Goal: Entertainment & Leisure: Consume media (video, audio)

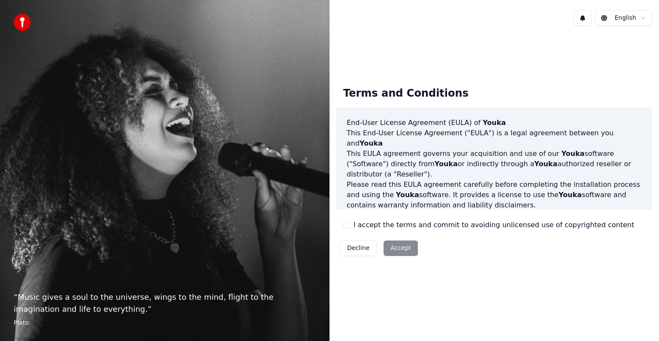
click at [381, 225] on label "I accept the terms and commit to avoiding unlicensed use of copyrighted content" at bounding box center [494, 225] width 281 height 10
click at [350, 225] on button "I accept the terms and commit to avoiding unlicensed use of copyrighted content" at bounding box center [346, 225] width 7 height 7
click at [402, 246] on button "Accept" at bounding box center [401, 247] width 34 height 15
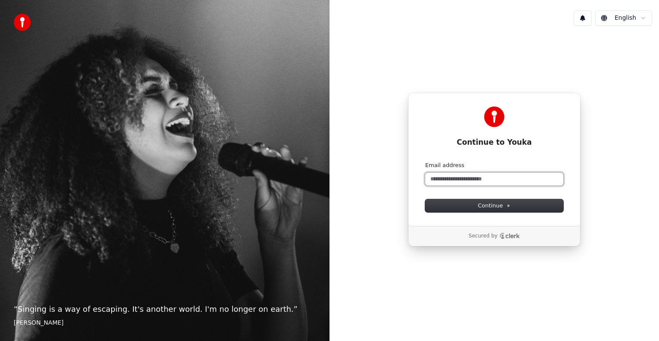
click at [503, 174] on input "Email address" at bounding box center [494, 179] width 138 height 13
type input "**********"
type input "***"
click at [425, 161] on button "submit" at bounding box center [425, 161] width 0 height 0
type input "**********"
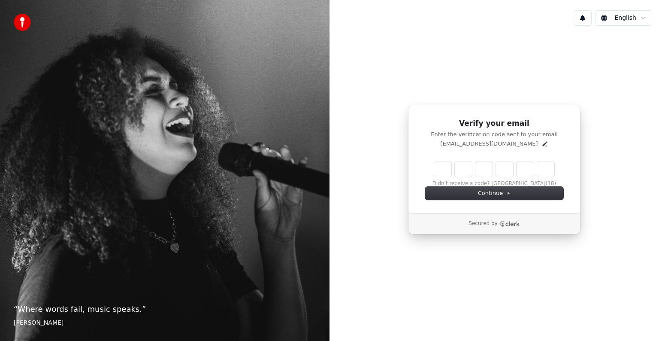
click at [446, 166] on input "Enter verification code" at bounding box center [494, 168] width 120 height 15
paste input "******"
type input "******"
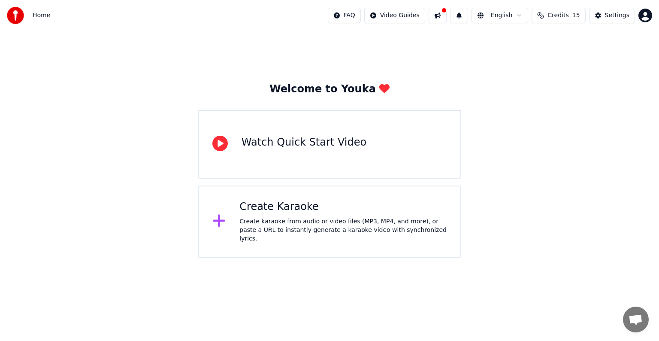
click at [389, 149] on div "Watch Quick Start Video" at bounding box center [330, 144] width 264 height 69
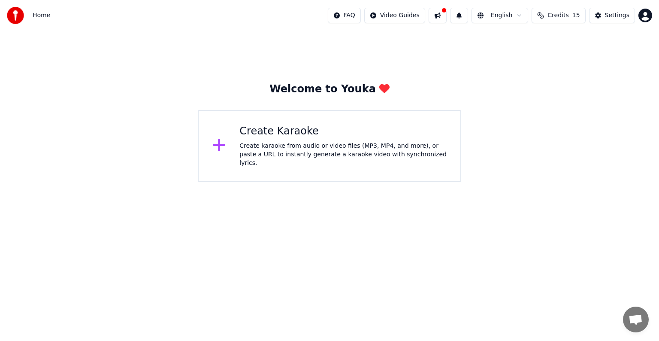
click at [268, 182] on html "Home FAQ Video Guides English Credits 15 Settings Welcome to Youka Create Karao…" at bounding box center [329, 91] width 659 height 182
click at [362, 142] on div "Create Karaoke Create karaoke from audio or video files (MP3, MP4, and more), o…" at bounding box center [343, 145] width 207 height 43
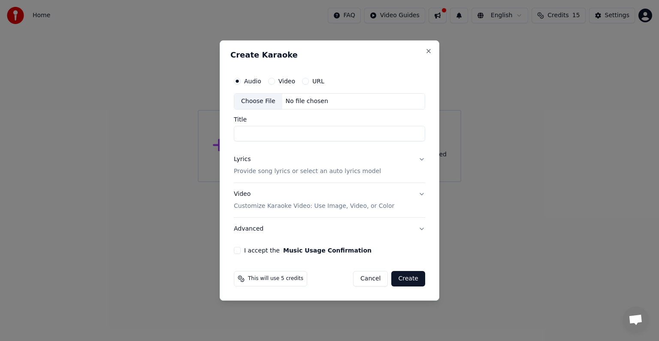
click at [307, 82] on div "URL" at bounding box center [313, 81] width 22 height 7
click at [305, 82] on button "URL" at bounding box center [305, 81] width 7 height 7
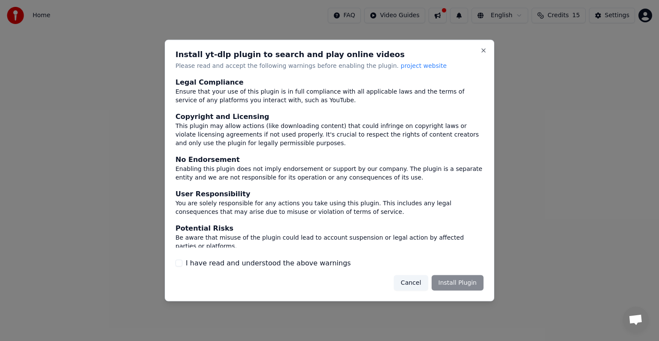
scroll to position [37, 0]
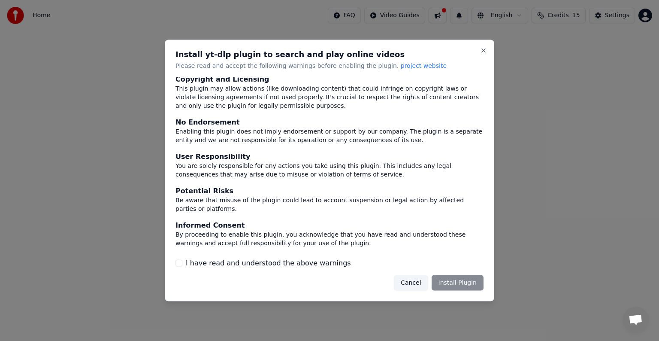
drag, startPoint x: 248, startPoint y: 256, endPoint x: 249, endPoint y: 264, distance: 7.3
click at [249, 262] on div "Legal Compliance Ensure that your use of this plugin is in full compliance with…" at bounding box center [330, 172] width 308 height 191
click at [249, 264] on label "I have read and understood the above warnings" at bounding box center [268, 263] width 165 height 10
click at [182, 264] on button "I have read and understood the above warnings" at bounding box center [179, 262] width 7 height 7
click at [457, 283] on button "Install Plugin" at bounding box center [458, 282] width 52 height 15
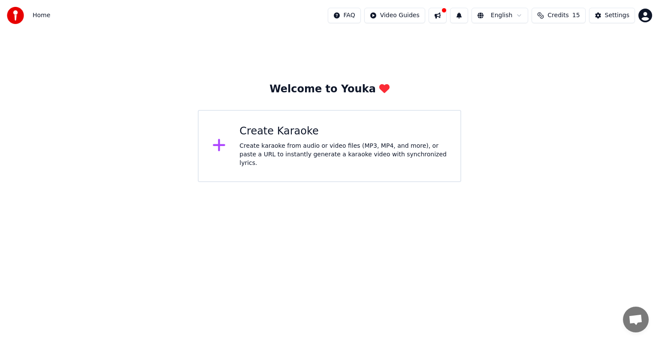
click at [293, 70] on div "Welcome to Youka Create Karaoke Create karaoke from audio or video files (MP3, …" at bounding box center [329, 106] width 659 height 151
click at [381, 125] on div "Create Karaoke Create karaoke from audio or video files (MP3, MP4, and more), o…" at bounding box center [330, 146] width 264 height 72
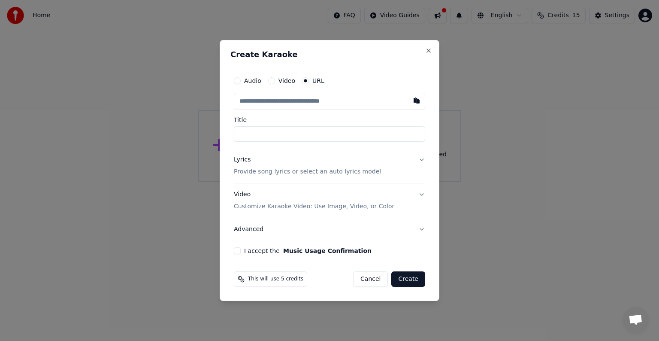
click at [317, 78] on label "URL" at bounding box center [319, 81] width 12 height 6
click at [309, 78] on button "URL" at bounding box center [305, 80] width 7 height 7
click at [310, 109] on input "text" at bounding box center [329, 101] width 191 height 17
paste input "**********"
type input "**********"
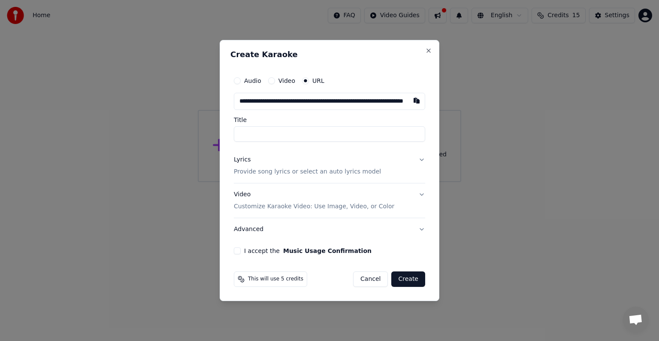
scroll to position [0, 65]
type input "**********"
type input "*"
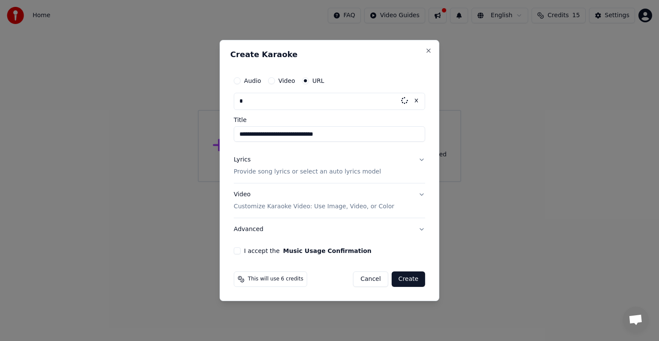
scroll to position [0, 0]
click at [328, 101] on input "text" at bounding box center [329, 101] width 191 height 17
paste input "**********"
type input "**********"
paste input "**********"
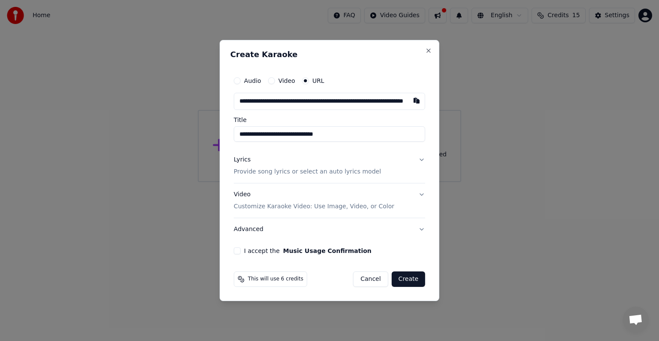
scroll to position [0, 65]
type input "**********"
click at [371, 137] on input "**********" at bounding box center [329, 133] width 191 height 15
drag, startPoint x: 246, startPoint y: 136, endPoint x: 198, endPoint y: 136, distance: 47.7
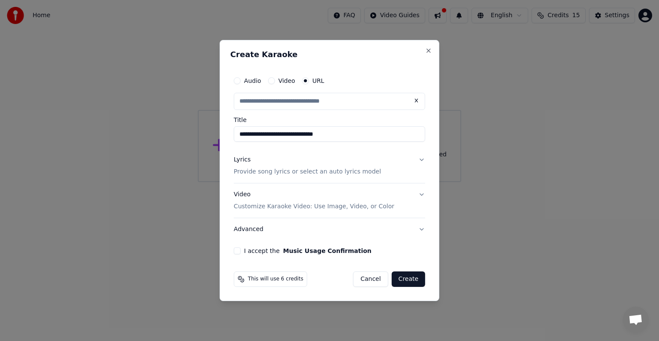
click at [198, 136] on body "**********" at bounding box center [329, 91] width 659 height 182
type input "**********"
click at [301, 134] on input "**********" at bounding box center [329, 133] width 191 height 15
drag, startPoint x: 329, startPoint y: 134, endPoint x: 345, endPoint y: 132, distance: 15.6
click at [340, 133] on input "**********" at bounding box center [329, 133] width 191 height 15
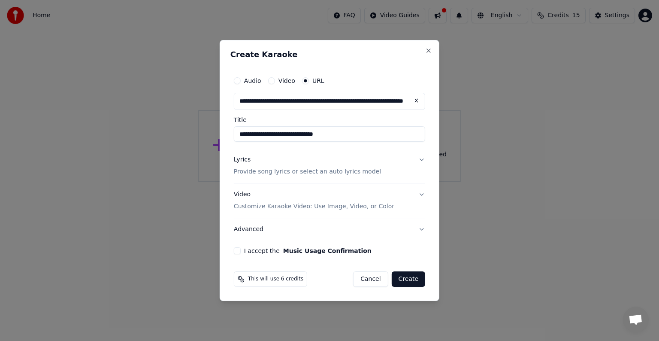
click at [345, 132] on input "**********" at bounding box center [329, 133] width 191 height 15
click at [347, 133] on input "**********" at bounding box center [329, 133] width 191 height 15
type input "**********"
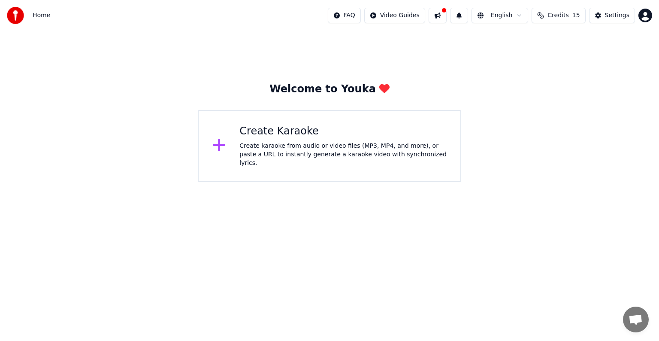
click at [405, 134] on div "Create Karaoke" at bounding box center [343, 131] width 207 height 14
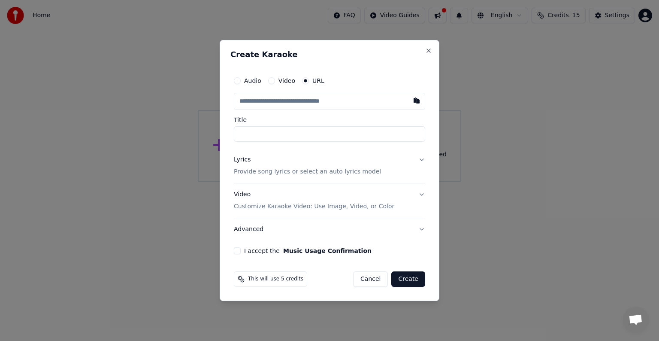
click at [335, 95] on input "text" at bounding box center [329, 101] width 191 height 17
type input "**********"
click at [328, 140] on input "Title" at bounding box center [329, 133] width 191 height 15
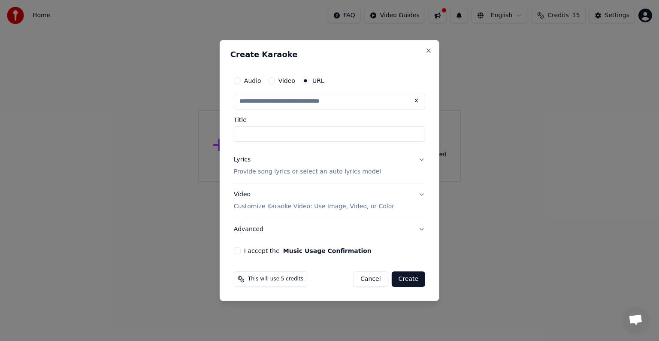
type input "**********"
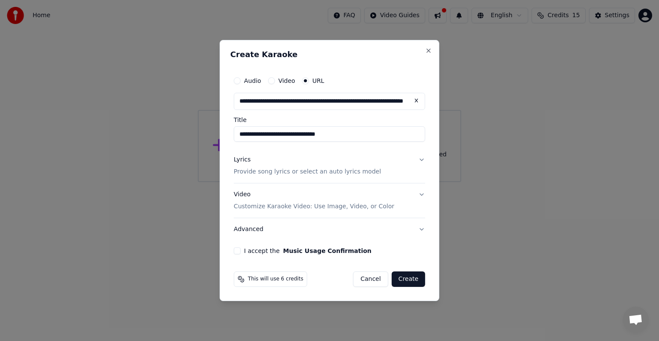
type input "**********"
click at [347, 135] on input "**********" at bounding box center [329, 133] width 191 height 15
type input "**********"
click at [362, 160] on div "Lyrics Provide song lyrics or select an auto lyrics model" at bounding box center [307, 165] width 147 height 21
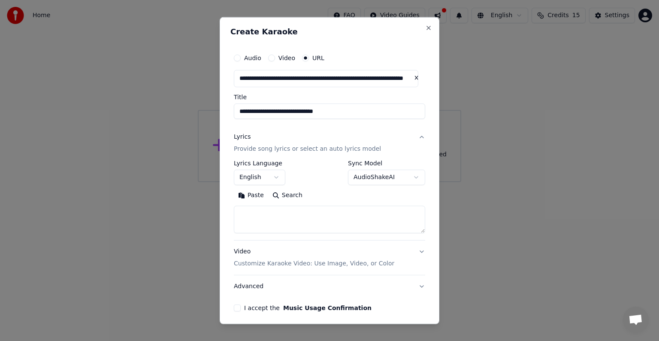
click at [301, 213] on textarea at bounding box center [329, 219] width 191 height 27
click at [313, 213] on textarea at bounding box center [329, 219] width 191 height 27
click at [281, 177] on body "**********" at bounding box center [329, 91] width 659 height 182
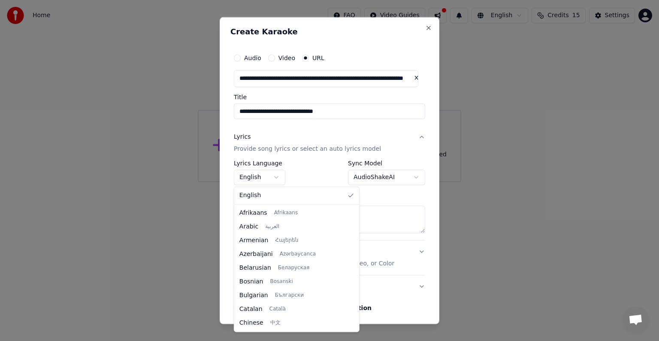
scroll to position [137, 0]
select select "**"
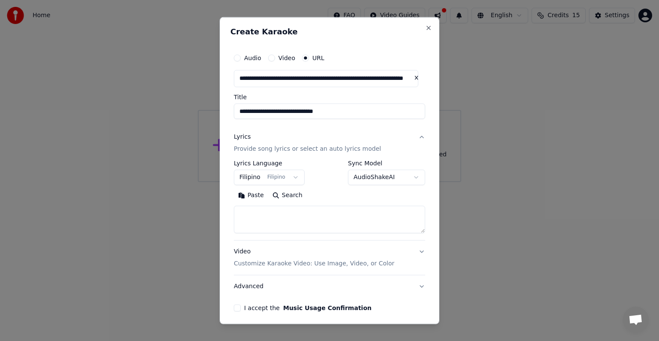
click at [303, 213] on textarea at bounding box center [329, 219] width 191 height 27
click at [329, 216] on textarea at bounding box center [329, 219] width 191 height 27
paste textarea "**********"
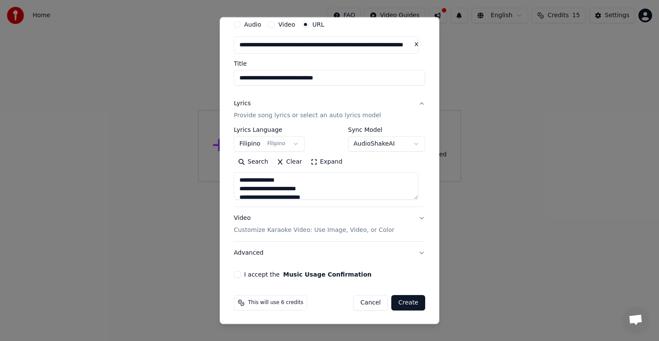
type textarea "**********"
click at [311, 161] on button "Expand" at bounding box center [327, 162] width 40 height 14
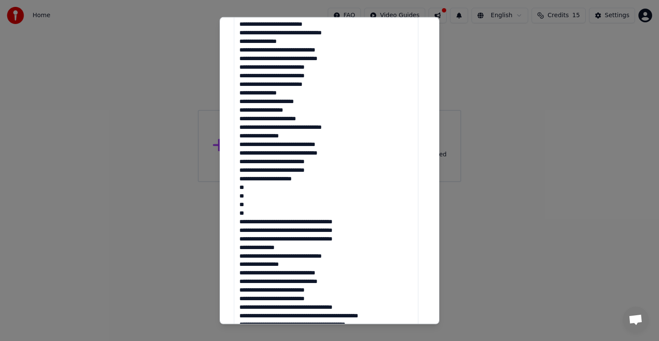
scroll to position [364, 0]
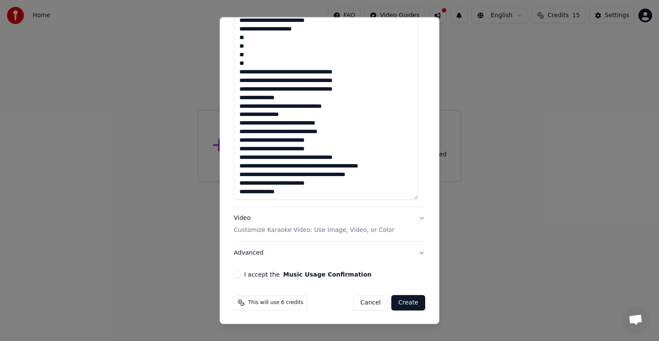
click at [413, 216] on button "Video Customize Karaoke Video: Use Image, Video, or Color" at bounding box center [329, 224] width 191 height 34
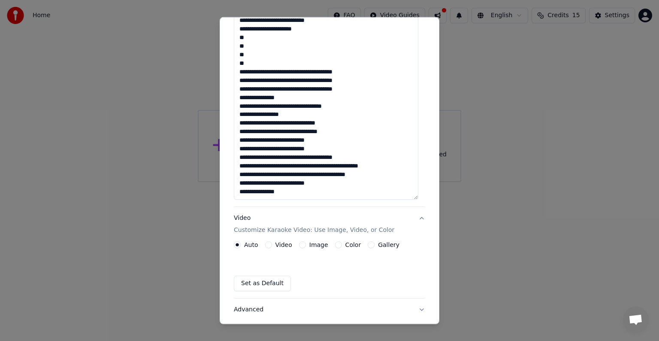
scroll to position [10, 0]
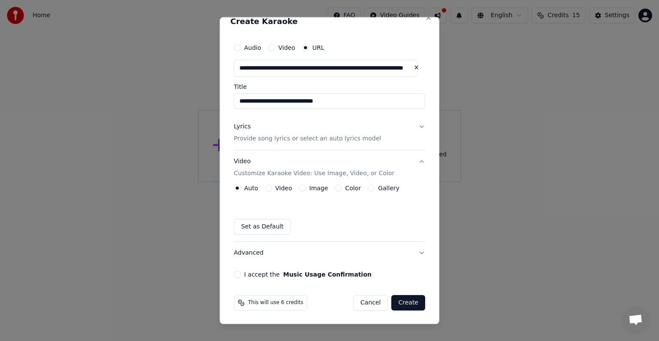
click at [414, 161] on button "Video Customize Karaoke Video: Use Image, Video, or Color" at bounding box center [329, 167] width 191 height 34
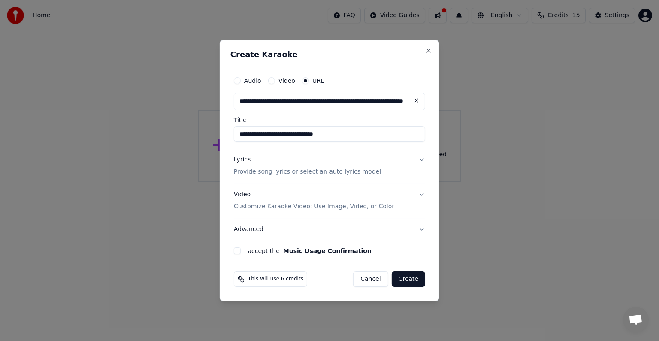
click at [405, 232] on button "Advanced" at bounding box center [329, 229] width 191 height 22
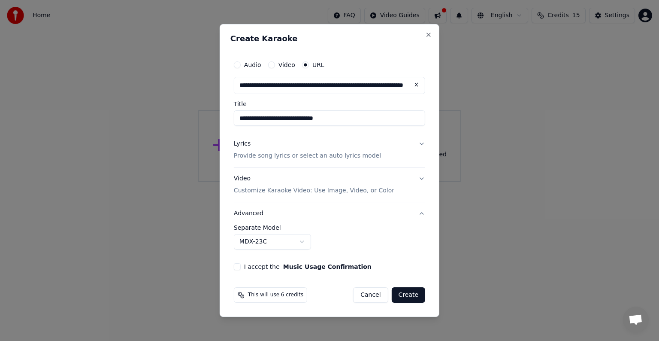
click at [293, 182] on body "**********" at bounding box center [329, 91] width 659 height 182
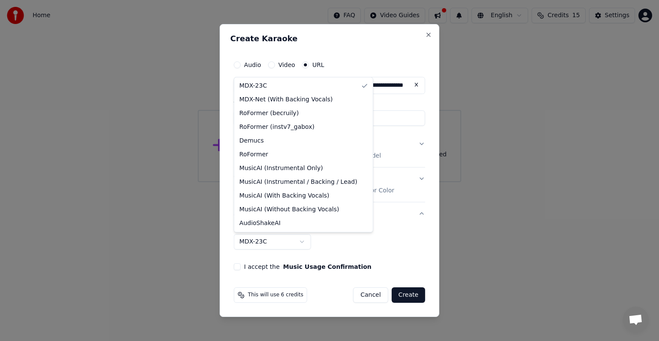
click at [342, 182] on body "**********" at bounding box center [329, 91] width 659 height 182
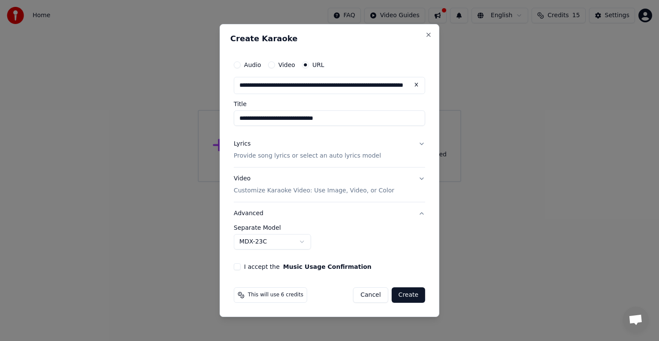
click at [254, 268] on label "I accept the Music Usage Confirmation" at bounding box center [308, 267] width 128 height 6
click at [241, 268] on button "I accept the Music Usage Confirmation" at bounding box center [237, 266] width 7 height 7
drag, startPoint x: 253, startPoint y: 295, endPoint x: 304, endPoint y: 295, distance: 51.1
click at [304, 295] on div "This will use 6 credits Cancel Create" at bounding box center [329, 294] width 191 height 15
click at [309, 294] on div "This will use 6 credits Cancel Create" at bounding box center [329, 294] width 191 height 15
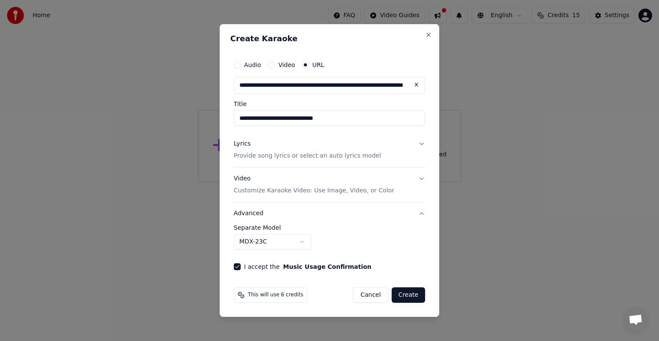
click at [273, 65] on button "Video" at bounding box center [271, 64] width 7 height 7
click at [308, 67] on div "URL" at bounding box center [313, 65] width 22 height 7
click at [307, 65] on button "URL" at bounding box center [305, 65] width 7 height 7
click at [271, 65] on button "Video" at bounding box center [271, 64] width 7 height 7
type button "video"
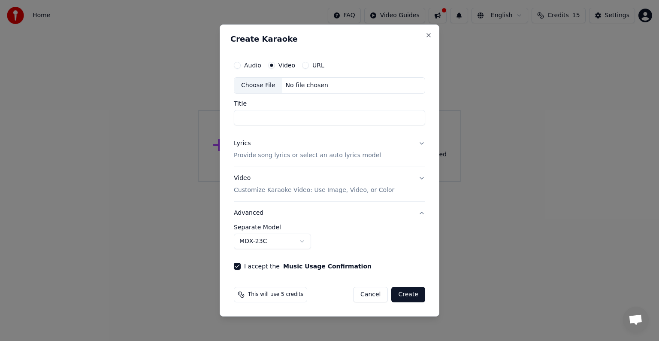
click at [304, 82] on div "No file chosen" at bounding box center [306, 85] width 49 height 9
type input "**********"
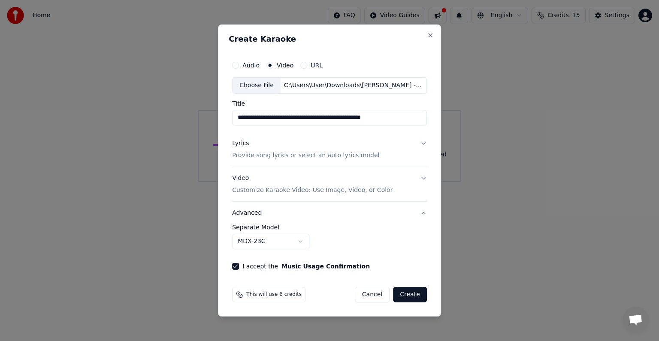
click at [345, 118] on input "**********" at bounding box center [329, 117] width 195 height 15
click at [390, 118] on input "**********" at bounding box center [329, 117] width 195 height 15
click at [409, 118] on input "**********" at bounding box center [329, 117] width 195 height 15
click at [410, 118] on input "**********" at bounding box center [329, 117] width 195 height 15
drag, startPoint x: 410, startPoint y: 118, endPoint x: 354, endPoint y: 117, distance: 56.7
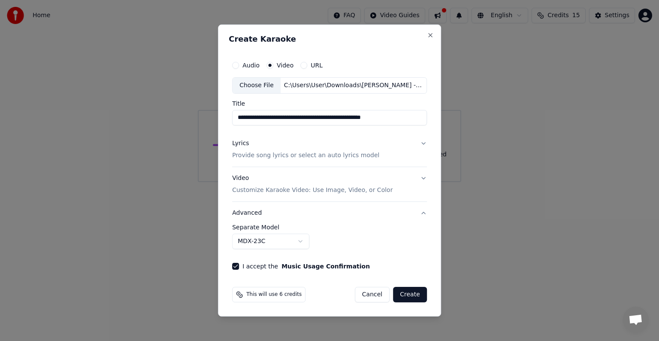
click at [340, 118] on input "**********" at bounding box center [329, 117] width 195 height 15
click at [358, 126] on div "**********" at bounding box center [330, 163] width 202 height 220
drag, startPoint x: 338, startPoint y: 117, endPoint x: 418, endPoint y: 117, distance: 79.9
click at [418, 117] on input "**********" at bounding box center [329, 117] width 195 height 15
drag, startPoint x: 343, startPoint y: 118, endPoint x: 294, endPoint y: 116, distance: 49.8
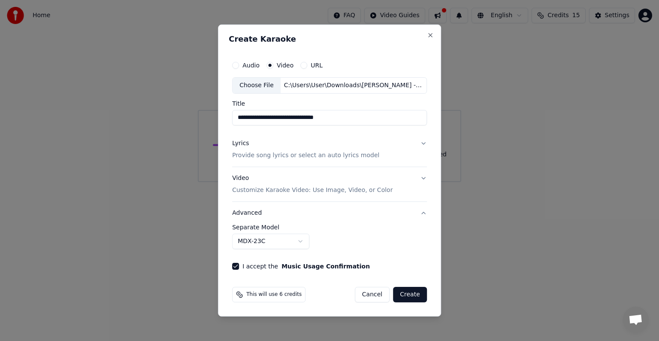
click at [294, 116] on input "**********" at bounding box center [329, 117] width 195 height 15
click at [237, 116] on input "**********" at bounding box center [329, 117] width 195 height 15
paste input "**********"
drag, startPoint x: 386, startPoint y: 116, endPoint x: 335, endPoint y: 117, distance: 50.7
click at [335, 117] on input "**********" at bounding box center [329, 117] width 195 height 15
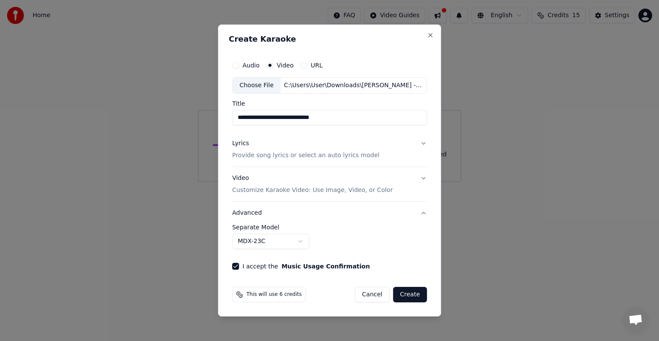
click at [283, 116] on input "**********" at bounding box center [329, 117] width 195 height 15
click at [325, 118] on input "**********" at bounding box center [329, 117] width 195 height 15
click at [382, 125] on input "**********" at bounding box center [329, 117] width 195 height 15
type input "**********"
click at [422, 142] on button "Lyrics Provide song lyrics or select an auto lyrics model" at bounding box center [329, 149] width 195 height 34
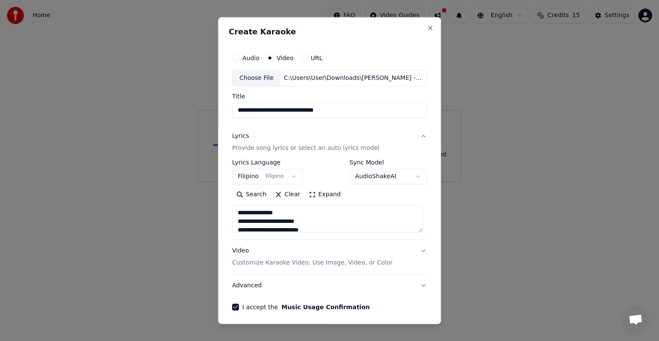
click at [377, 219] on textarea at bounding box center [327, 218] width 191 height 27
click at [323, 194] on button "Expand" at bounding box center [325, 195] width 40 height 14
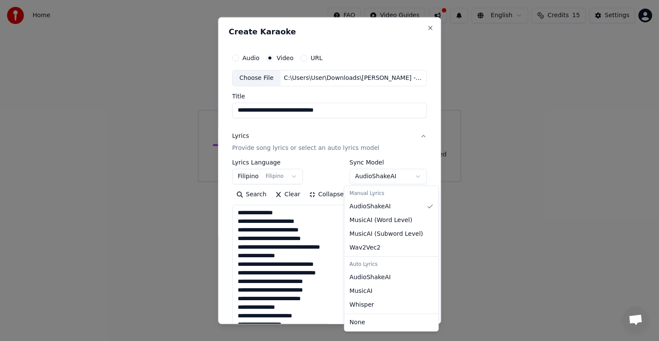
click at [393, 177] on body "**********" at bounding box center [329, 91] width 659 height 182
click at [395, 176] on body "**********" at bounding box center [329, 91] width 659 height 182
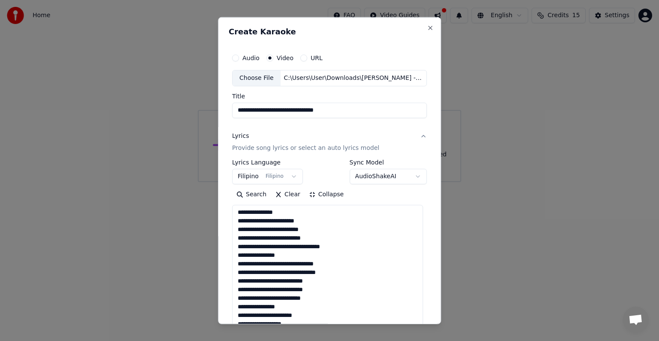
click at [419, 134] on button "Lyrics Provide song lyrics or select an auto lyrics model" at bounding box center [329, 142] width 195 height 34
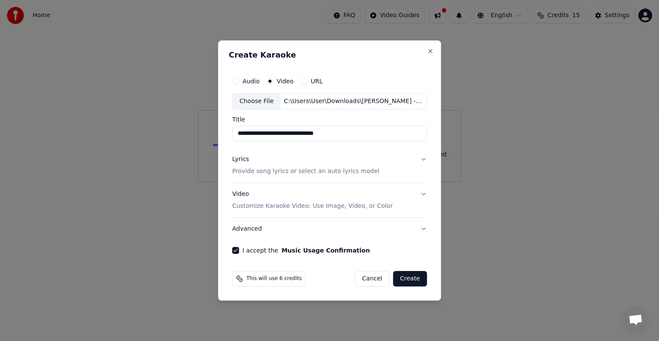
click at [400, 172] on button "Lyrics Provide song lyrics or select an auto lyrics model" at bounding box center [329, 165] width 195 height 34
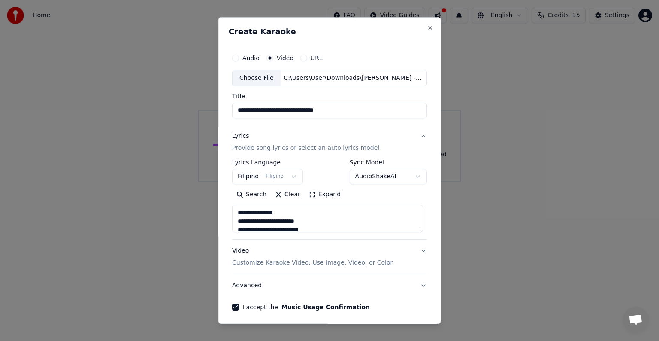
click at [417, 143] on button "Lyrics Provide song lyrics or select an auto lyrics model" at bounding box center [329, 142] width 195 height 34
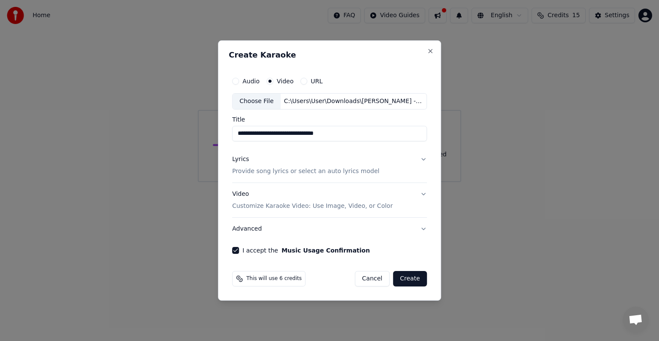
click at [407, 197] on button "Video Customize Karaoke Video: Use Image, Video, or Color" at bounding box center [329, 200] width 195 height 34
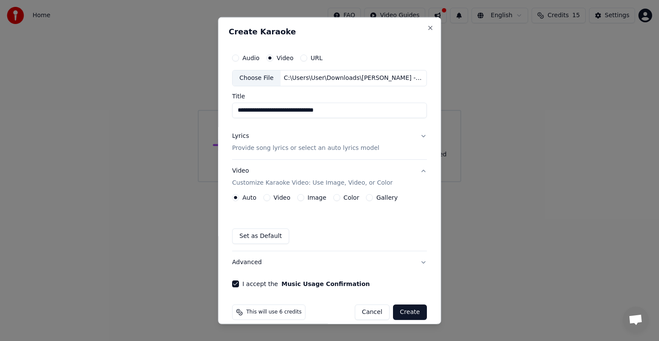
click at [270, 197] on div "Video" at bounding box center [277, 197] width 27 height 7
click at [267, 197] on button "Video" at bounding box center [267, 197] width 7 height 7
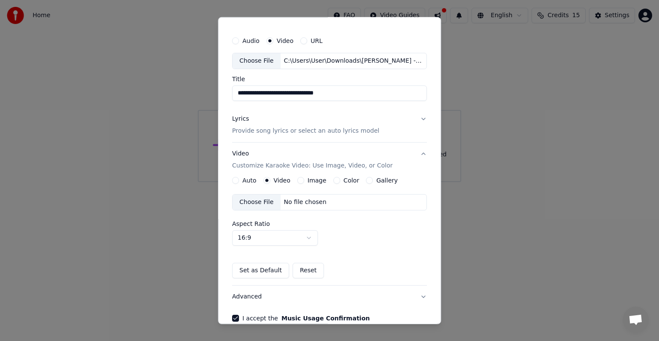
scroll to position [61, 0]
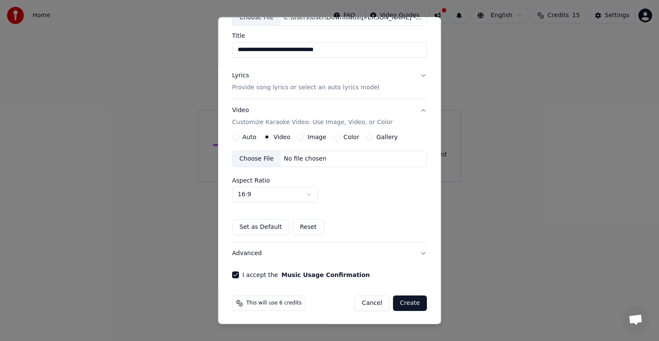
click at [236, 138] on button "Auto" at bounding box center [235, 137] width 7 height 7
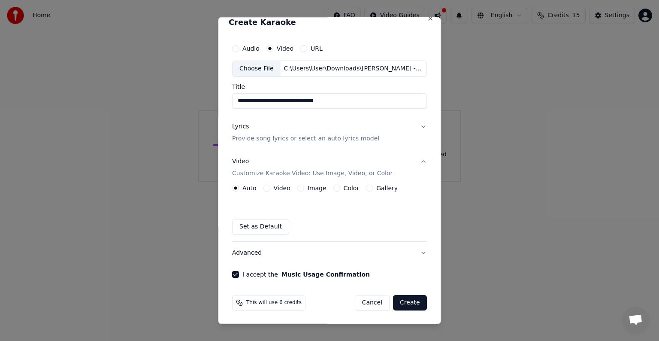
click at [418, 157] on button "Video Customize Karaoke Video: Use Image, Video, or Color" at bounding box center [329, 167] width 195 height 34
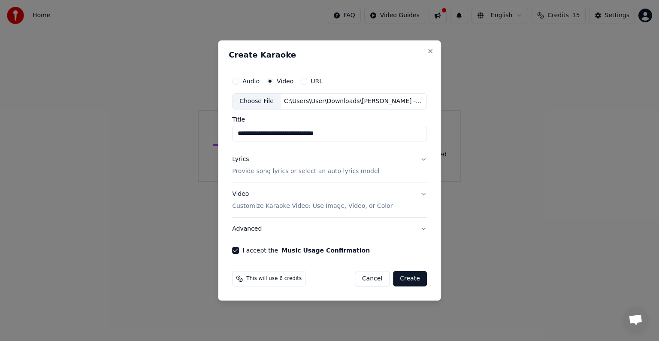
click at [423, 234] on button "Advanced" at bounding box center [329, 229] width 195 height 22
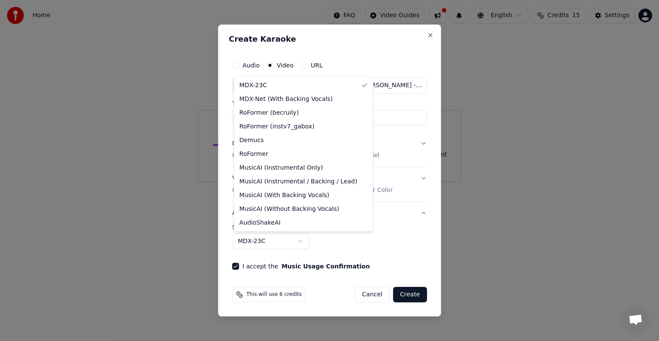
click at [294, 182] on body "**********" at bounding box center [329, 91] width 659 height 182
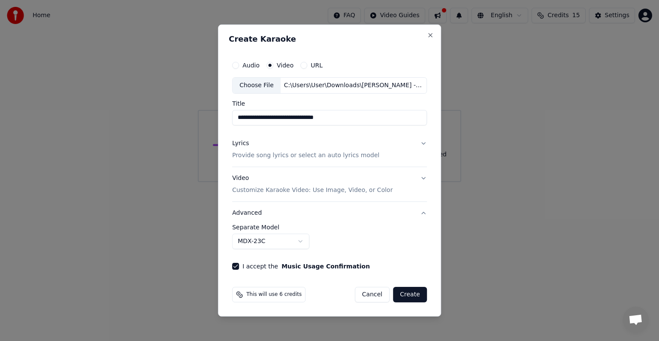
click at [422, 215] on button "Advanced" at bounding box center [329, 213] width 195 height 22
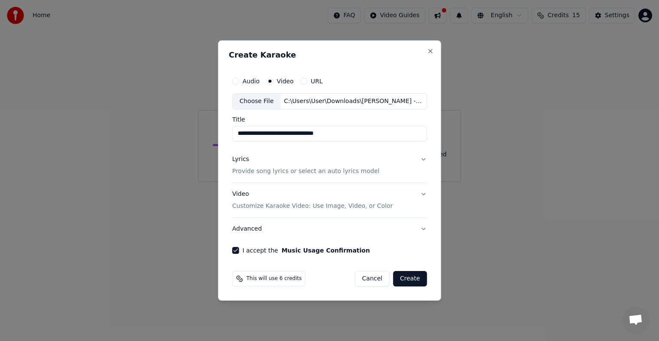
click at [414, 276] on button "Create" at bounding box center [410, 278] width 34 height 15
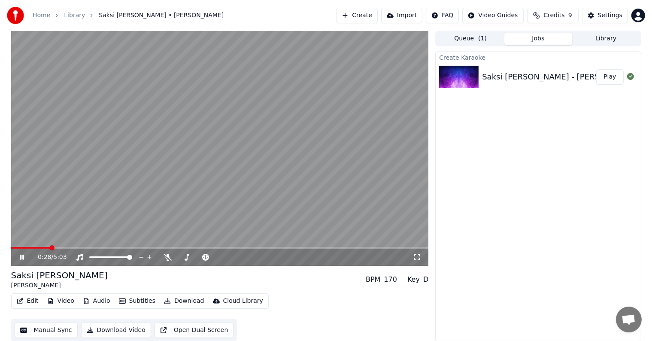
click at [16, 247] on span at bounding box center [30, 248] width 39 height 2
click at [21, 256] on icon at bounding box center [22, 257] width 4 height 5
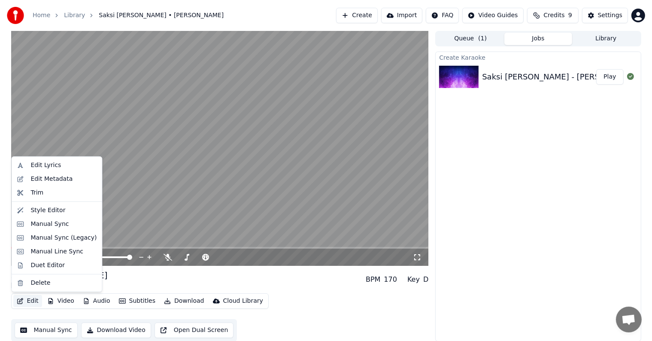
click at [24, 299] on button "Edit" at bounding box center [27, 301] width 29 height 12
click at [42, 194] on div "Trim" at bounding box center [63, 192] width 66 height 9
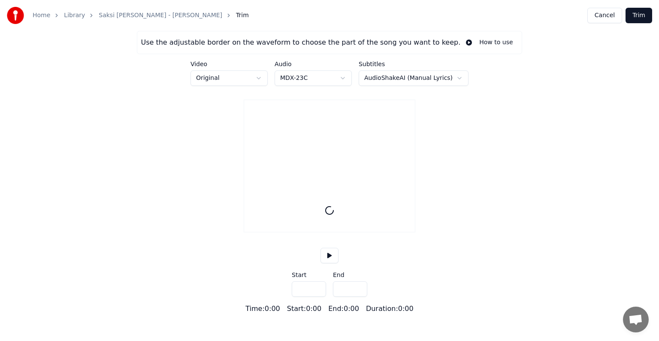
type input "*****"
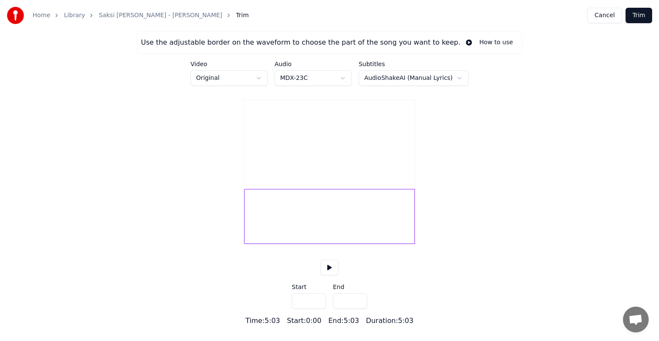
click at [334, 275] on button at bounding box center [330, 267] width 18 height 15
click at [299, 149] on video at bounding box center [329, 142] width 171 height 85
click at [325, 275] on button at bounding box center [330, 267] width 18 height 15
click at [372, 242] on div at bounding box center [329, 216] width 171 height 55
click at [255, 232] on div at bounding box center [329, 216] width 171 height 55
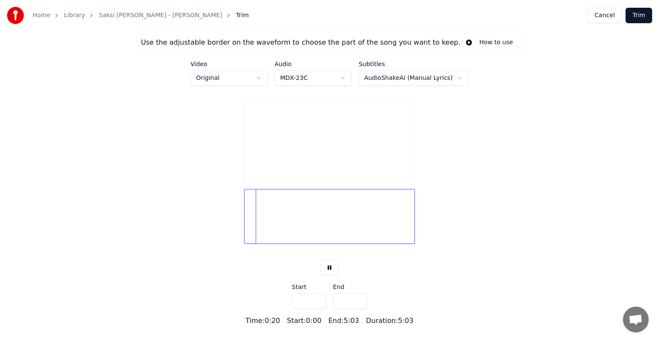
click at [427, 241] on div "Use the adjustable border on the waveform to choose the part of the song you wa…" at bounding box center [329, 178] width 659 height 295
click at [329, 275] on button at bounding box center [330, 267] width 18 height 15
click at [469, 43] on button "How to use" at bounding box center [490, 42] width 58 height 15
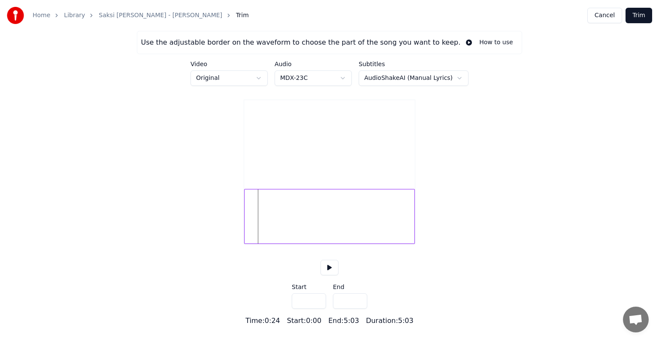
click at [198, 219] on div "Use the adjustable border on the waveform to choose the part of the song you wa…" at bounding box center [329, 178] width 659 height 295
click at [392, 221] on div at bounding box center [329, 216] width 171 height 55
click at [256, 228] on div at bounding box center [257, 216] width 3 height 54
click at [333, 273] on button at bounding box center [330, 267] width 18 height 15
click at [255, 243] on div at bounding box center [255, 216] width 3 height 54
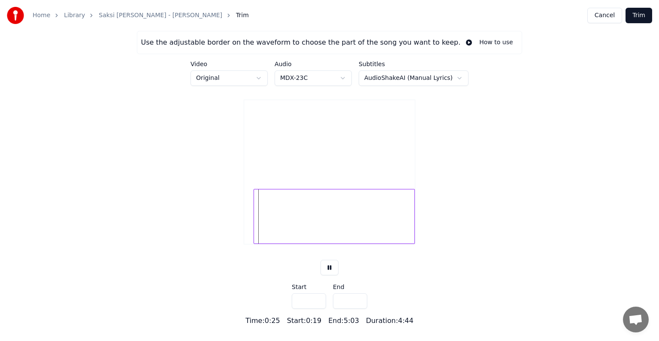
type input "****"
click at [331, 275] on button at bounding box center [330, 267] width 18 height 15
click at [255, 243] on div at bounding box center [256, 216] width 3 height 54
click at [548, 240] on div "Use the adjustable border on the waveform to choose the part of the song you wa…" at bounding box center [329, 178] width 659 height 295
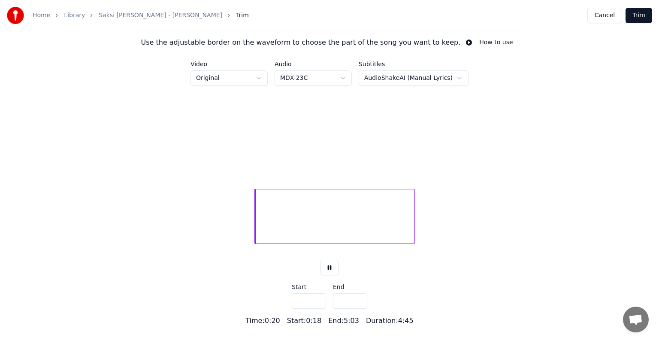
click at [545, 244] on div "Use the adjustable border on the waveform to choose the part of the song you wa…" at bounding box center [329, 178] width 659 height 295
click at [562, 258] on div "Use the adjustable border on the waveform to choose the part of the song you wa…" at bounding box center [329, 178] width 659 height 295
click at [506, 251] on div "Use the adjustable border on the waveform to choose the part of the song you wa…" at bounding box center [329, 178] width 659 height 295
drag, startPoint x: 334, startPoint y: 160, endPoint x: 137, endPoint y: 192, distance: 199.7
drag, startPoint x: 185, startPoint y: 129, endPoint x: 176, endPoint y: 151, distance: 24.1
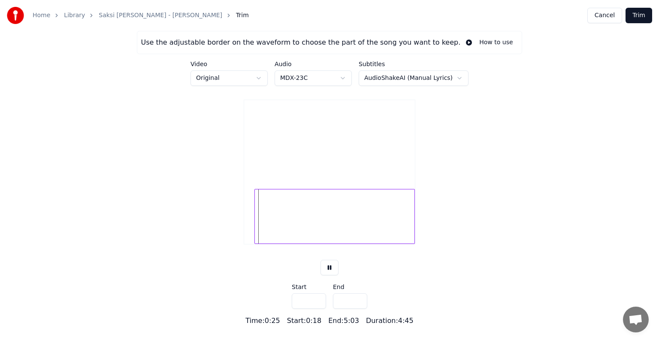
click at [155, 184] on div "Use the adjustable border on the waveform to choose the part of the song you wa…" at bounding box center [329, 178] width 659 height 295
click at [394, 228] on div at bounding box center [335, 216] width 161 height 55
click at [394, 237] on div at bounding box center [334, 216] width 161 height 55
type input "****"
type input "*****"
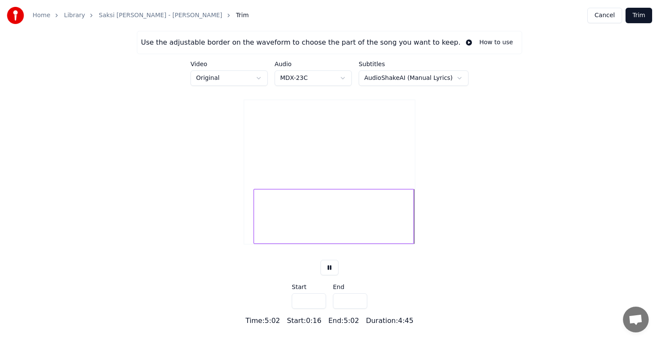
click at [377, 231] on div at bounding box center [334, 216] width 161 height 55
click at [369, 228] on div at bounding box center [324, 216] width 161 height 55
type input "***"
type input "*****"
click at [377, 244] on div at bounding box center [334, 216] width 161 height 55
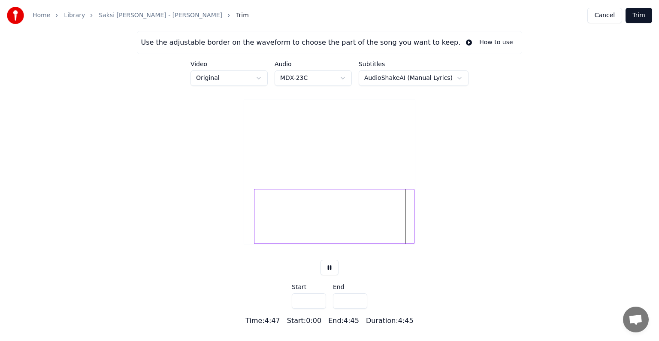
type input "****"
click at [412, 229] on div at bounding box center [413, 216] width 3 height 54
click at [416, 228] on div "Use the adjustable border on the waveform to choose the part of the song you wa…" at bounding box center [329, 178] width 659 height 295
click at [382, 229] on div at bounding box center [334, 216] width 161 height 55
click at [331, 275] on button at bounding box center [330, 267] width 18 height 15
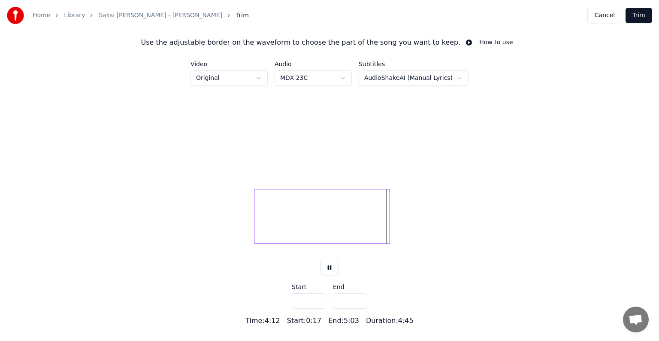
click at [390, 234] on div at bounding box center [322, 216] width 136 height 55
click at [390, 238] on div at bounding box center [390, 216] width 3 height 54
click at [391, 235] on div at bounding box center [322, 216] width 137 height 55
click at [406, 236] on div at bounding box center [404, 216] width 3 height 54
click at [392, 237] on div at bounding box center [391, 216] width 3 height 54
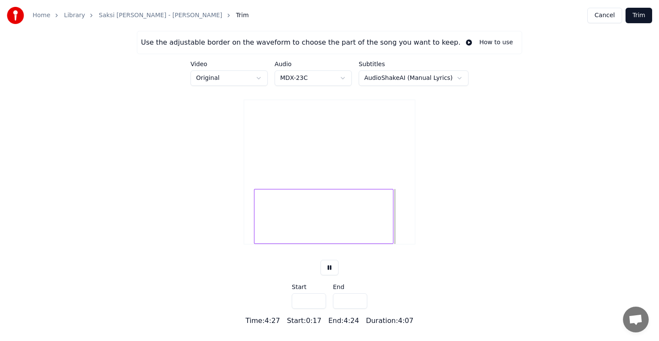
click at [393, 237] on div at bounding box center [392, 216] width 3 height 54
click at [392, 243] on div at bounding box center [391, 216] width 3 height 54
click at [387, 231] on div at bounding box center [323, 216] width 139 height 55
click at [393, 243] on div at bounding box center [392, 216] width 3 height 54
type input "*****"
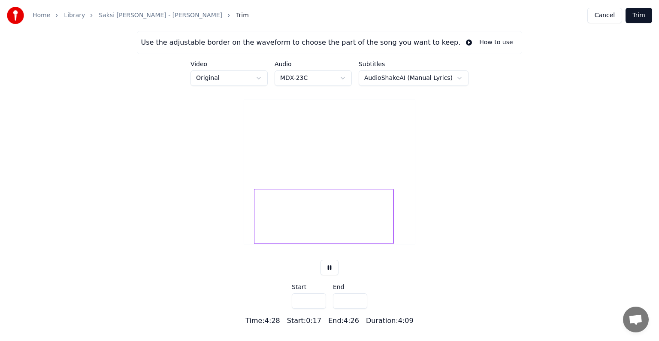
click at [370, 230] on div at bounding box center [324, 216] width 140 height 55
click at [389, 235] on div at bounding box center [324, 216] width 140 height 55
click at [258, 233] on div at bounding box center [324, 216] width 140 height 55
click at [258, 234] on div at bounding box center [325, 216] width 140 height 55
type input "****"
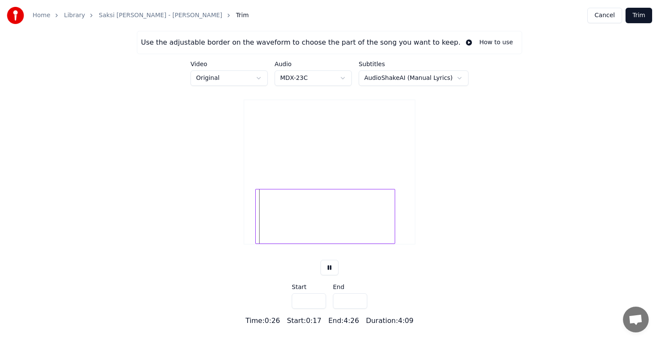
type input "*****"
click at [262, 230] on div at bounding box center [325, 216] width 140 height 55
click at [258, 230] on div at bounding box center [325, 216] width 140 height 55
click at [257, 231] on div at bounding box center [257, 216] width 3 height 54
click at [256, 229] on div at bounding box center [257, 216] width 3 height 54
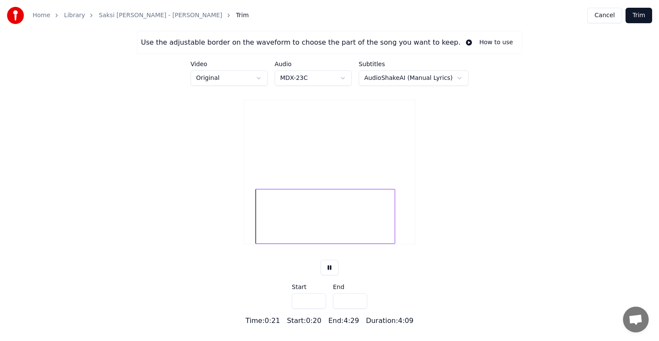
click at [254, 228] on div at bounding box center [329, 216] width 171 height 55
click at [258, 233] on div at bounding box center [258, 216] width 3 height 54
click at [257, 234] on div at bounding box center [257, 216] width 3 height 54
click at [256, 234] on div at bounding box center [257, 216] width 3 height 54
click at [333, 275] on button at bounding box center [330, 267] width 18 height 15
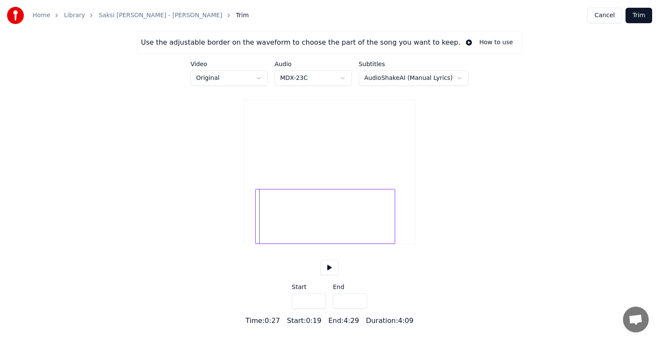
click at [333, 275] on button at bounding box center [330, 267] width 18 height 15
click at [255, 239] on div at bounding box center [329, 216] width 171 height 55
click at [326, 275] on button at bounding box center [330, 267] width 18 height 15
click at [256, 240] on div at bounding box center [257, 216] width 3 height 54
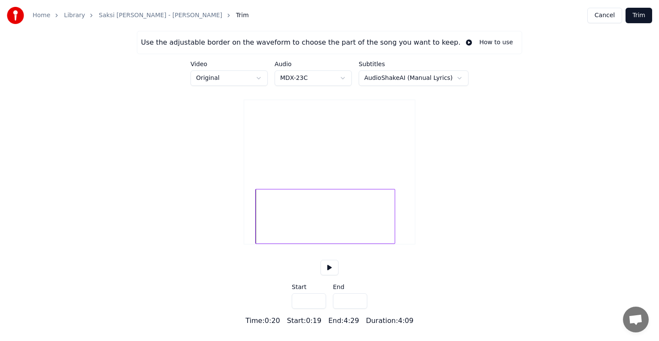
click at [254, 240] on div at bounding box center [329, 216] width 171 height 55
click at [255, 240] on div at bounding box center [256, 216] width 3 height 54
click at [333, 275] on button at bounding box center [330, 267] width 18 height 15
click at [257, 242] on div at bounding box center [257, 216] width 3 height 54
type input "****"
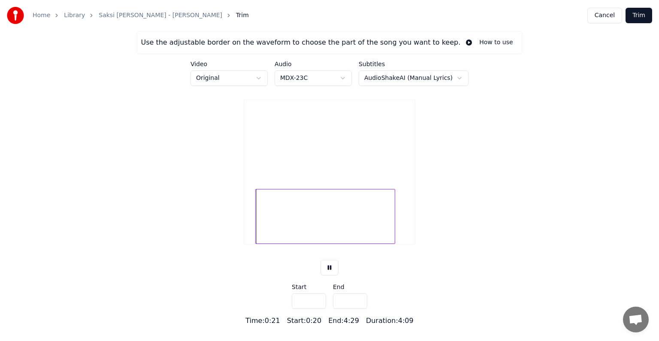
click at [328, 275] on button at bounding box center [330, 267] width 18 height 15
click at [327, 275] on button at bounding box center [330, 267] width 18 height 15
click at [256, 239] on div at bounding box center [257, 216] width 3 height 54
click at [373, 237] on div at bounding box center [325, 216] width 140 height 55
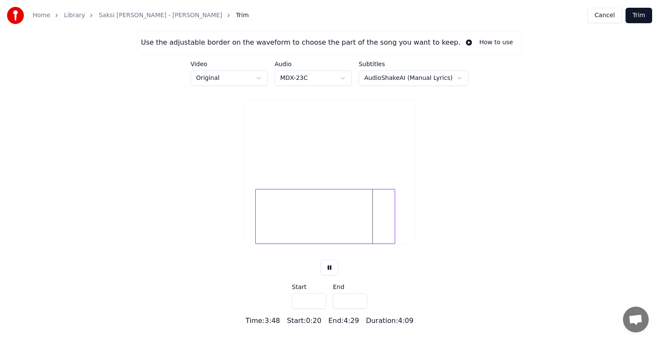
click at [383, 238] on div at bounding box center [325, 216] width 140 height 55
click at [387, 238] on div at bounding box center [325, 216] width 140 height 55
click at [393, 235] on div at bounding box center [393, 216] width 3 height 54
click at [389, 230] on div at bounding box center [325, 216] width 140 height 55
click at [391, 230] on div at bounding box center [325, 216] width 140 height 55
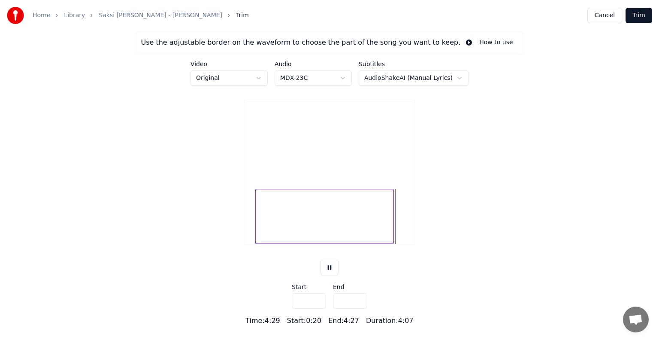
click at [393, 234] on div at bounding box center [392, 216] width 3 height 54
type input "*****"
click at [389, 230] on div at bounding box center [324, 216] width 139 height 55
click at [391, 230] on div at bounding box center [324, 216] width 139 height 55
click at [256, 228] on div at bounding box center [257, 216] width 3 height 54
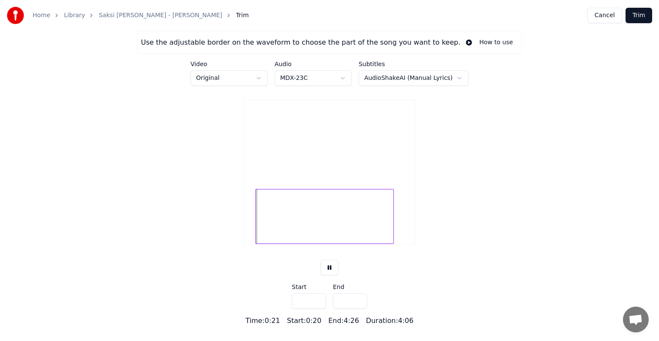
click at [256, 228] on div at bounding box center [257, 216] width 3 height 54
click at [256, 227] on div at bounding box center [257, 216] width 3 height 54
click at [255, 228] on div at bounding box center [324, 216] width 139 height 55
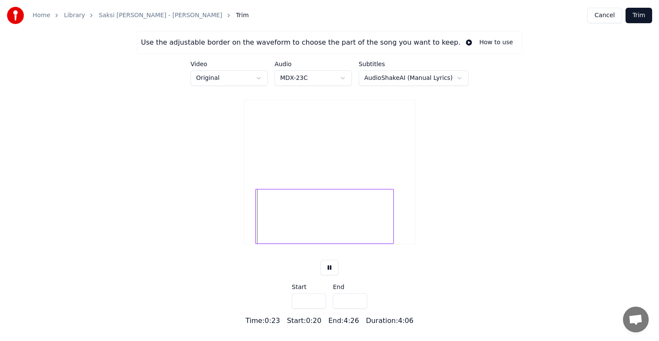
click at [256, 230] on div at bounding box center [257, 216] width 3 height 54
click at [255, 230] on div at bounding box center [256, 216] width 3 height 54
type input "****"
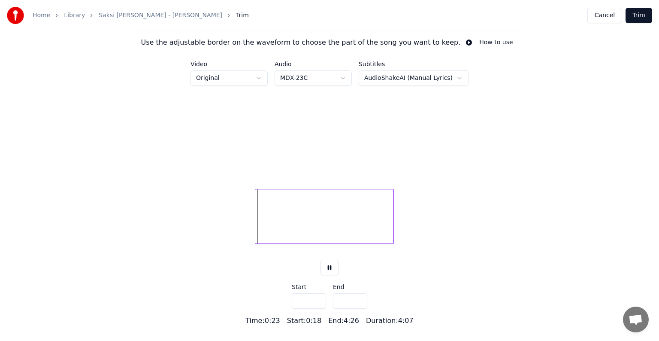
click at [636, 16] on button "Trim" at bounding box center [639, 15] width 27 height 15
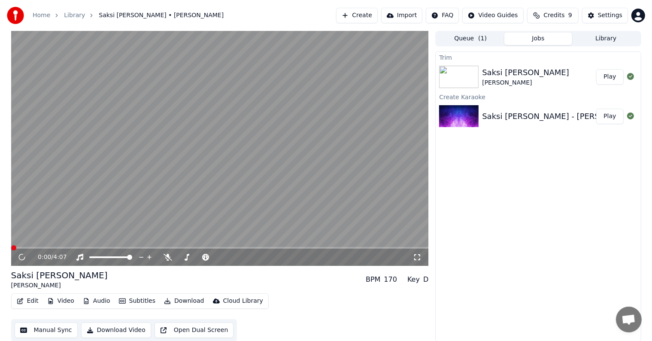
click at [303, 288] on div "Saksi [PERSON_NAME] [PERSON_NAME] BPM 170 Key D" at bounding box center [220, 279] width 418 height 21
click at [262, 291] on div "Saksi [PERSON_NAME] [PERSON_NAME] BPM 170 Key D Edit Video Audio Subtitles Down…" at bounding box center [220, 305] width 418 height 72
click at [124, 180] on video at bounding box center [220, 148] width 418 height 235
click at [11, 247] on span at bounding box center [13, 247] width 5 height 5
click at [21, 256] on icon at bounding box center [22, 257] width 4 height 5
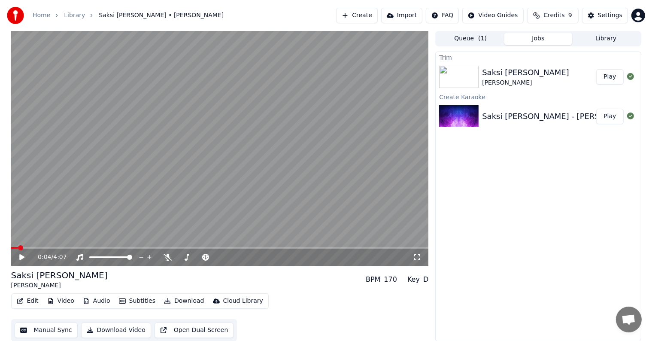
click at [29, 299] on button "Edit" at bounding box center [27, 301] width 29 height 12
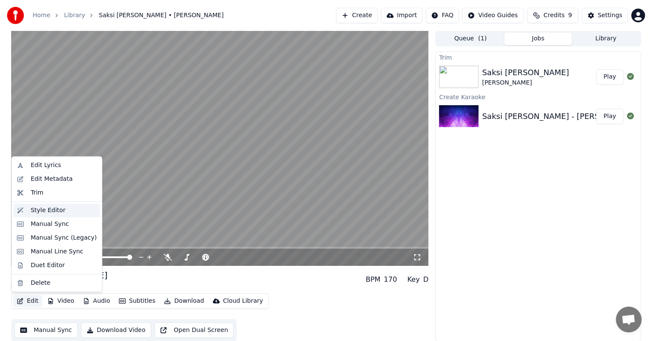
click at [67, 213] on div "Style Editor" at bounding box center [63, 210] width 66 height 9
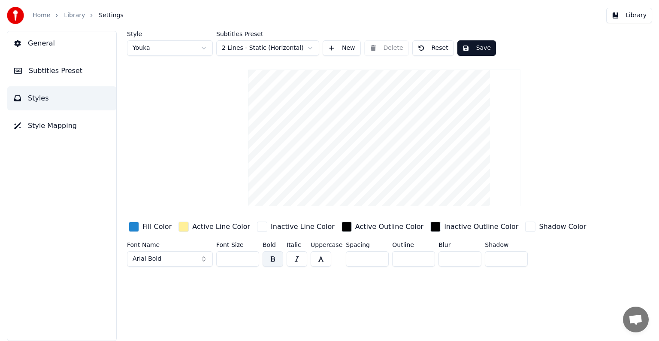
click at [183, 227] on div "button" at bounding box center [184, 227] width 10 height 10
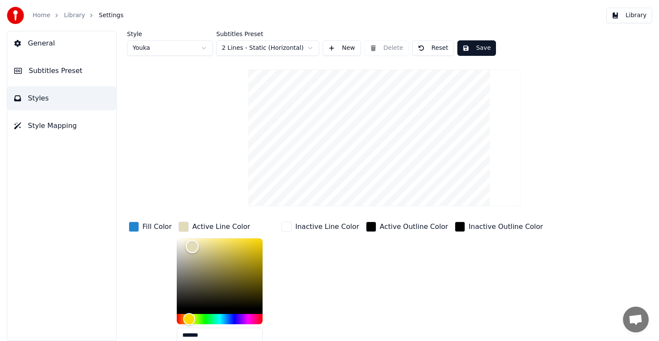
type input "*******"
drag, startPoint x: 210, startPoint y: 237, endPoint x: 168, endPoint y: 232, distance: 42.8
click at [168, 232] on div "Fill Color Active Line Color ******* Inactive Line Color Active Outline Color I…" at bounding box center [358, 294] width 462 height 149
click at [137, 225] on div "button" at bounding box center [134, 227] width 10 height 10
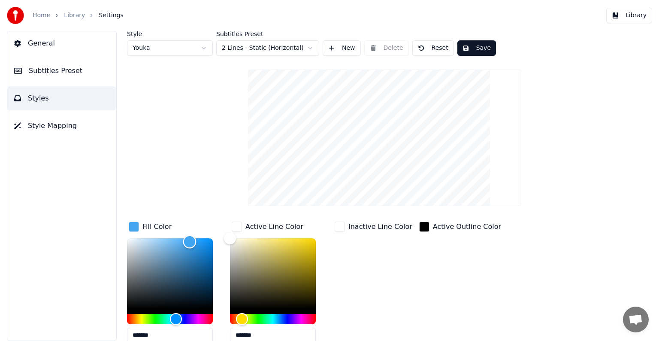
drag, startPoint x: 200, startPoint y: 252, endPoint x: 190, endPoint y: 241, distance: 15.5
click at [190, 241] on div "Color" at bounding box center [189, 241] width 13 height 13
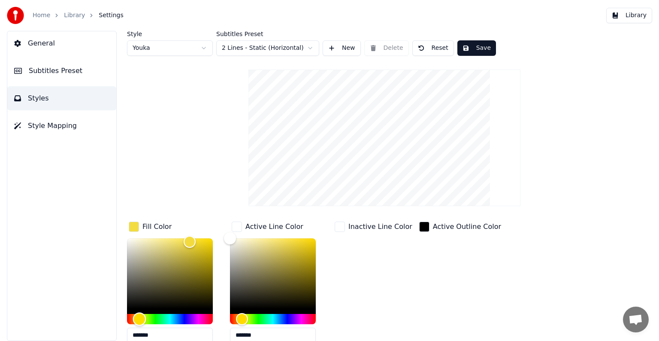
drag, startPoint x: 173, startPoint y: 318, endPoint x: 140, endPoint y: 315, distance: 33.2
click at [140, 315] on div "Hue" at bounding box center [139, 318] width 13 height 13
drag, startPoint x: 195, startPoint y: 240, endPoint x: 165, endPoint y: 282, distance: 51.5
click at [165, 282] on div "Color" at bounding box center [164, 282] width 13 height 13
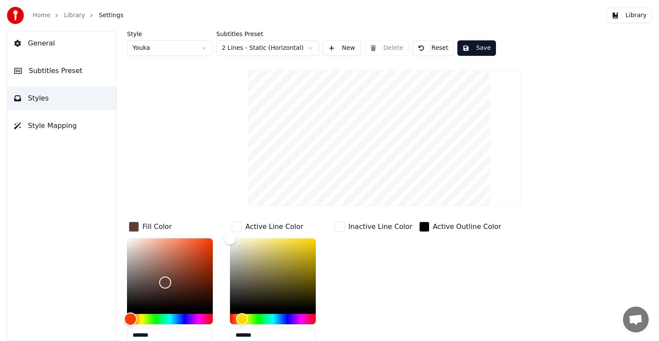
drag, startPoint x: 139, startPoint y: 317, endPoint x: 131, endPoint y: 317, distance: 7.7
click at [131, 318] on div "Hue" at bounding box center [130, 318] width 13 height 13
drag, startPoint x: 166, startPoint y: 280, endPoint x: 206, endPoint y: 283, distance: 40.5
click at [206, 283] on div "Color" at bounding box center [206, 283] width 13 height 13
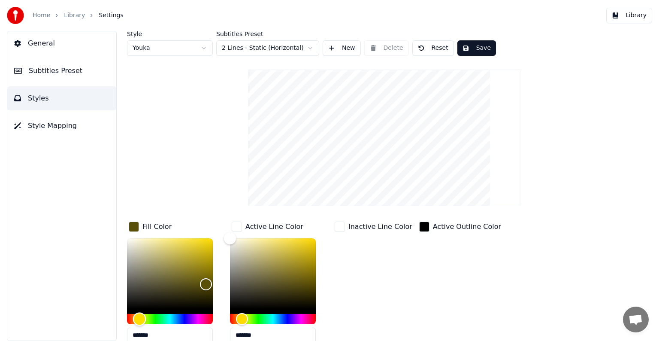
drag, startPoint x: 131, startPoint y: 317, endPoint x: 140, endPoint y: 317, distance: 9.0
click at [140, 317] on div "Hue" at bounding box center [139, 318] width 13 height 13
drag, startPoint x: 208, startPoint y: 283, endPoint x: 191, endPoint y: 270, distance: 21.7
click at [191, 270] on div "Color" at bounding box center [191, 270] width 13 height 13
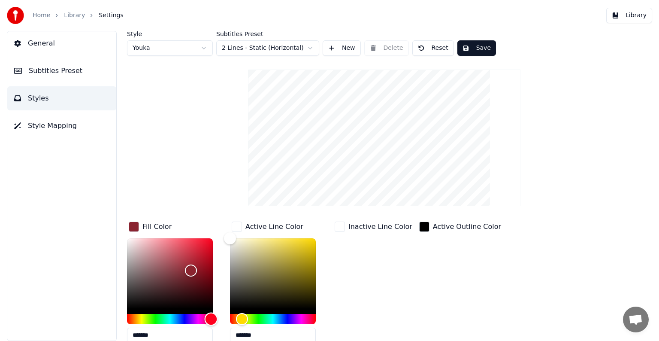
drag, startPoint x: 140, startPoint y: 318, endPoint x: 211, endPoint y: 319, distance: 71.7
click at [211, 319] on div "Hue" at bounding box center [211, 318] width 13 height 13
drag, startPoint x: 191, startPoint y: 267, endPoint x: 186, endPoint y: 268, distance: 4.7
click at [176, 262] on div "Color" at bounding box center [175, 262] width 13 height 13
click at [205, 314] on div "Hue" at bounding box center [170, 319] width 86 height 10
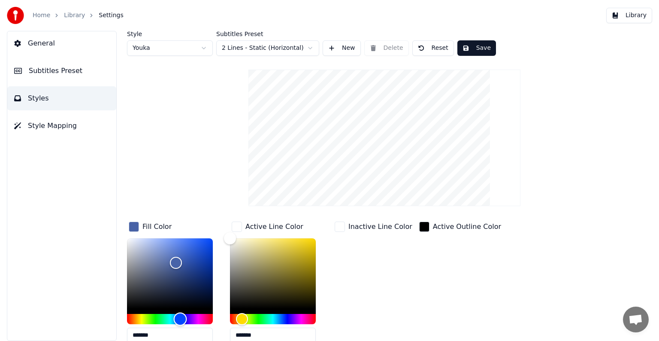
drag, startPoint x: 205, startPoint y: 316, endPoint x: 180, endPoint y: 316, distance: 24.9
click at [180, 316] on div "Hue" at bounding box center [180, 318] width 13 height 13
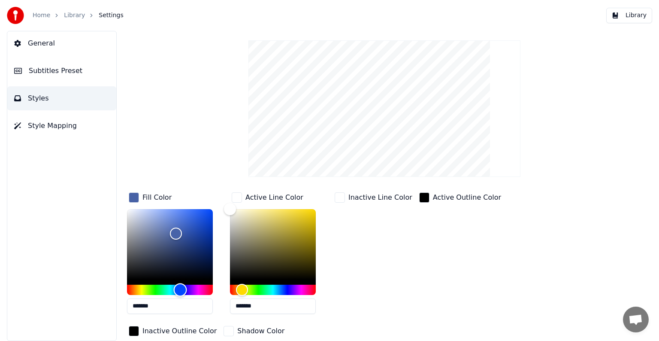
scroll to position [61, 0]
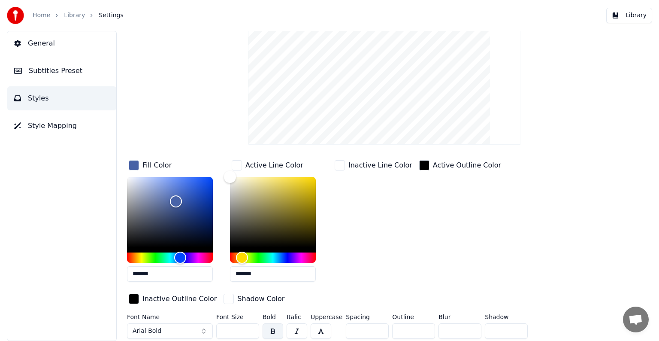
click at [167, 275] on input "*******" at bounding box center [170, 273] width 86 height 15
drag, startPoint x: 167, startPoint y: 275, endPoint x: 136, endPoint y: 274, distance: 31.4
click at [136, 274] on input "*******" at bounding box center [170, 273] width 86 height 15
drag, startPoint x: 157, startPoint y: 273, endPoint x: 136, endPoint y: 272, distance: 20.6
click at [136, 272] on input "*******" at bounding box center [170, 273] width 86 height 15
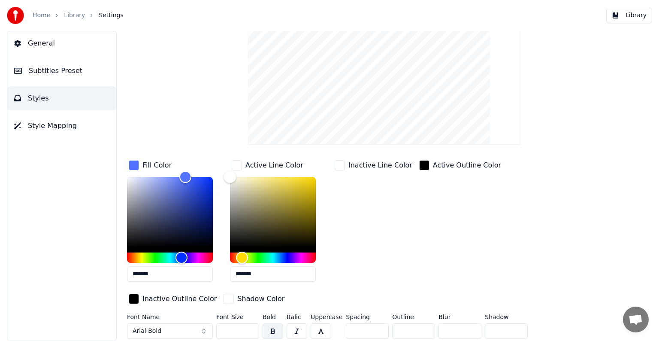
drag, startPoint x: 170, startPoint y: 273, endPoint x: 137, endPoint y: 273, distance: 33.5
click at [137, 273] on input "*******" at bounding box center [170, 273] width 86 height 15
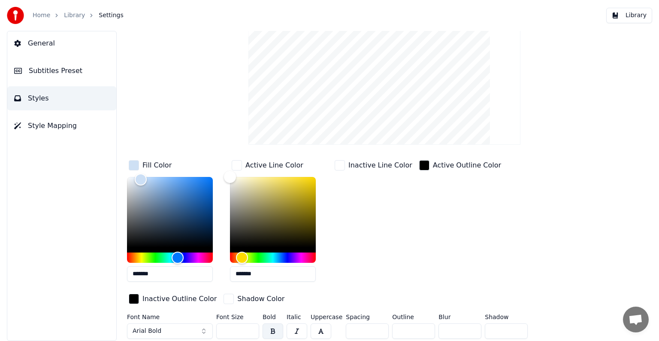
type input "*******"
drag, startPoint x: 231, startPoint y: 177, endPoint x: 254, endPoint y: 208, distance: 38.7
click at [254, 208] on div "Color" at bounding box center [253, 208] width 13 height 13
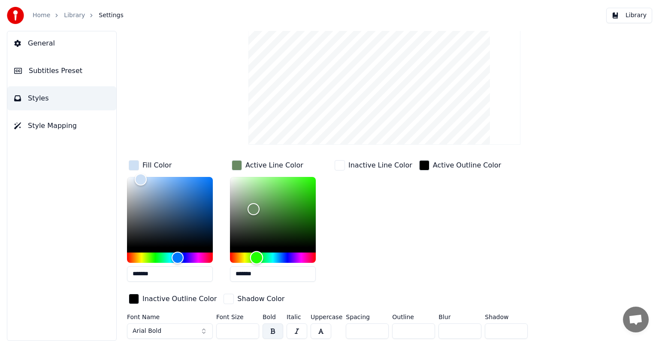
drag, startPoint x: 242, startPoint y: 256, endPoint x: 257, endPoint y: 247, distance: 17.2
click at [257, 247] on div at bounding box center [273, 220] width 86 height 86
drag, startPoint x: 252, startPoint y: 206, endPoint x: 285, endPoint y: 187, distance: 38.1
click at [285, 187] on div "Color" at bounding box center [285, 187] width 13 height 13
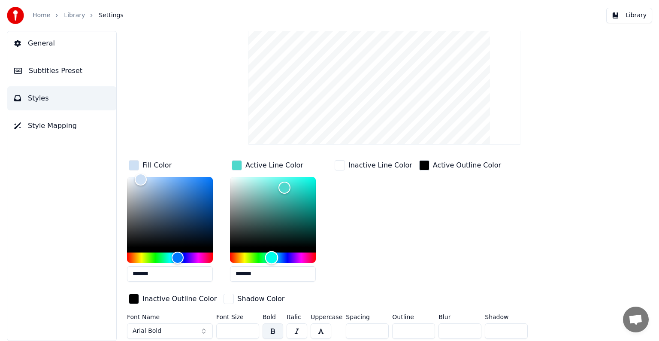
drag, startPoint x: 258, startPoint y: 258, endPoint x: 272, endPoint y: 249, distance: 16.6
click at [272, 249] on div at bounding box center [273, 220] width 86 height 86
type input "*******"
drag, startPoint x: 285, startPoint y: 187, endPoint x: 224, endPoint y: 175, distance: 61.8
click at [224, 175] on div "Color" at bounding box center [230, 176] width 13 height 13
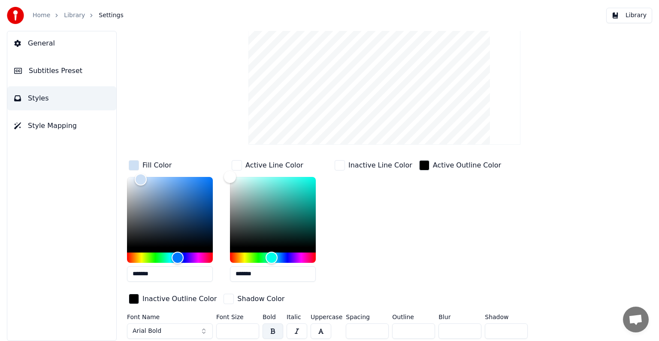
drag, startPoint x: 163, startPoint y: 275, endPoint x: 137, endPoint y: 276, distance: 26.6
click at [137, 276] on input "*******" at bounding box center [170, 273] width 86 height 15
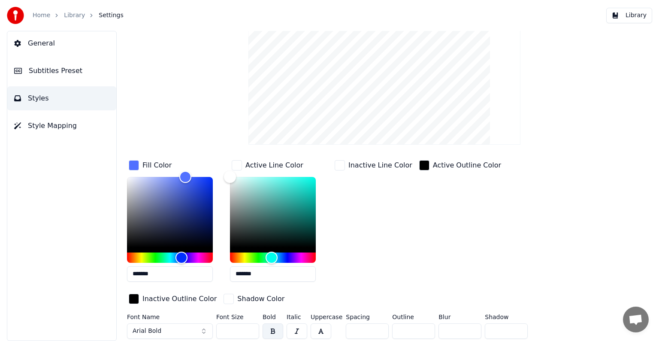
type input "*******"
drag, startPoint x: 231, startPoint y: 177, endPoint x: 234, endPoint y: 182, distance: 5.8
click at [234, 182] on div "Color" at bounding box center [234, 182] width 13 height 13
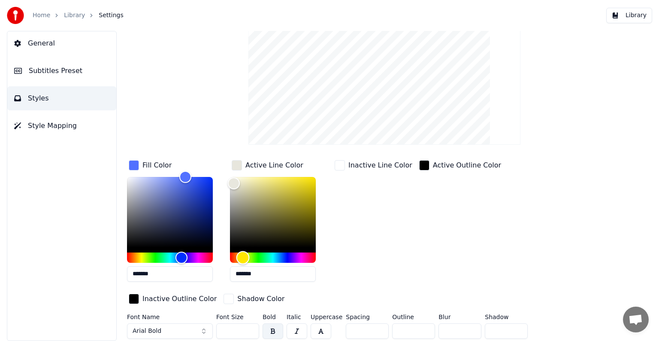
drag, startPoint x: 268, startPoint y: 256, endPoint x: 243, endPoint y: 255, distance: 25.3
click at [243, 255] on div "Hue" at bounding box center [243, 257] width 13 height 13
drag, startPoint x: 232, startPoint y: 181, endPoint x: 240, endPoint y: 181, distance: 8.2
click at [240, 181] on div "Color" at bounding box center [240, 181] width 13 height 13
click at [211, 115] on div "Style Youka Subtitles Preset 2 Lines - Static (Horizontal) New Delete Reset Sav…" at bounding box center [384, 156] width 515 height 373
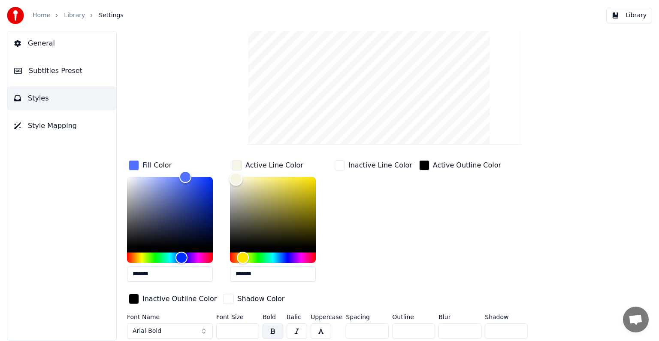
click at [236, 178] on div "Color" at bounding box center [236, 178] width 13 height 13
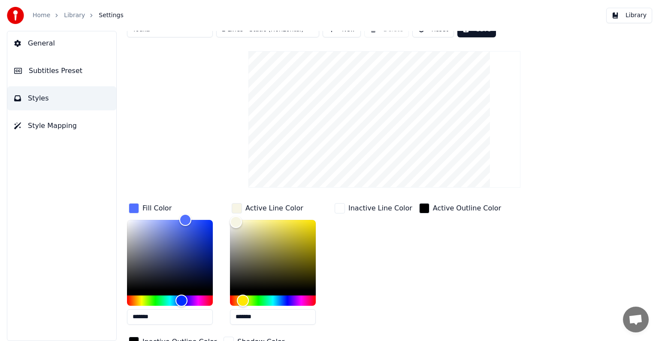
click at [203, 127] on div "Style Youka Subtitles Preset 2 Lines - Static (Horizontal) New Delete Reset Sav…" at bounding box center [384, 198] width 515 height 373
drag, startPoint x: 235, startPoint y: 220, endPoint x: 189, endPoint y: 201, distance: 50.1
click at [190, 202] on div "Fill Color ******* Active Line Color ******* Inactive Line Color Active Outline…" at bounding box center [358, 275] width 462 height 149
click at [209, 176] on div "Style Youka Subtitles Preset 2 Lines - Static (Horizontal) New Delete Reset Sav…" at bounding box center [384, 198] width 515 height 373
type input "*******"
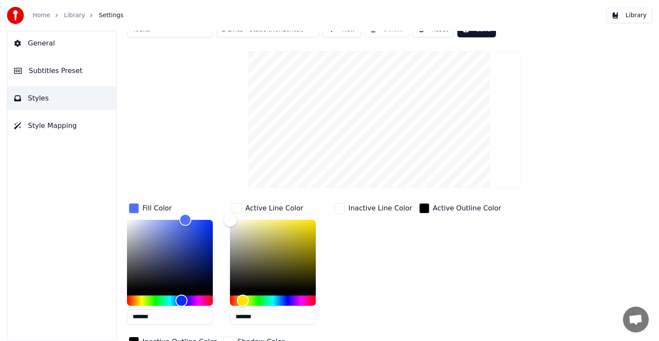
click at [231, 219] on div "Color" at bounding box center [230, 219] width 13 height 13
click at [206, 153] on div "Style Youka Subtitles Preset 2 Lines - Static (Horizontal) New Delete Reset Sav…" at bounding box center [384, 198] width 515 height 373
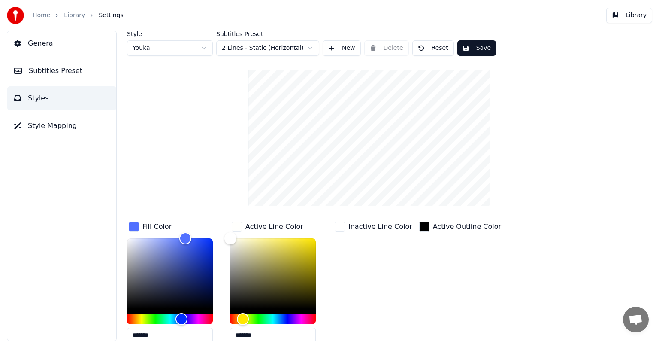
scroll to position [61, 0]
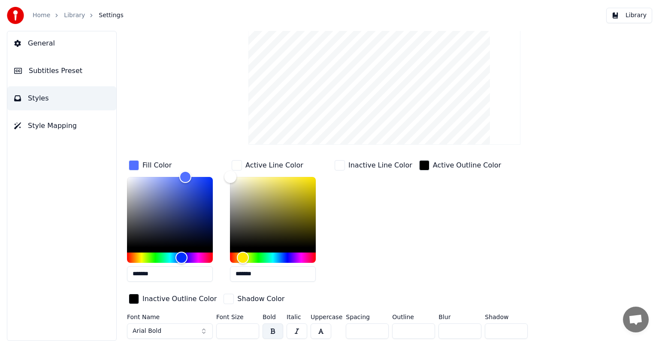
click at [173, 330] on button "Arial Bold" at bounding box center [170, 330] width 86 height 15
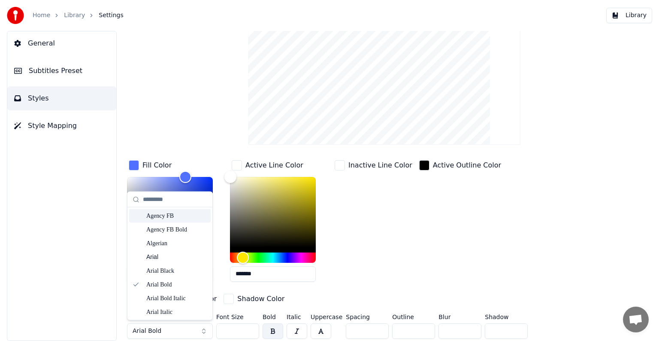
click at [162, 200] on input "text" at bounding box center [175, 199] width 64 height 17
type input "*"
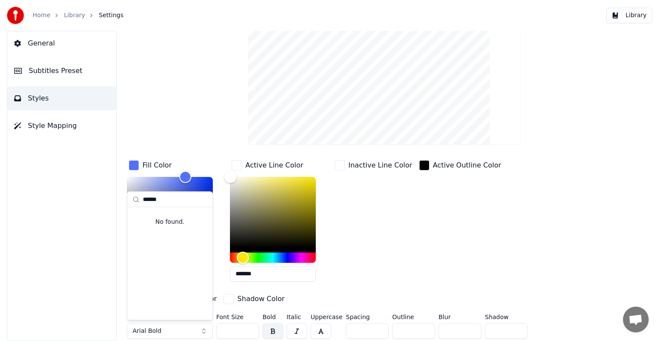
type input "*******"
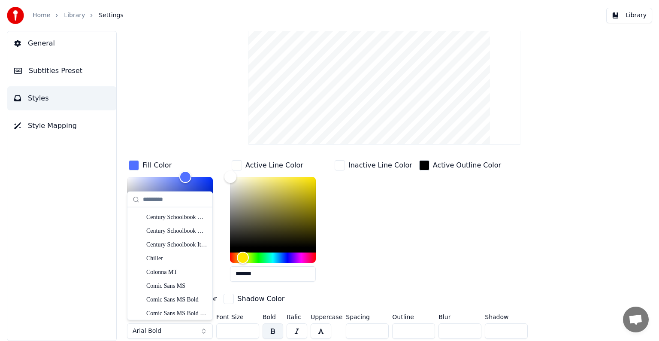
scroll to position [1354, 0]
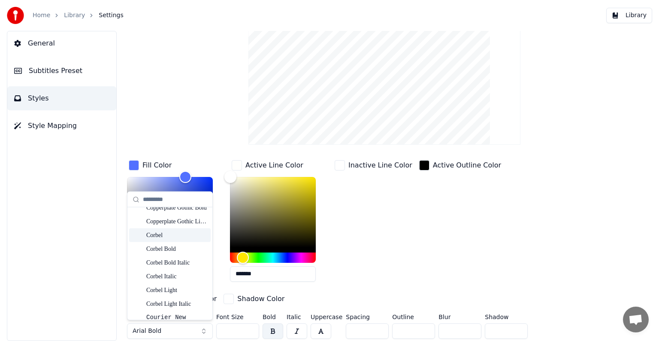
click at [188, 239] on div "Corbel" at bounding box center [176, 235] width 61 height 9
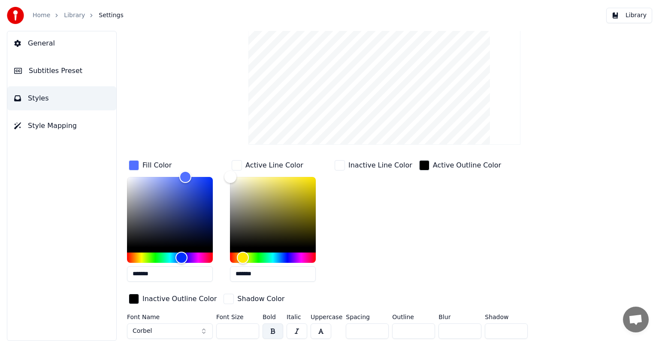
click at [171, 331] on button "Corbel" at bounding box center [170, 330] width 86 height 15
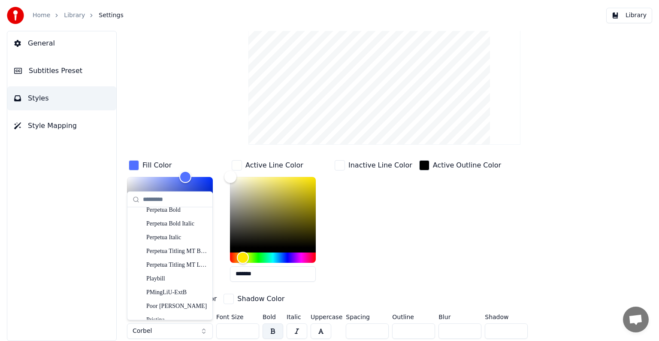
scroll to position [4848, 0]
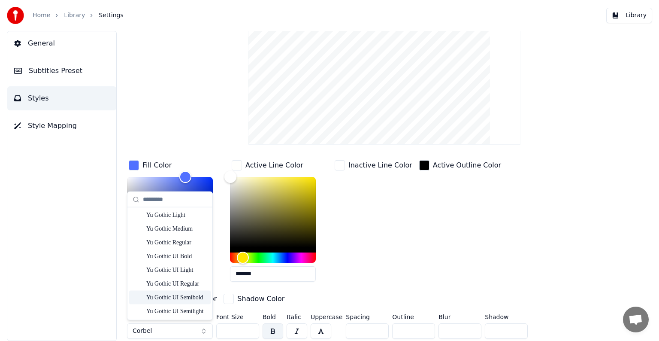
click at [187, 298] on div "Yu Gothic UI Semibold" at bounding box center [176, 297] width 61 height 9
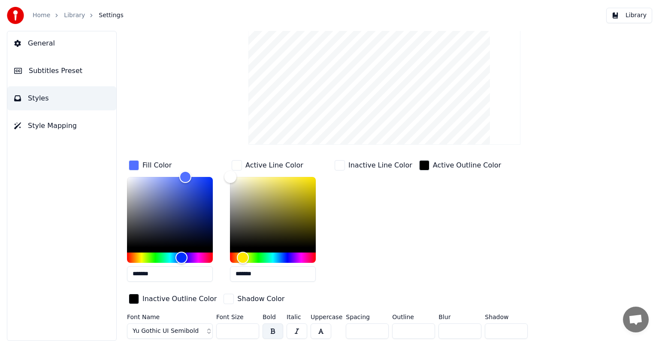
click at [179, 331] on span "Yu Gothic UI Semibold" at bounding box center [166, 331] width 66 height 9
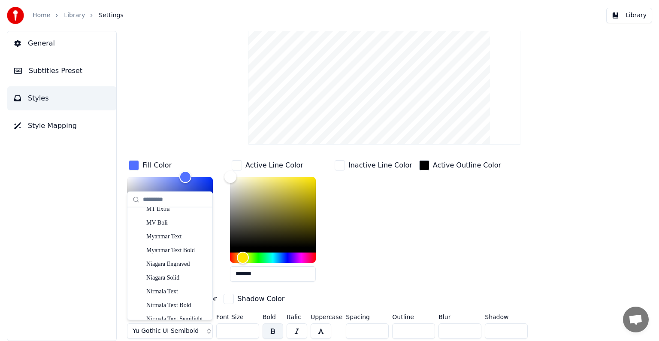
scroll to position [3823, 0]
click at [173, 253] on div "Rockwell" at bounding box center [176, 250] width 61 height 9
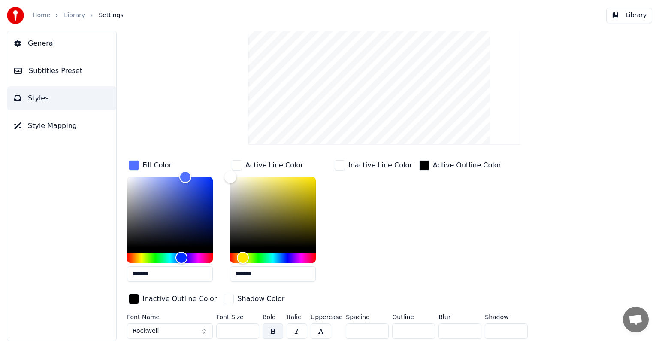
click at [168, 330] on button "Rockwell" at bounding box center [170, 330] width 86 height 15
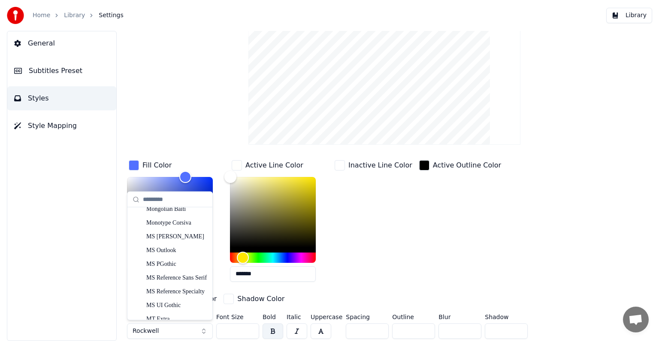
scroll to position [3769, 0]
click at [181, 278] on div "Rage Italic" at bounding box center [176, 277] width 61 height 9
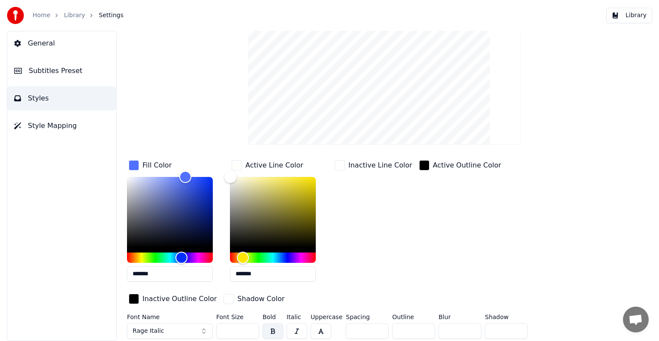
click at [154, 332] on span "Rage Italic" at bounding box center [149, 331] width 32 height 9
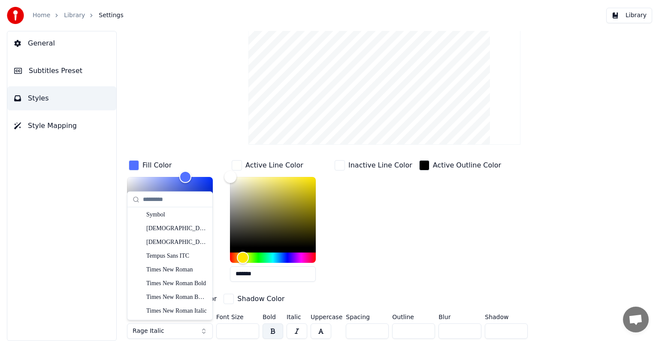
scroll to position [4610, 0]
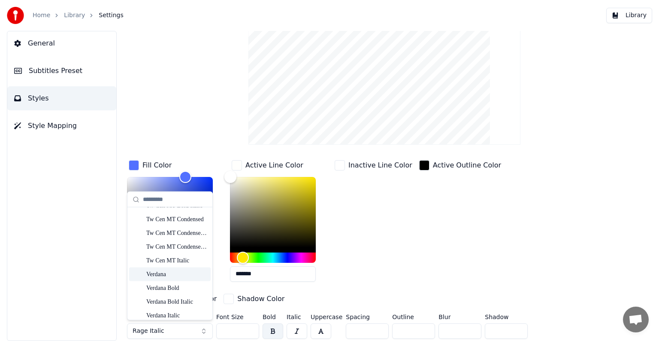
click at [176, 273] on div "Verdana" at bounding box center [176, 274] width 61 height 9
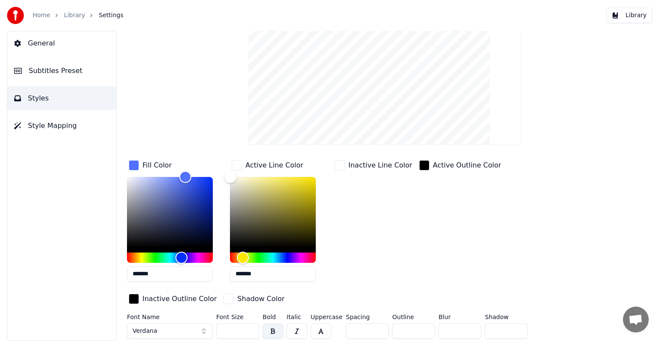
click at [185, 328] on button "Verdana" at bounding box center [170, 330] width 86 height 15
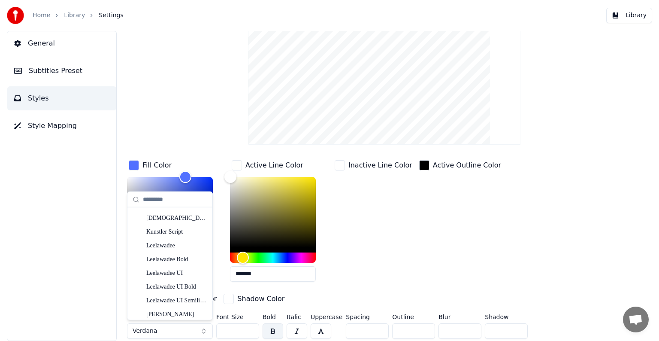
scroll to position [2799, 0]
click at [189, 244] on div "Malgun Gothic Bold" at bounding box center [176, 245] width 61 height 9
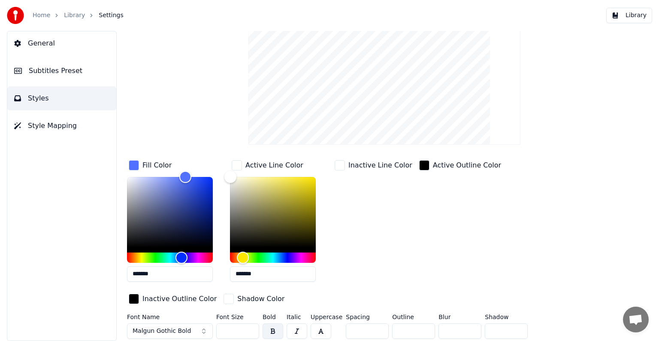
click at [172, 328] on span "Malgun Gothic Bold" at bounding box center [162, 331] width 58 height 9
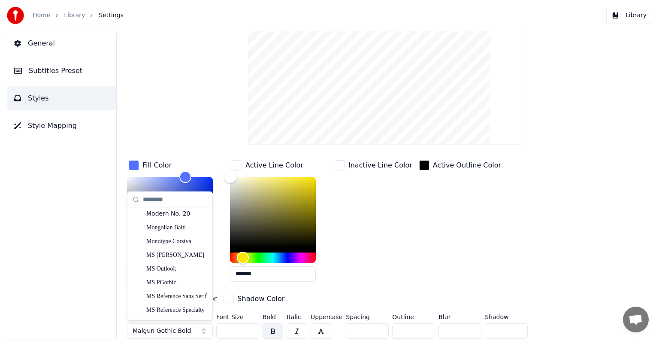
scroll to position [3238, 0]
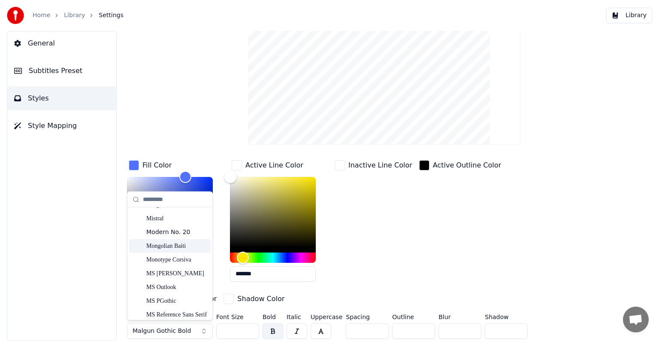
click at [187, 235] on div "Modern No. 20" at bounding box center [176, 232] width 61 height 9
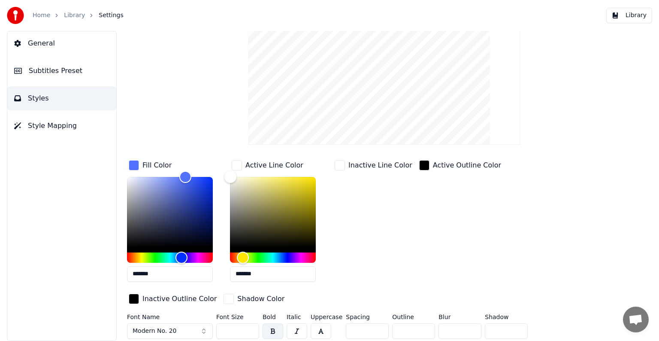
click at [149, 327] on span "Modern No. 20" at bounding box center [155, 331] width 44 height 9
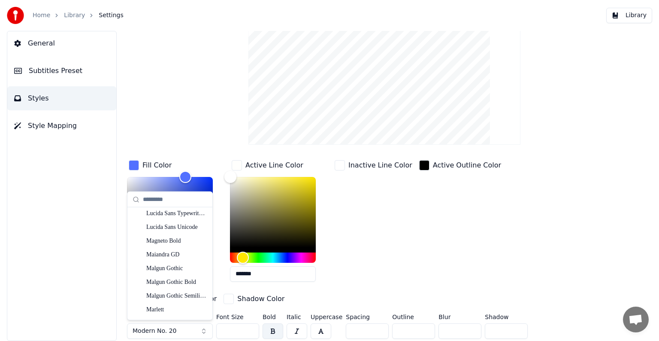
scroll to position [2744, 0]
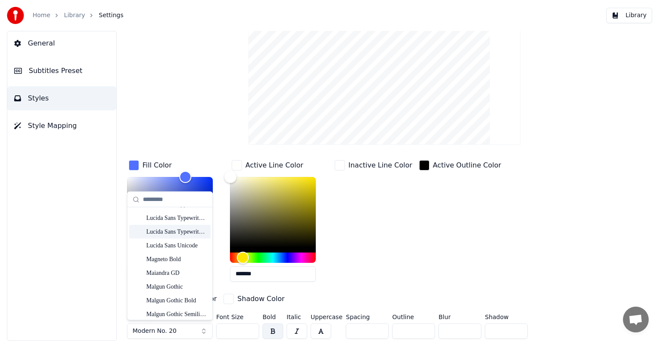
click at [188, 234] on div "Lucida Sans Typewriter Regular" at bounding box center [176, 231] width 61 height 9
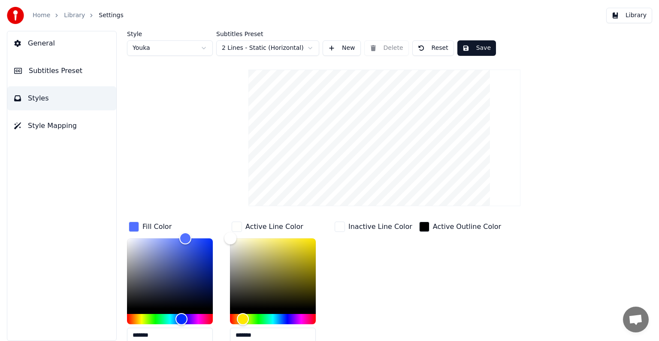
scroll to position [61, 0]
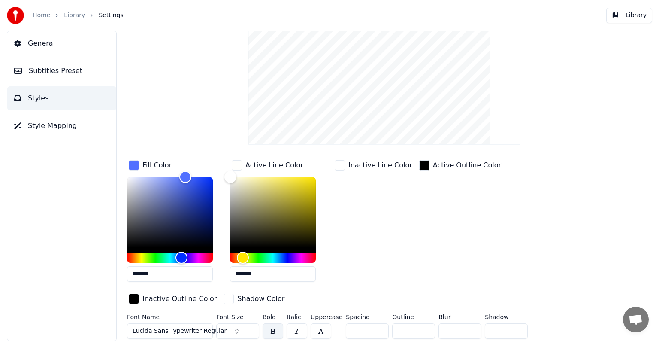
click at [202, 331] on span "Lucida Sans Typewriter Regular" at bounding box center [180, 331] width 94 height 9
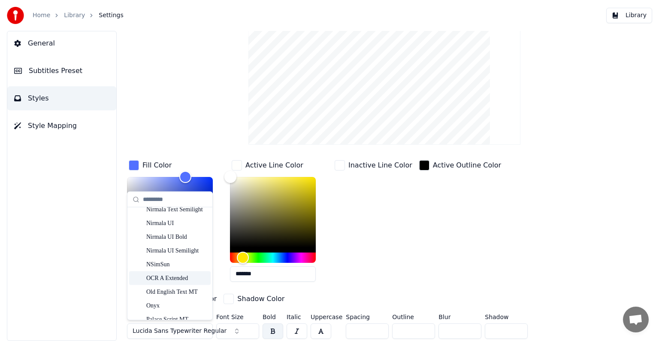
scroll to position [3451, 0]
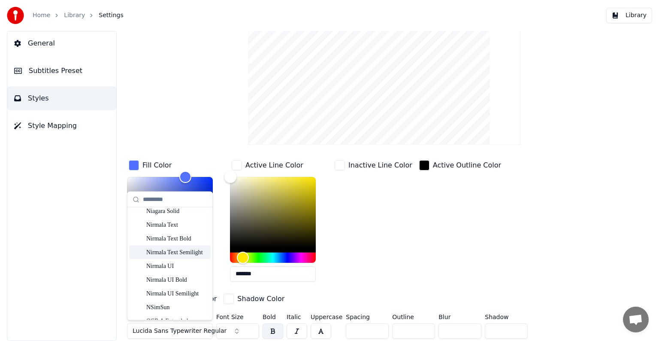
click at [188, 249] on div "Nirmala Text Semilight" at bounding box center [176, 252] width 61 height 9
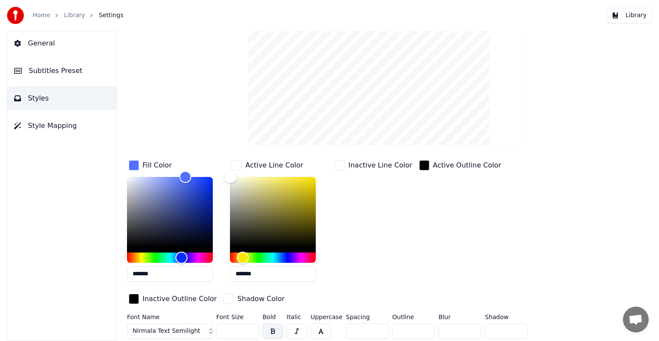
click at [168, 328] on span "Nirmala Text Semilight" at bounding box center [167, 331] width 68 height 9
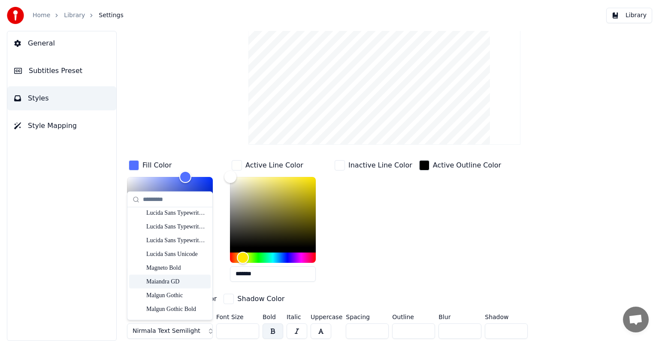
scroll to position [2693, 0]
click at [184, 297] on div "Lucida Sans Unicode" at bounding box center [176, 296] width 61 height 9
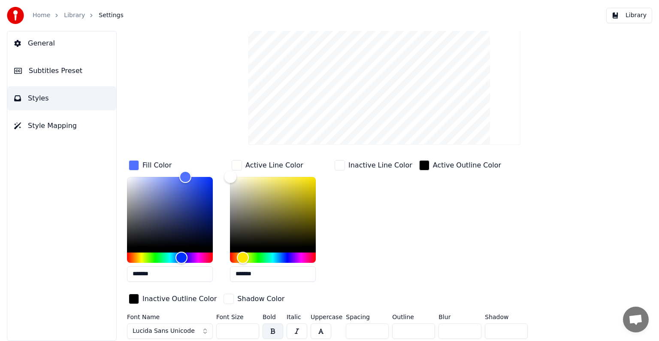
click at [163, 328] on span "Lucida Sans Unicode" at bounding box center [164, 331] width 62 height 9
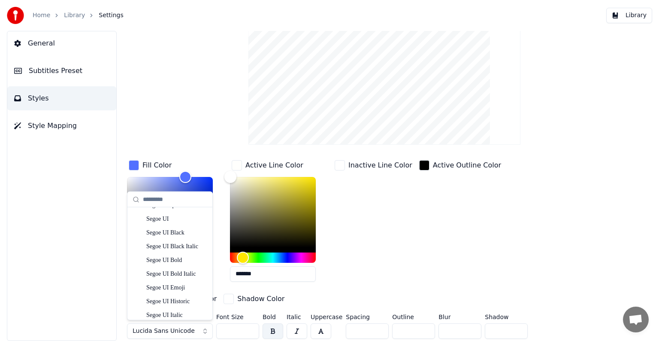
scroll to position [4043, 0]
click at [192, 252] on div "Segoe UI Black" at bounding box center [176, 251] width 61 height 9
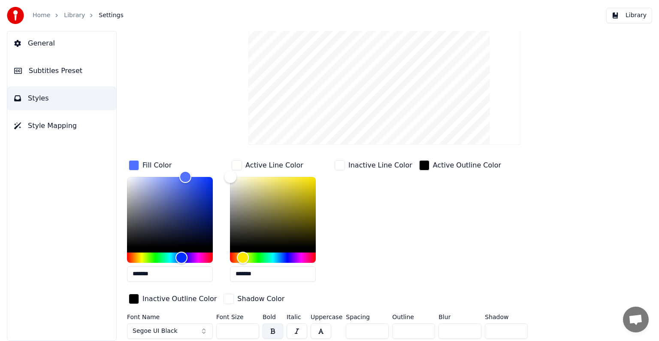
click at [173, 326] on button "Segoe UI Black" at bounding box center [170, 330] width 86 height 15
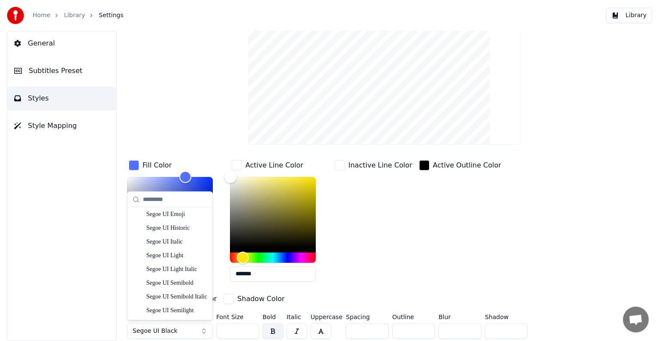
scroll to position [4116, 0]
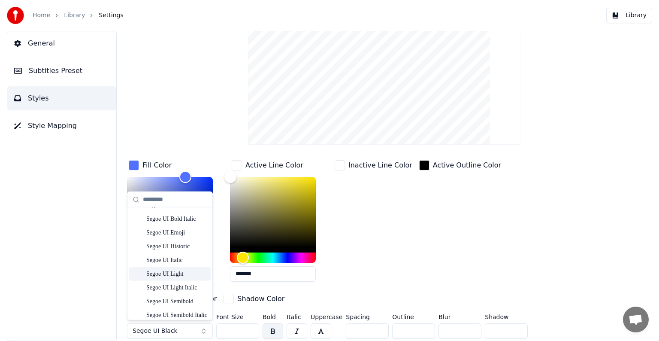
click at [184, 266] on div "Segoe UI Italic" at bounding box center [170, 260] width 82 height 14
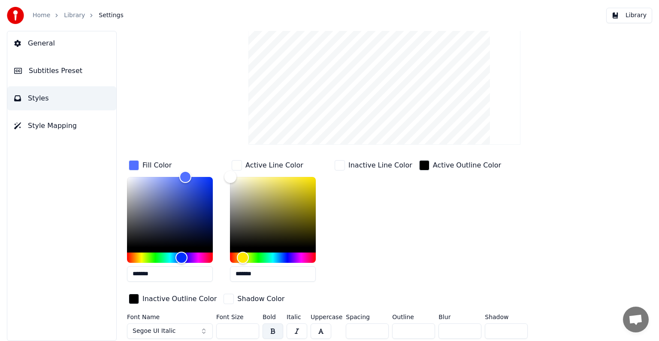
click at [164, 327] on span "Segoe UI Italic" at bounding box center [154, 331] width 43 height 9
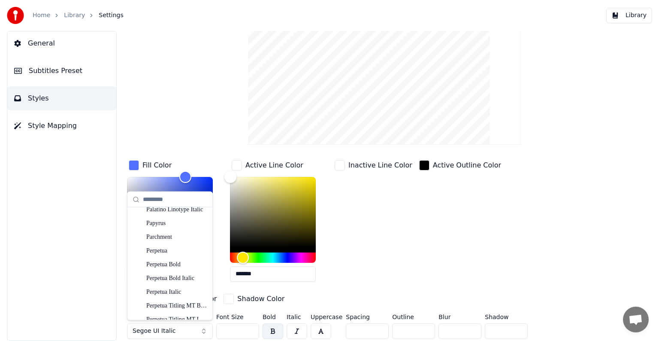
scroll to position [3714, 0]
click at [179, 253] on div "Perpetua Titling MT Bold" at bounding box center [176, 250] width 61 height 9
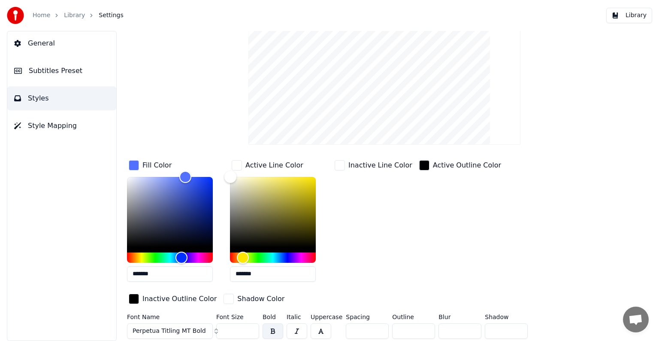
click at [164, 328] on span "Perpetua Titling MT Bold" at bounding box center [169, 331] width 73 height 9
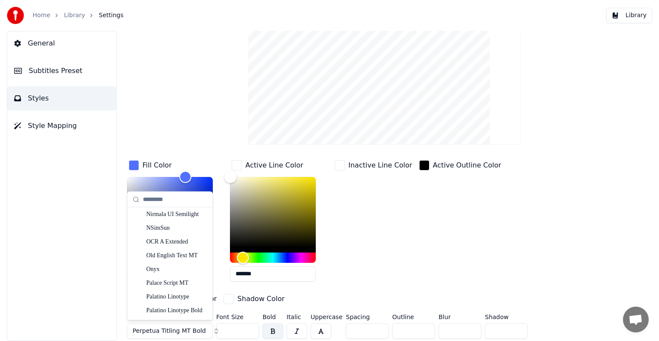
scroll to position [3567, 0]
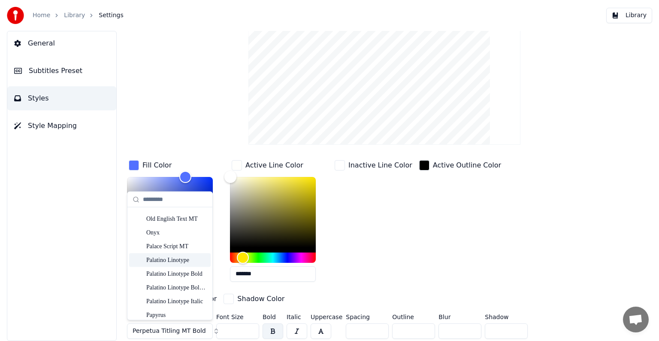
click at [177, 262] on div "Palatino Linotype" at bounding box center [176, 259] width 61 height 9
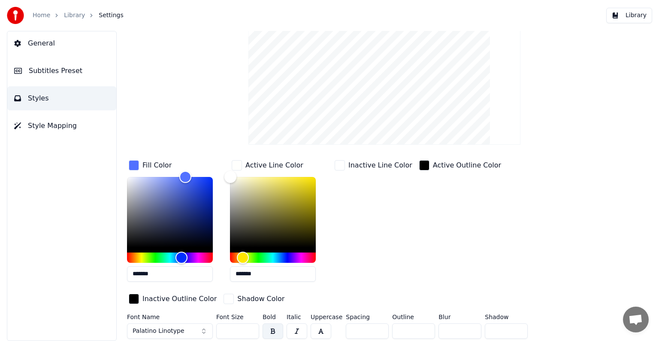
click at [163, 337] on button "Palatino Linotype" at bounding box center [170, 330] width 86 height 15
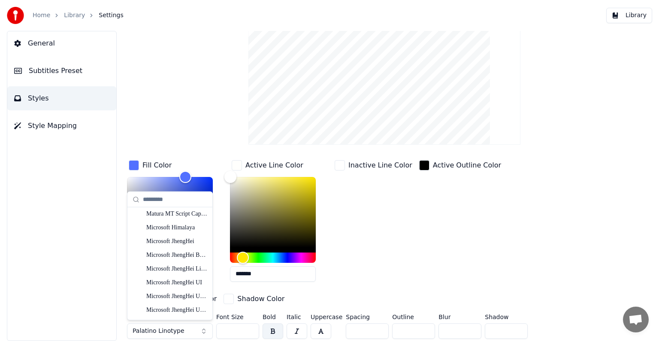
scroll to position [3238, 0]
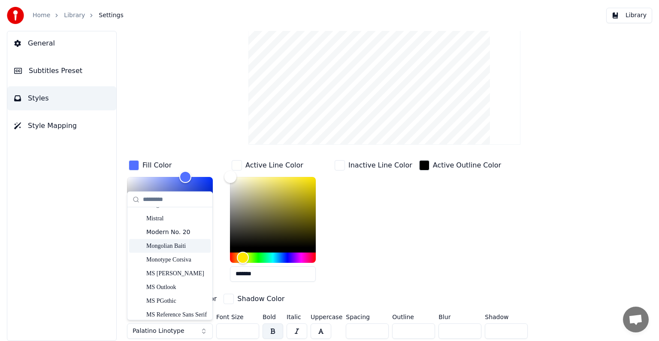
click at [185, 251] on div "Mongolian Baiti" at bounding box center [170, 246] width 82 height 14
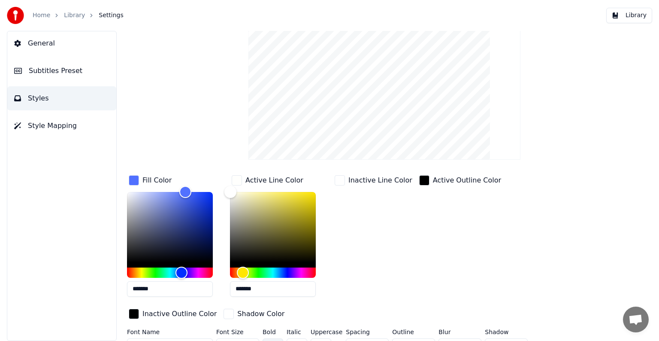
scroll to position [61, 0]
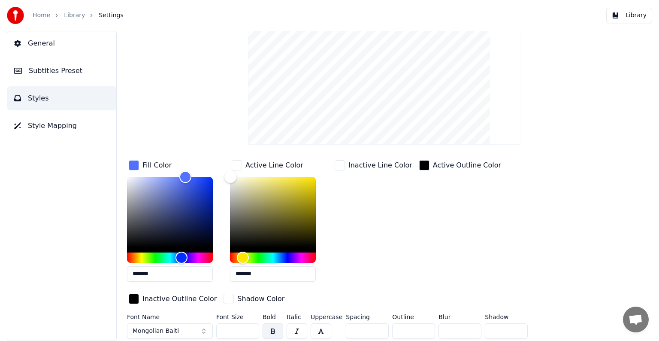
click at [163, 328] on span "Mongolian Baiti" at bounding box center [156, 331] width 46 height 9
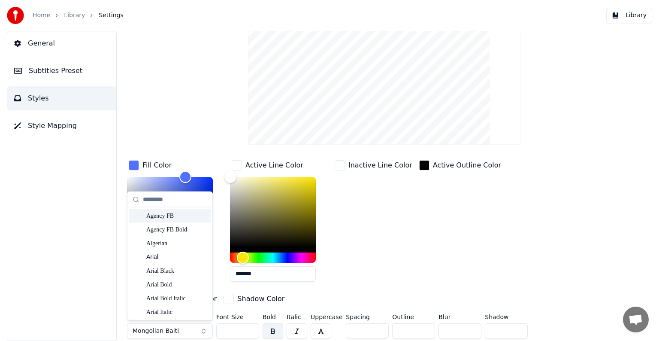
scroll to position [3476, 0]
click at [197, 260] on div "Nirmala UI Bold" at bounding box center [170, 256] width 82 height 14
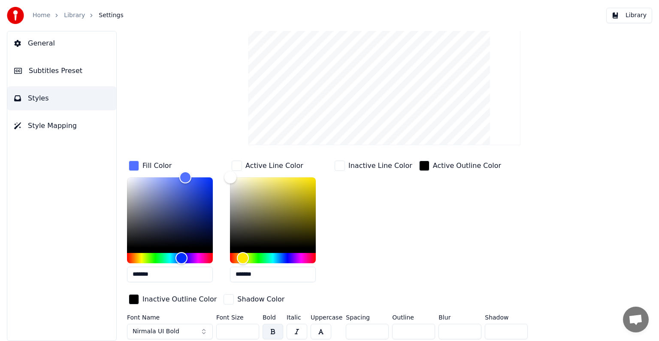
scroll to position [61, 0]
click at [166, 334] on button "Nirmala UI Bold" at bounding box center [170, 330] width 86 height 15
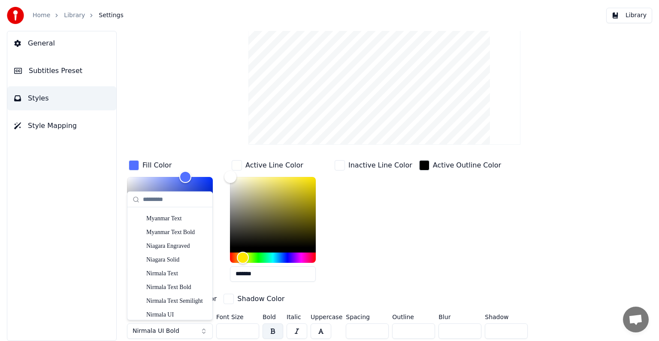
scroll to position [3457, 0]
click at [188, 288] on div "Nirmala UI Semilight" at bounding box center [176, 287] width 61 height 9
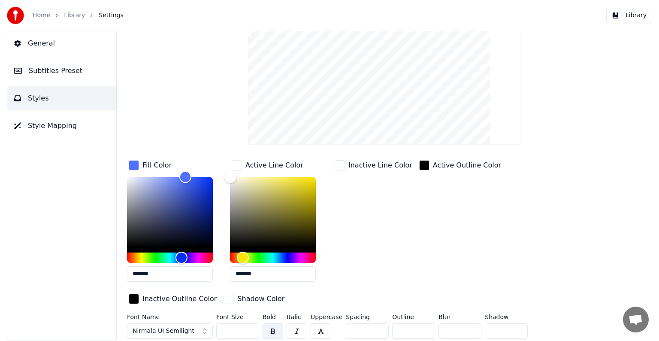
click at [172, 328] on span "Nirmala UI Semilight" at bounding box center [164, 331] width 62 height 9
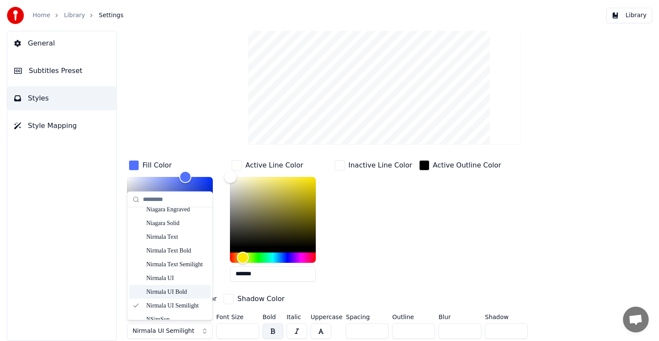
scroll to position [3482, 0]
click at [188, 291] on div "OCR A Extended" at bounding box center [176, 290] width 61 height 9
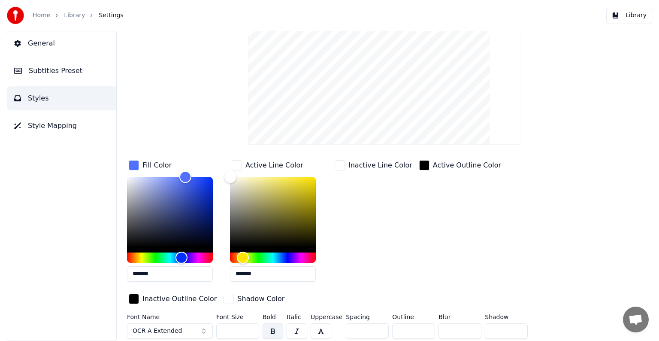
click at [177, 328] on span "OCR A Extended" at bounding box center [158, 331] width 50 height 9
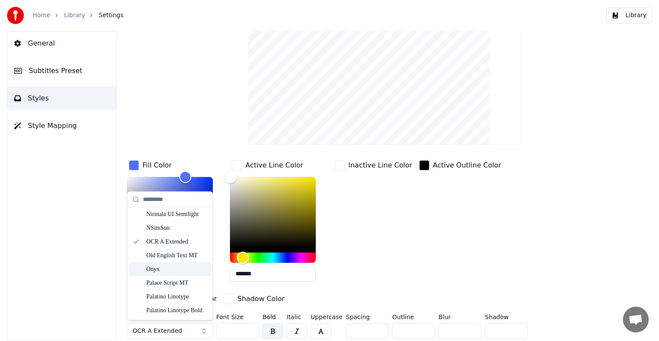
scroll to position [3574, 0]
click at [183, 256] on div "Palatino Linotype" at bounding box center [176, 253] width 61 height 9
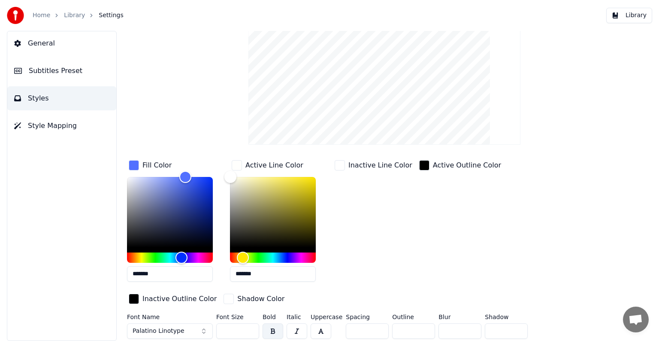
click at [167, 329] on span "Palatino Linotype" at bounding box center [159, 331] width 52 height 9
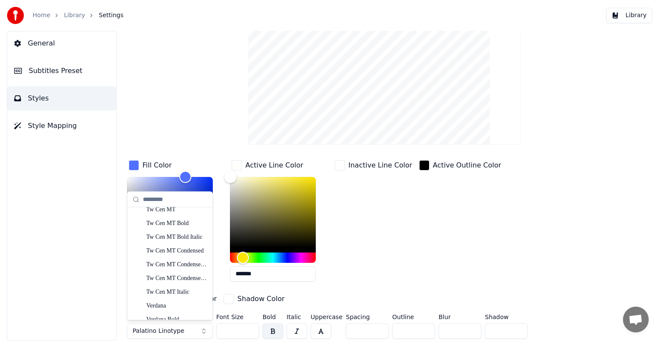
scroll to position [4580, 0]
click at [183, 253] on div "Tw Cen MT Condensed" at bounding box center [176, 249] width 61 height 9
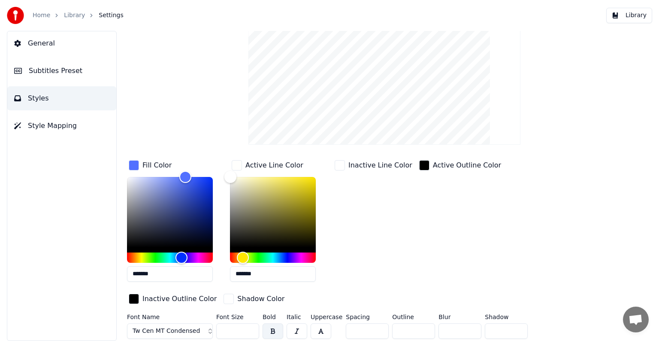
click at [177, 324] on button "Tw Cen MT Condensed" at bounding box center [170, 330] width 86 height 15
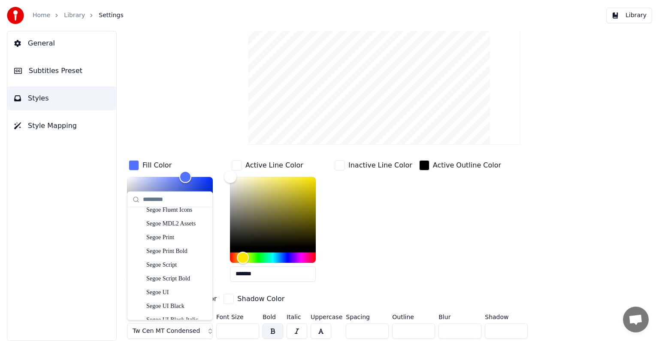
scroll to position [3951, 0]
click at [189, 291] on div "Segoe Print Bold" at bounding box center [176, 287] width 61 height 9
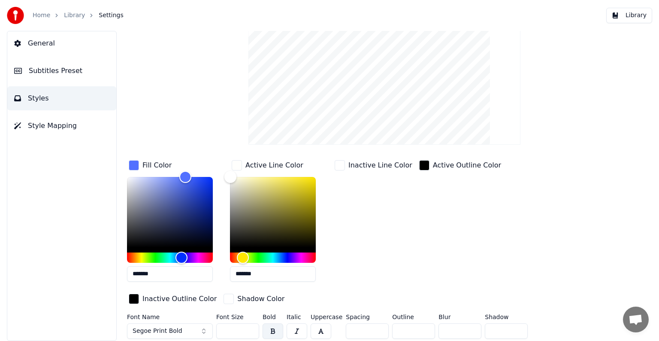
click at [176, 329] on span "Segoe Print Bold" at bounding box center [158, 331] width 50 height 9
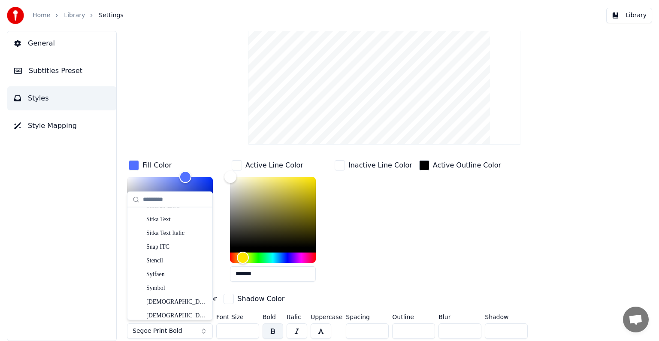
scroll to position [4299, 0]
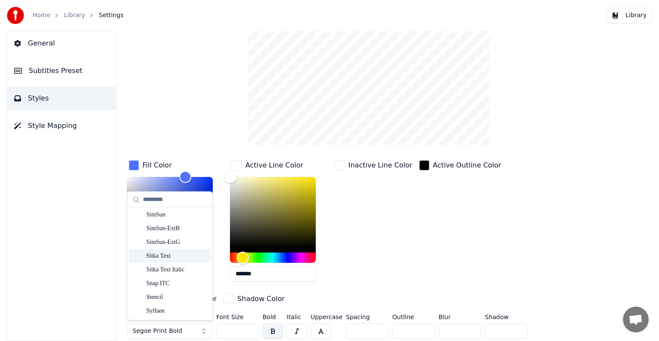
click at [180, 261] on div "Sitka Text" at bounding box center [170, 256] width 82 height 14
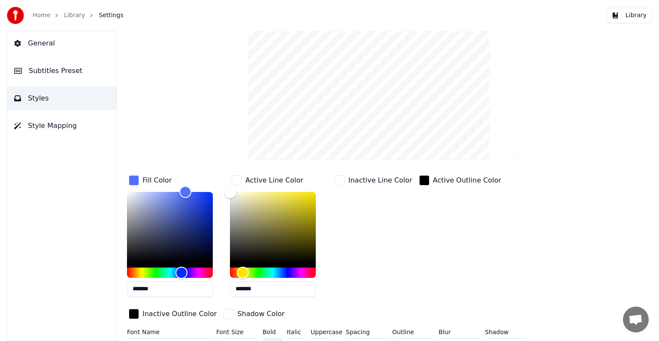
scroll to position [61, 0]
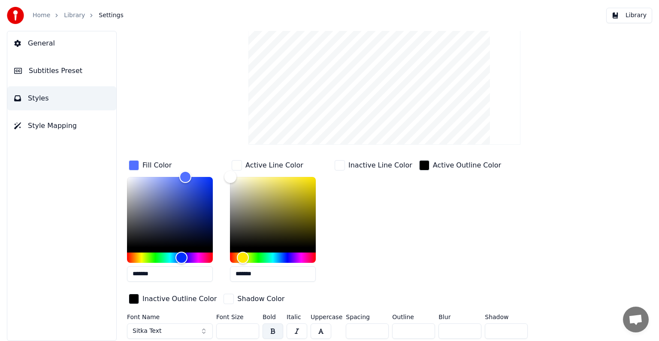
click at [167, 328] on button "Sitka Text" at bounding box center [170, 330] width 86 height 15
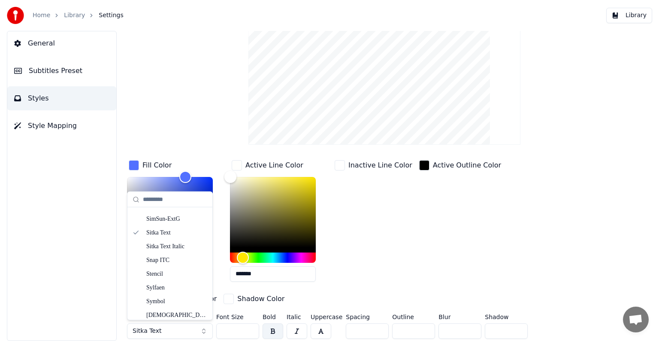
scroll to position [4302, 0]
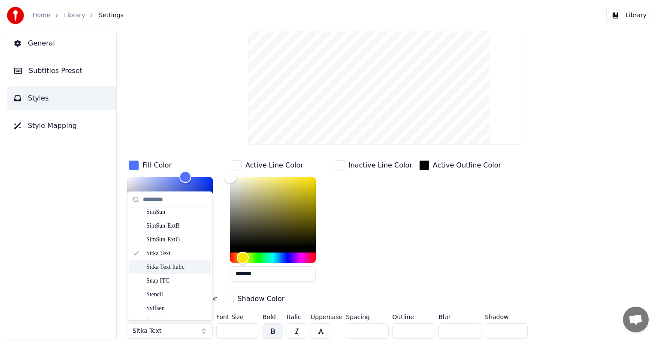
click at [189, 270] on div "Sitka Text Italic" at bounding box center [176, 267] width 61 height 9
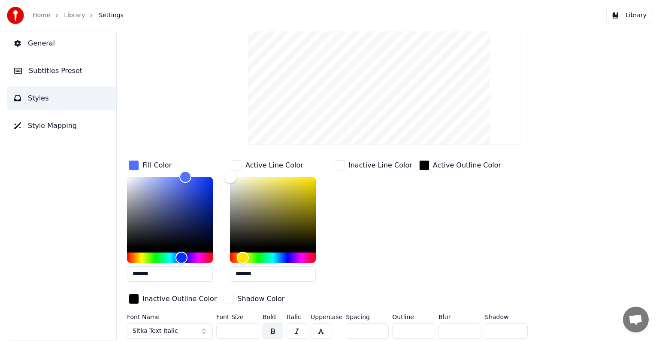
click at [163, 330] on span "Sitka Text Italic" at bounding box center [156, 331] width 46 height 9
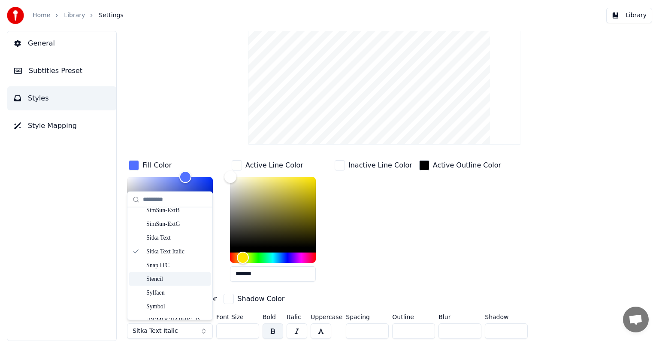
scroll to position [4274, 0]
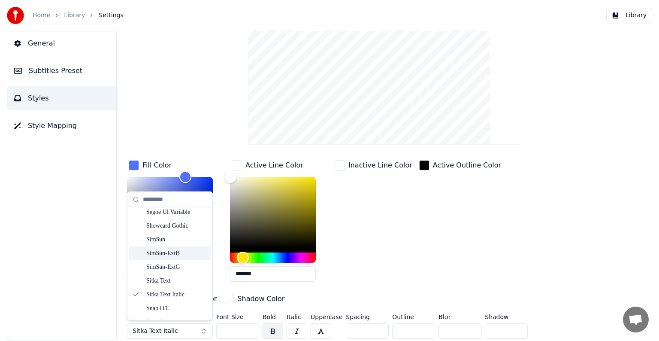
click at [191, 257] on div "SimSun-ExtB" at bounding box center [176, 253] width 61 height 9
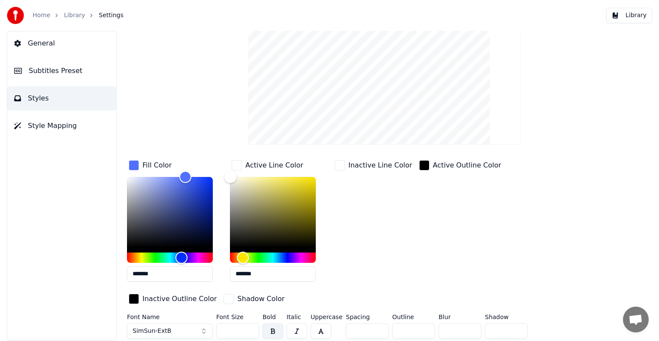
click at [168, 325] on button "SimSun-ExtB" at bounding box center [170, 330] width 86 height 15
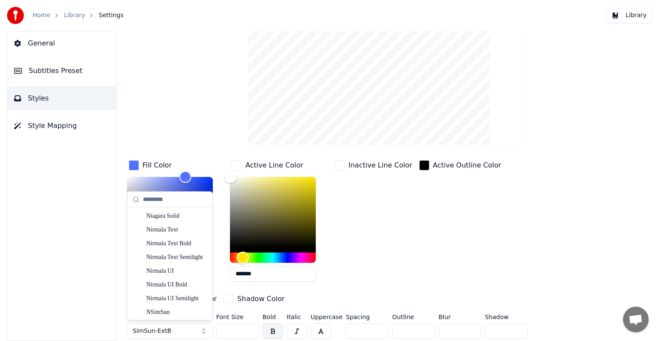
scroll to position [3461, 0]
click at [184, 270] on div "Nirmala UI Bold" at bounding box center [176, 270] width 61 height 9
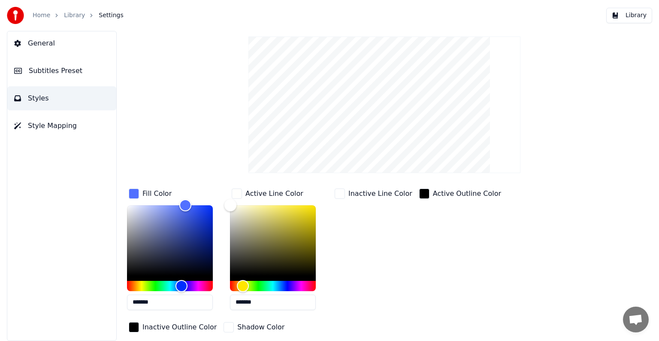
scroll to position [18, 0]
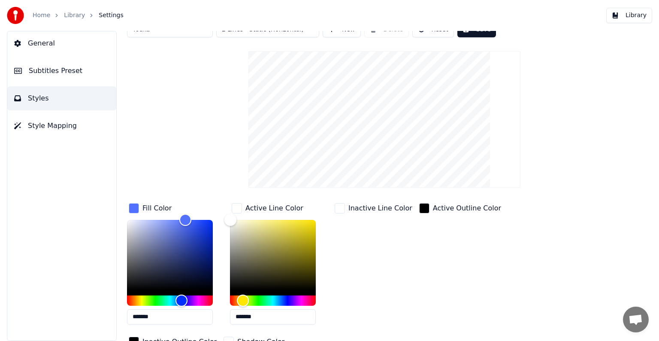
click at [219, 335] on div "Inactive Outline Color" at bounding box center [172, 342] width 91 height 15
click at [436, 250] on div "Active Outline Color" at bounding box center [460, 266] width 85 height 130
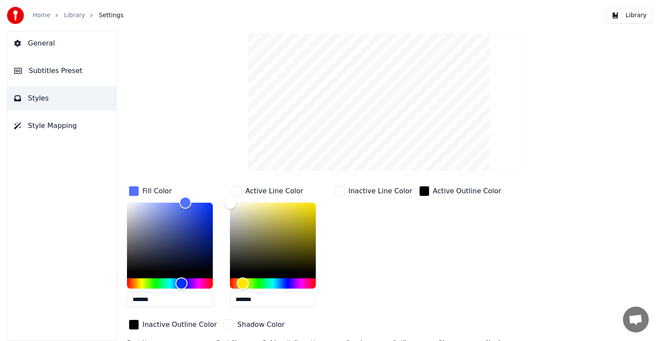
scroll to position [61, 0]
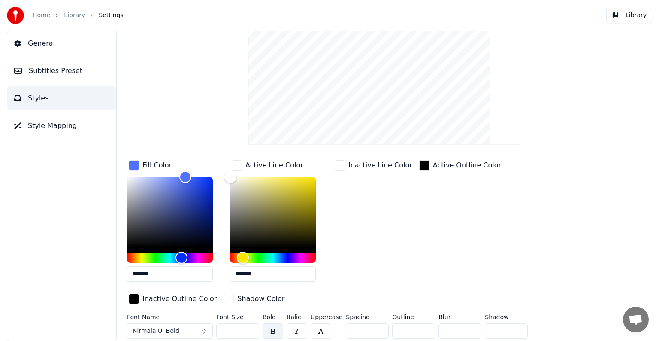
click at [396, 235] on div "Inactive Line Color" at bounding box center [373, 223] width 81 height 130
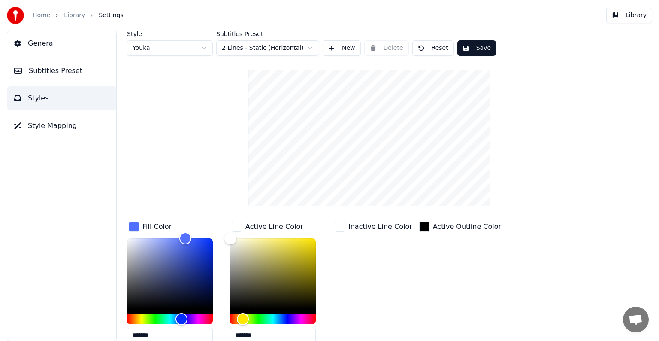
click at [195, 145] on div "Style Youka Subtitles Preset 2 Lines - Static (Horizontal) New Delete Reset Sav…" at bounding box center [384, 217] width 515 height 373
click at [474, 46] on button "Save" at bounding box center [477, 47] width 39 height 15
click at [525, 64] on div "Style Youka Subtitles Preset 2 Lines - Static (Horizontal) New Delete Reset Don…" at bounding box center [384, 217] width 515 height 373
click at [183, 133] on div "Style Youka Subtitles Preset 2 Lines - Static (Horizontal) New Delete Reset Sav…" at bounding box center [384, 217] width 515 height 373
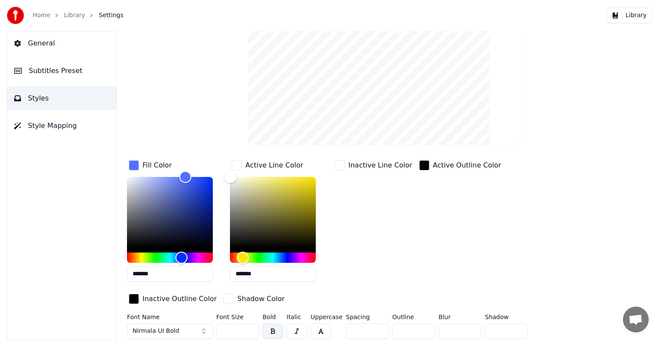
click at [76, 130] on button "Style Mapping" at bounding box center [61, 126] width 109 height 24
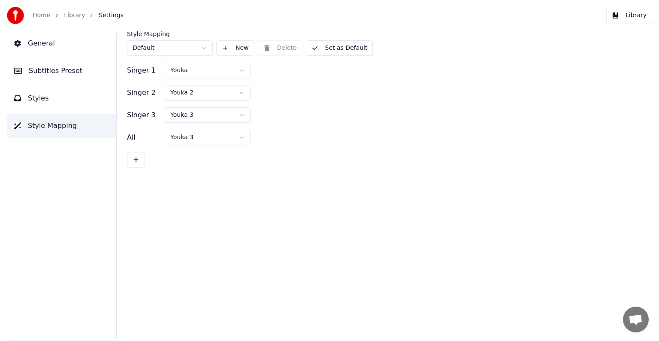
click at [64, 108] on button "Styles" at bounding box center [61, 98] width 109 height 24
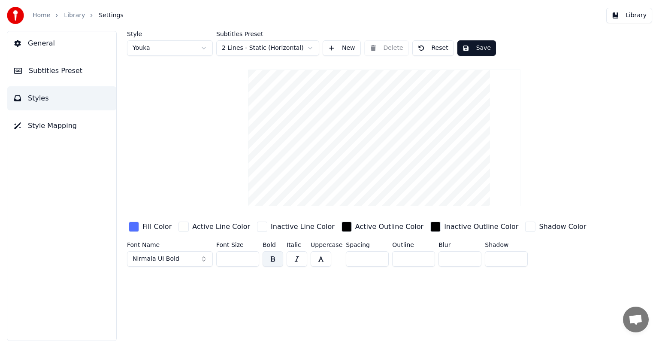
click at [210, 158] on div "Style Youka Subtitles Preset 2 Lines - Static (Horizontal) New Delete Reset Sav…" at bounding box center [384, 150] width 515 height 239
click at [325, 261] on button "button" at bounding box center [321, 258] width 21 height 15
click at [276, 260] on button "button" at bounding box center [273, 258] width 21 height 15
click at [278, 258] on button "button" at bounding box center [273, 258] width 21 height 15
click at [326, 262] on button "button" at bounding box center [321, 258] width 21 height 15
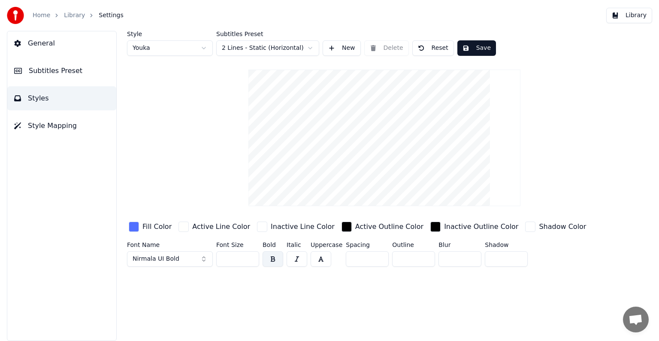
click at [336, 300] on div "Style Youka Subtitles Preset 2 Lines - Static (Horizontal) New Delete Reset Sav…" at bounding box center [385, 186] width 550 height 310
click at [335, 298] on div "Style Youka Subtitles Preset 2 Lines - Static (Horizontal) New Delete Reset Sav…" at bounding box center [385, 186] width 550 height 310
click at [316, 301] on div "Style Youka Subtitles Preset 2 Lines - Static (Horizontal) New Delete Reset Sav…" at bounding box center [385, 186] width 550 height 310
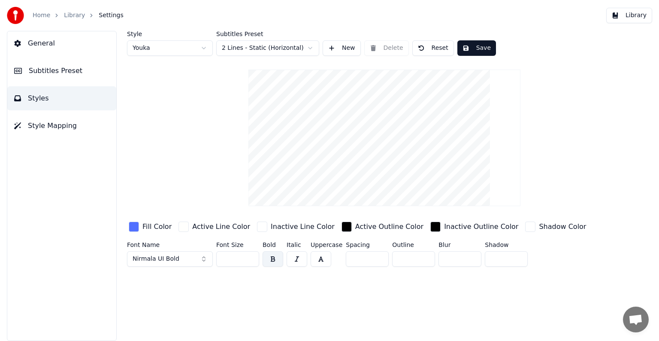
click at [298, 309] on div "Style Youka Subtitles Preset 2 Lines - Static (Horizontal) New Delete Reset Sav…" at bounding box center [385, 186] width 550 height 310
click at [422, 257] on input "**" at bounding box center [413, 258] width 43 height 15
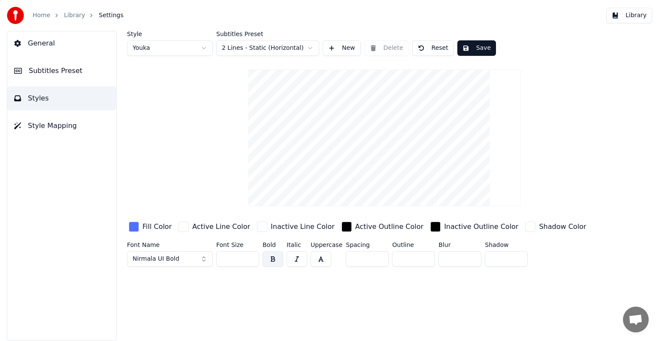
click at [422, 257] on input "**" at bounding box center [413, 258] width 43 height 15
click at [422, 261] on input "**" at bounding box center [413, 258] width 43 height 15
type input "**"
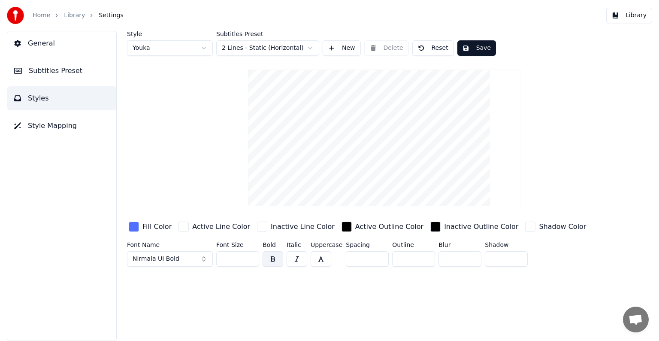
click at [422, 261] on input "**" at bounding box center [413, 258] width 43 height 15
click at [382, 293] on div "Style Youka Subtitles Preset 2 Lines - Static (Horizontal) New Delete Reset Sav…" at bounding box center [385, 186] width 550 height 310
click at [242, 259] on input "**" at bounding box center [237, 258] width 43 height 15
click at [250, 255] on input "**" at bounding box center [237, 258] width 43 height 15
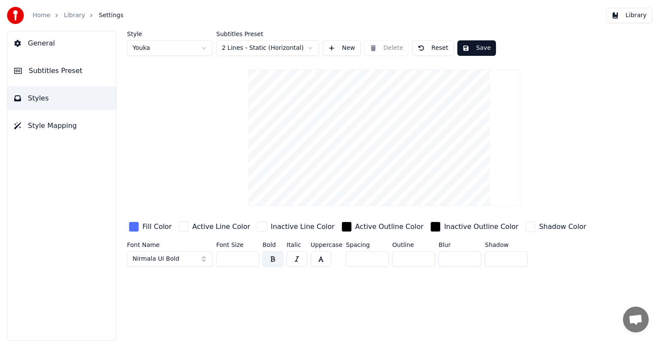
click at [250, 255] on input "**" at bounding box center [237, 258] width 43 height 15
type input "***"
click at [250, 255] on input "***" at bounding box center [237, 258] width 43 height 15
click at [237, 301] on div "Style Youka Subtitles Preset 2 Lines - Static (Horizontal) New Delete Reset Sav…" at bounding box center [385, 186] width 550 height 310
click at [160, 191] on div "Style Youka Subtitles Preset 2 Lines - Static (Horizontal) New Delete Reset Sav…" at bounding box center [384, 150] width 515 height 239
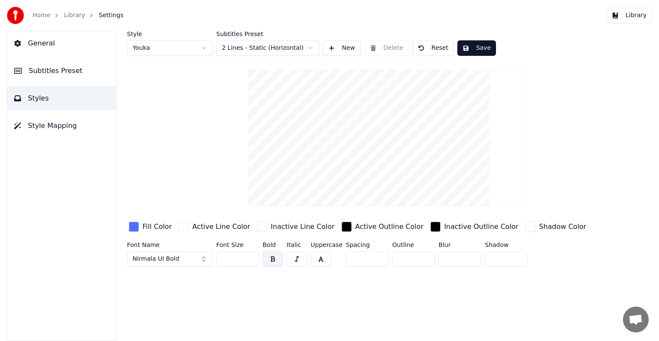
click at [181, 186] on div "Style Youka Subtitles Preset 2 Lines - Static (Horizontal) New Delete Reset Sav…" at bounding box center [384, 150] width 515 height 239
click at [170, 187] on div "Style Youka Subtitles Preset 2 Lines - Static (Horizontal) New Delete Reset Sav…" at bounding box center [384, 150] width 515 height 239
click at [185, 182] on div "Style Youka Subtitles Preset 2 Lines - Static (Horizontal) New Delete Reset Sav…" at bounding box center [384, 150] width 515 height 239
click at [179, 181] on div "Style Youka Subtitles Preset 2 Lines - Static (Horizontal) New Delete Reset Sav…" at bounding box center [384, 150] width 515 height 239
click at [200, 181] on div "Style Youka Subtitles Preset 2 Lines - Static (Horizontal) New Delete Reset Sav…" at bounding box center [384, 150] width 515 height 239
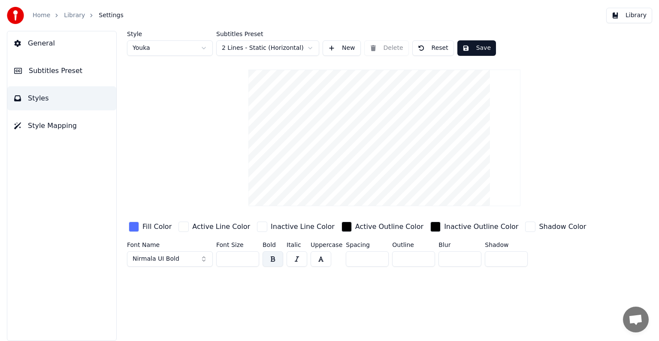
click at [200, 181] on div "Style Youka Subtitles Preset 2 Lines - Static (Horizontal) New Delete Reset Sav…" at bounding box center [384, 150] width 515 height 239
click at [185, 229] on div "button" at bounding box center [184, 227] width 10 height 10
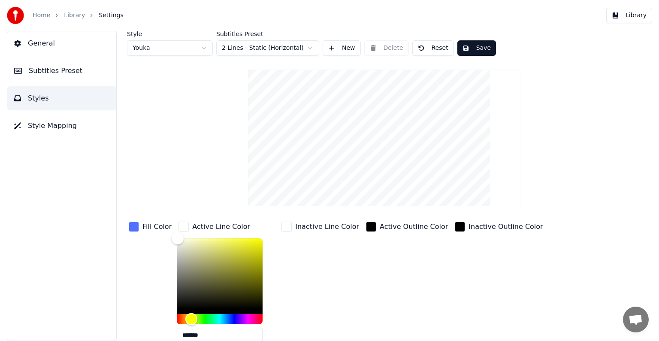
click at [137, 226] on div "button" at bounding box center [134, 227] width 10 height 10
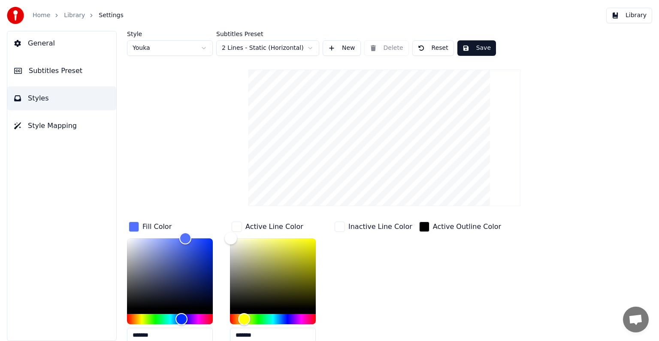
click at [335, 227] on div "button" at bounding box center [340, 227] width 10 height 10
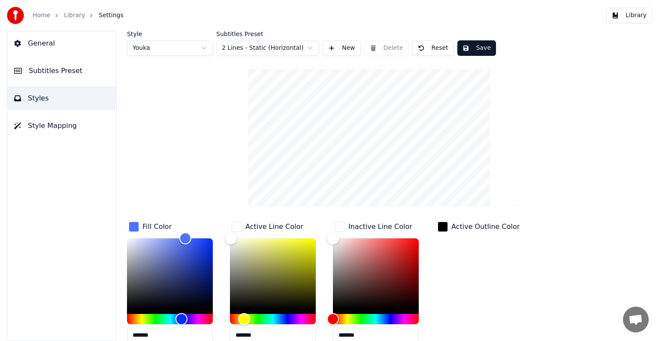
click at [335, 227] on div "button" at bounding box center [340, 227] width 10 height 10
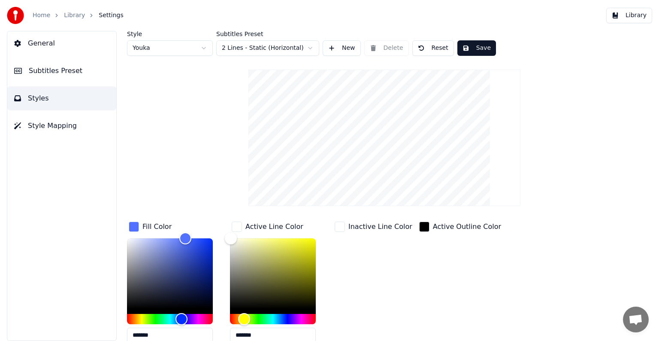
click at [364, 246] on div "Inactive Line Color" at bounding box center [373, 285] width 81 height 130
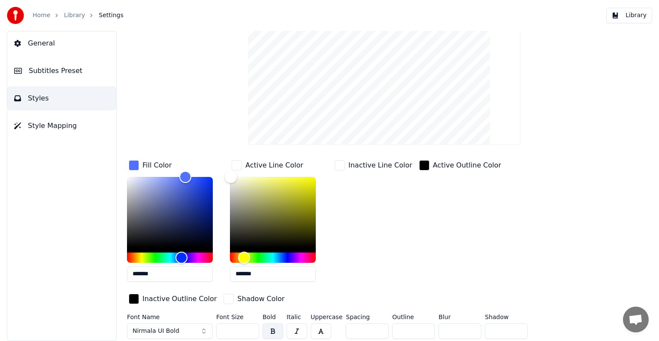
scroll to position [18, 0]
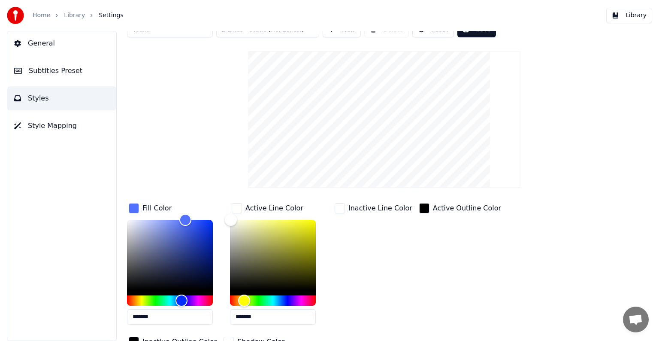
click at [199, 152] on div "Style Youka Subtitles Preset 2 Lines - Static (Horizontal) New Delete Reset Sav…" at bounding box center [384, 198] width 515 height 373
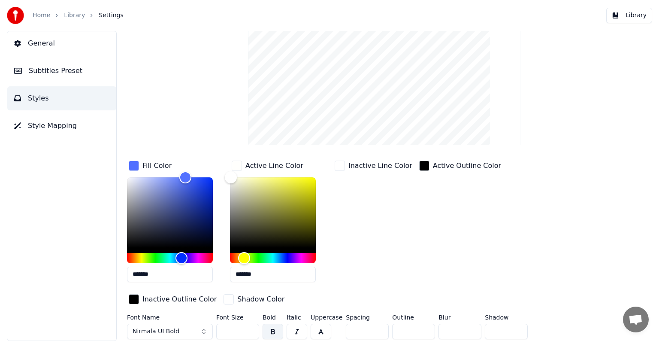
scroll to position [61, 0]
click at [454, 192] on div "Active Outline Color" at bounding box center [460, 223] width 85 height 130
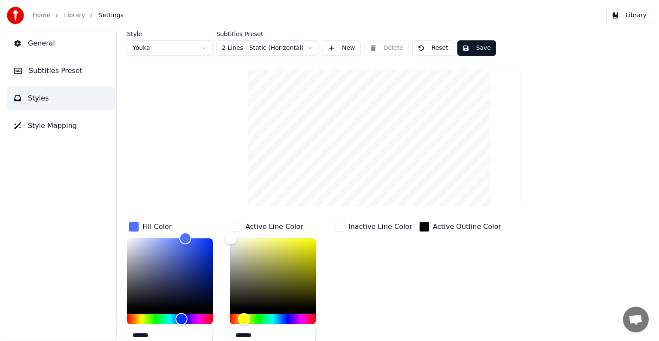
click at [164, 88] on div "Style Youka Subtitles Preset 2 Lines - Static (Horizontal) New Delete Reset Sav…" at bounding box center [384, 217] width 515 height 373
click at [80, 92] on button "Styles" at bounding box center [61, 98] width 109 height 24
click at [73, 121] on button "Style Mapping" at bounding box center [61, 126] width 109 height 24
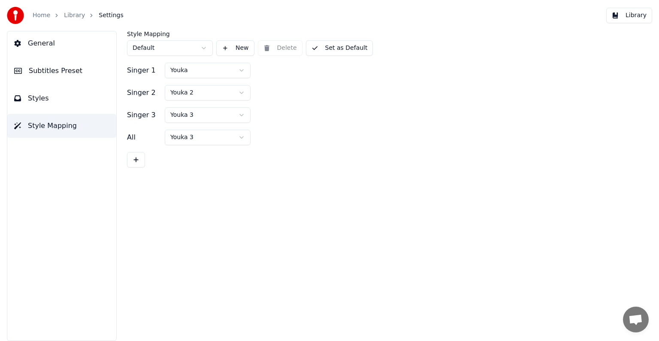
click at [68, 100] on button "Styles" at bounding box center [61, 98] width 109 height 24
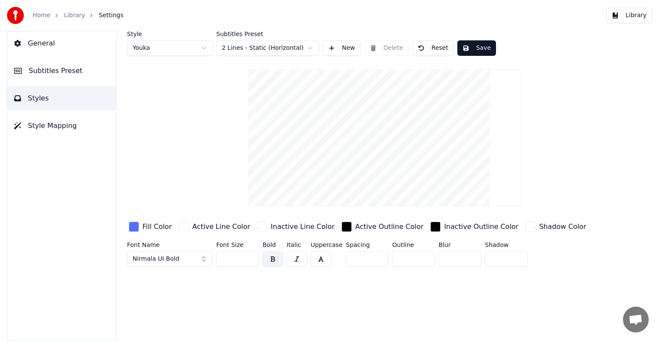
click at [206, 142] on div "Style Youka Subtitles Preset 2 Lines - Static (Horizontal) New Delete Reset Sav…" at bounding box center [384, 150] width 515 height 239
click at [199, 128] on div "Style Youka Subtitles Preset 2 Lines - Static (Horizontal) New Delete Reset Sav…" at bounding box center [384, 150] width 515 height 239
click at [201, 129] on div "Style Youka Subtitles Preset 2 Lines - Static (Horizontal) New Delete Reset Sav…" at bounding box center [384, 150] width 515 height 239
click at [185, 122] on div "Style Youka Subtitles Preset 2 Lines - Static (Horizontal) New Delete Reset Sav…" at bounding box center [384, 150] width 515 height 239
click at [275, 46] on html "Home Library Settings Library General Subtitles Preset Styles Style Mapping Sty…" at bounding box center [329, 170] width 659 height 341
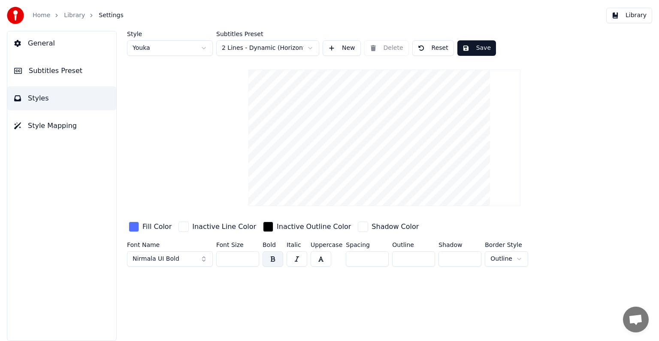
click at [282, 43] on html "Home Library Settings Library General Subtitles Preset Styles Style Mapping Sty…" at bounding box center [329, 170] width 659 height 341
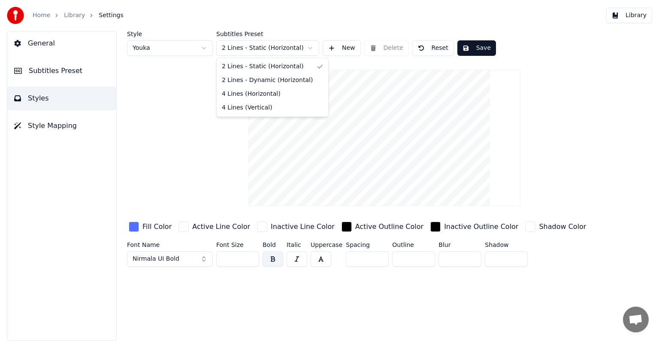
click at [288, 49] on html "Home Library Settings Library General Subtitles Preset Styles Style Mapping Sty…" at bounding box center [329, 170] width 659 height 341
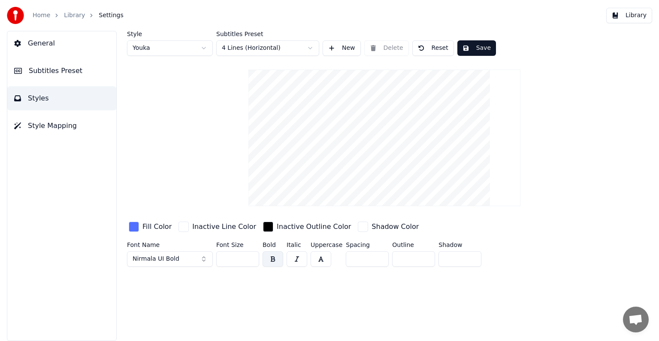
click at [278, 49] on html "Home Library Settings Library General Subtitles Preset Styles Style Mapping Sty…" at bounding box center [329, 170] width 659 height 341
click at [287, 48] on html "Home Library Settings Library General Subtitles Preset Styles Style Mapping Sty…" at bounding box center [329, 170] width 659 height 341
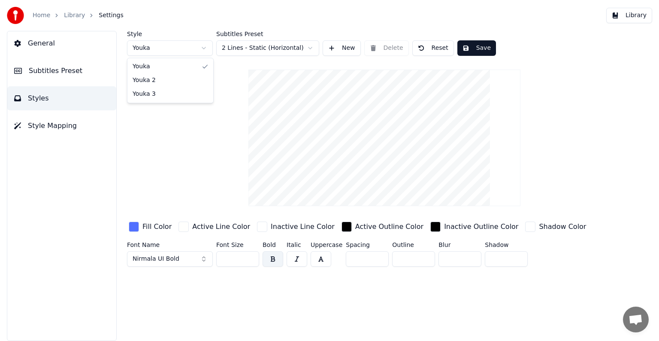
click at [203, 43] on html "Home Library Settings Library General Subtitles Preset Styles Style Mapping Sty…" at bounding box center [329, 170] width 659 height 341
click at [204, 47] on html "Home Library Settings Library General Subtitles Preset Styles Style Mapping Sty…" at bounding box center [329, 170] width 659 height 341
click at [204, 49] on html "Home Library Settings Library General Subtitles Preset Styles Style Mapping Sty…" at bounding box center [329, 170] width 659 height 341
click at [214, 105] on div "Style Youka Subtitles Preset 2 Lines - Static (Horizontal) New Delete Reset Sav…" at bounding box center [384, 150] width 515 height 239
click at [152, 106] on div "Style Youka Subtitles Preset 2 Lines - Static (Horizontal) New Delete Reset Sav…" at bounding box center [384, 150] width 515 height 239
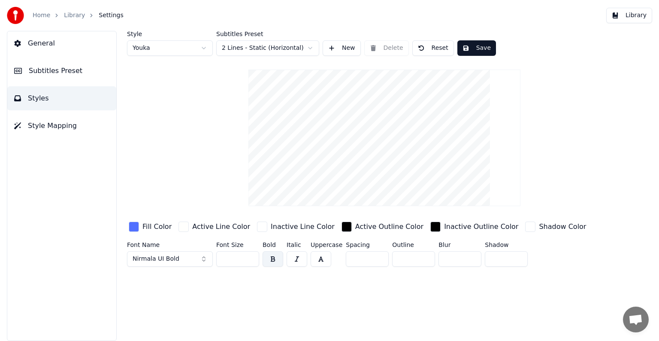
click at [203, 260] on button "Nirmala UI Bold" at bounding box center [170, 258] width 86 height 15
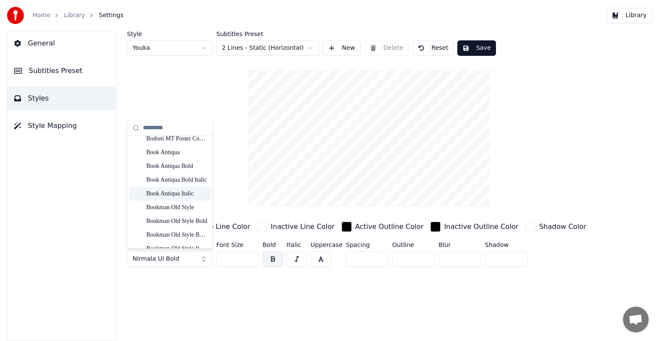
scroll to position [515, 0]
click at [190, 204] on div "Bookman Old Style Italic" at bounding box center [176, 206] width 61 height 9
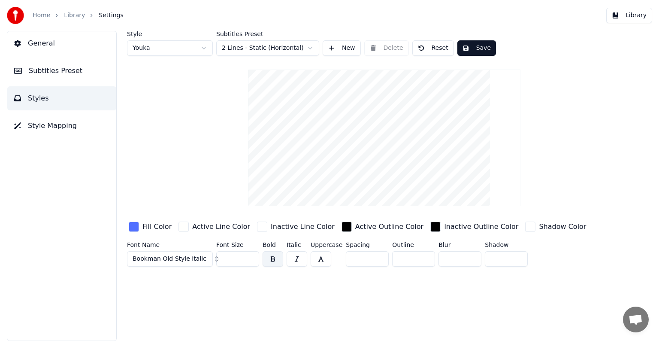
click at [201, 256] on button "Bookman Old Style Italic" at bounding box center [170, 258] width 86 height 15
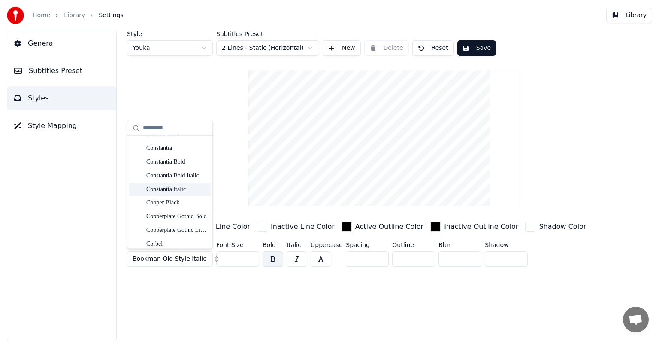
scroll to position [1288, 0]
click at [191, 192] on div "Cooper Black" at bounding box center [176, 188] width 61 height 9
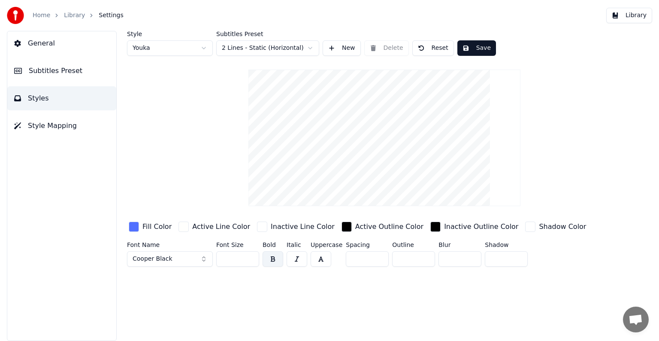
click at [196, 258] on button "Cooper Black" at bounding box center [170, 258] width 86 height 15
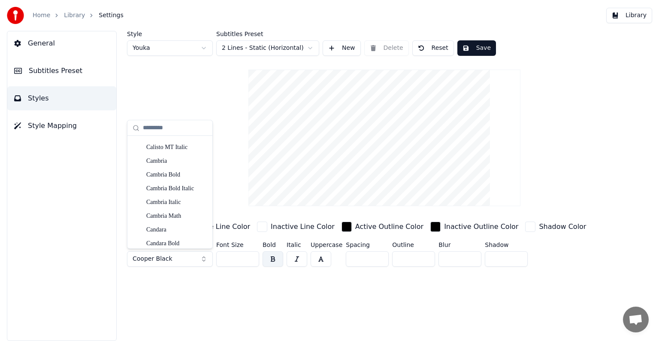
scroll to position [944, 0]
click at [177, 232] on div "Century Gothic" at bounding box center [176, 229] width 61 height 9
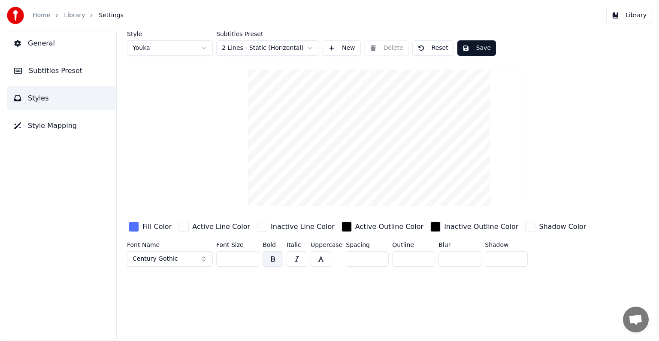
click at [192, 263] on button "Century Gothic" at bounding box center [170, 258] width 86 height 15
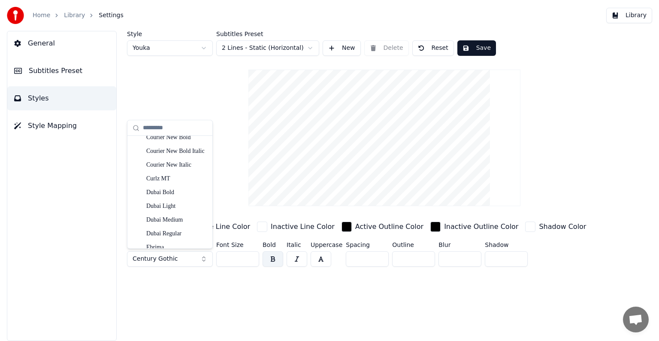
scroll to position [1503, 0]
click at [183, 197] on div "Dubai Medium" at bounding box center [176, 193] width 61 height 9
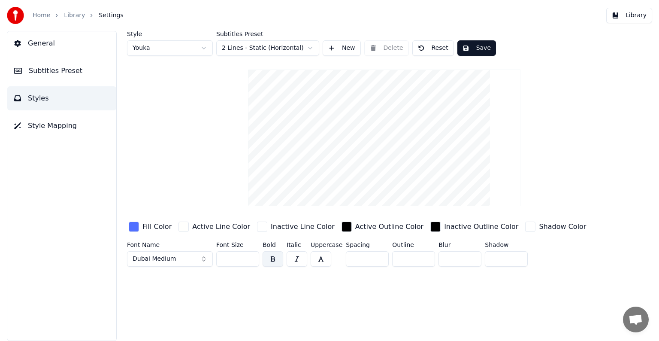
click at [192, 258] on button "Dubai Medium" at bounding box center [170, 258] width 86 height 15
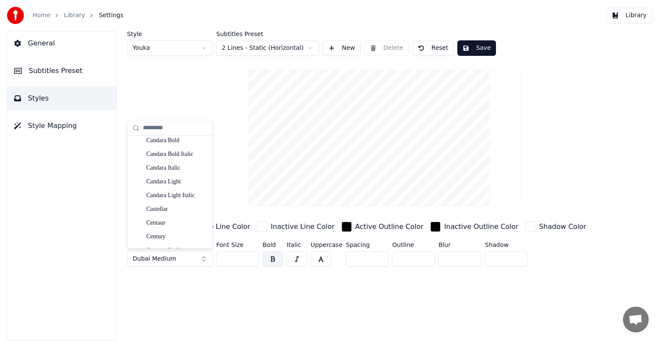
scroll to position [944, 0]
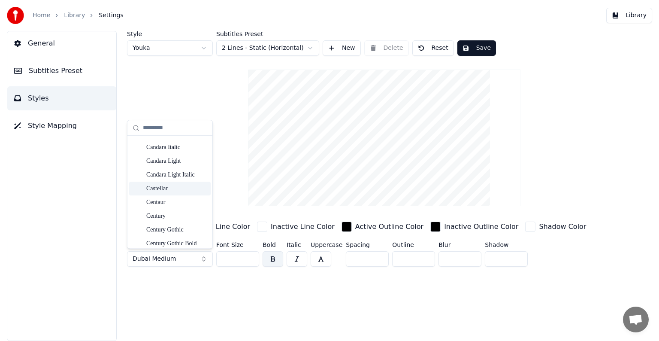
click at [184, 190] on div "Castellar" at bounding box center [176, 188] width 61 height 9
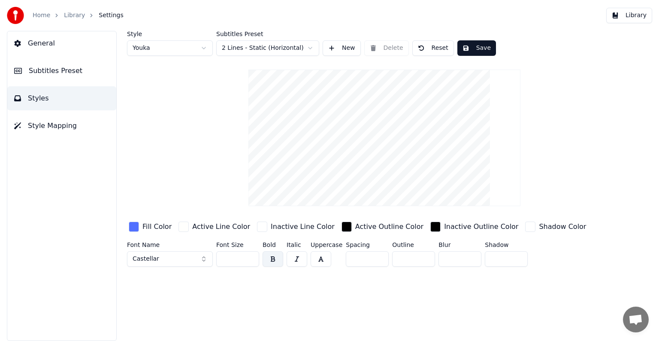
click at [191, 262] on button "Castellar" at bounding box center [170, 258] width 86 height 15
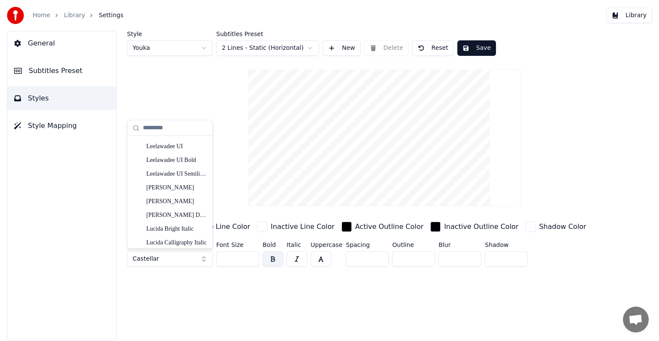
scroll to position [2397, 0]
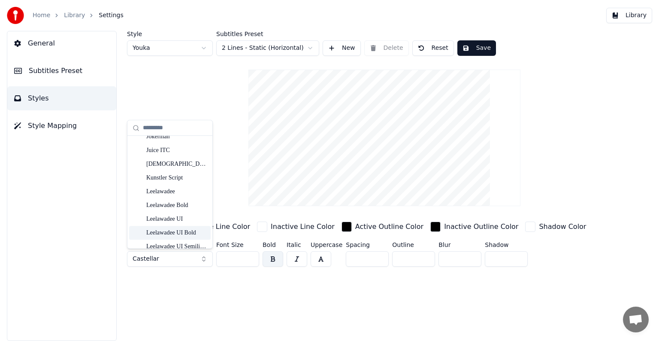
click at [188, 231] on div "Leelawadee UI Bold" at bounding box center [176, 232] width 61 height 9
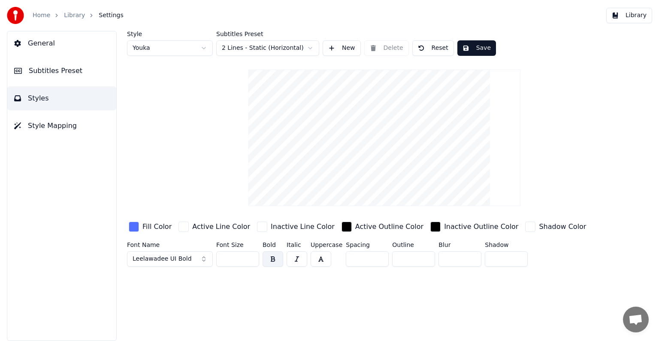
click at [190, 249] on div "Font Name [PERSON_NAME] UI Bold" at bounding box center [170, 256] width 86 height 28
click at [191, 255] on button "Leelawadee UI Bold" at bounding box center [170, 258] width 86 height 15
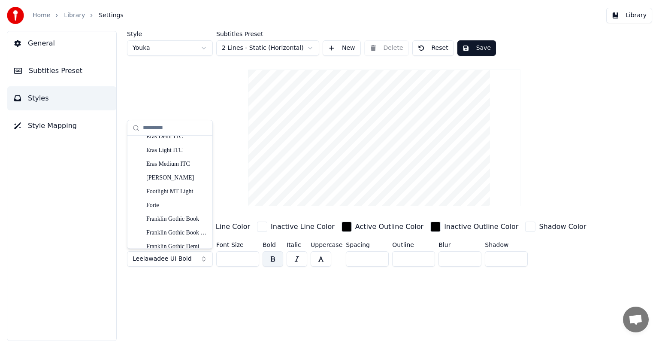
scroll to position [1774, 0]
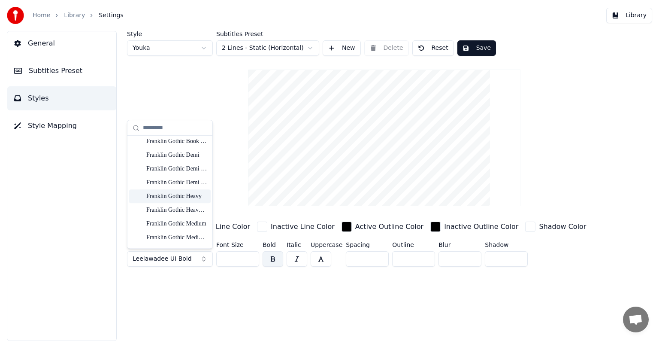
click at [196, 194] on div "Franklin Gothic Heavy" at bounding box center [176, 196] width 61 height 9
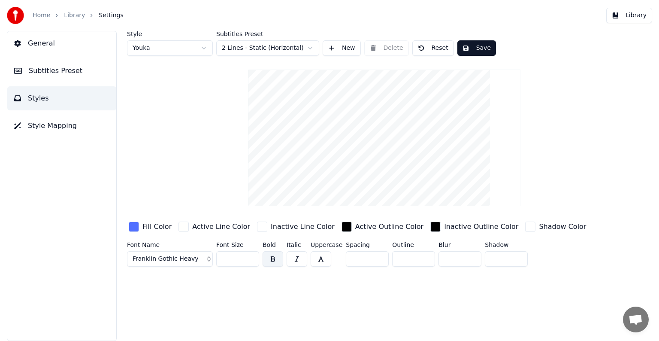
click at [184, 255] on span "Franklin Gothic Heavy" at bounding box center [166, 259] width 66 height 9
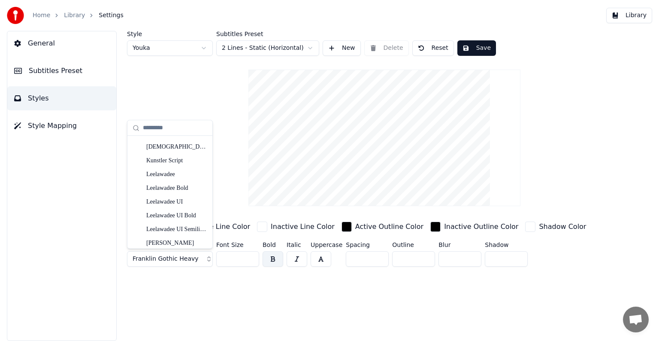
scroll to position [2500, 0]
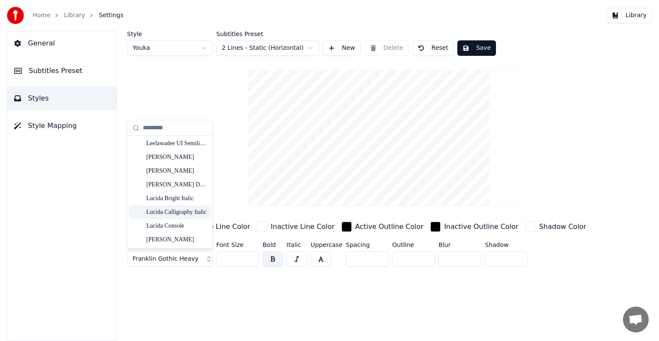
click at [187, 211] on div "Lucida Calligraphy Italic" at bounding box center [176, 212] width 61 height 9
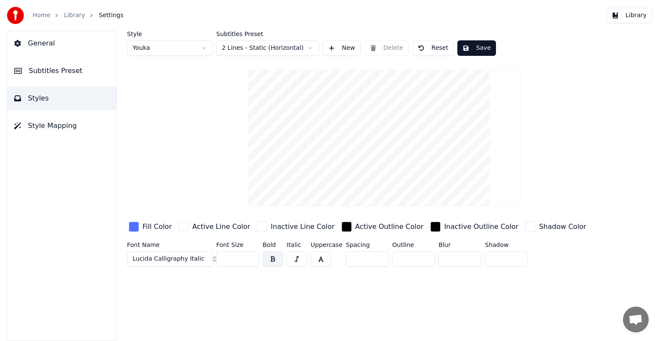
click at [187, 262] on button "Lucida Calligraphy Italic" at bounding box center [170, 258] width 86 height 15
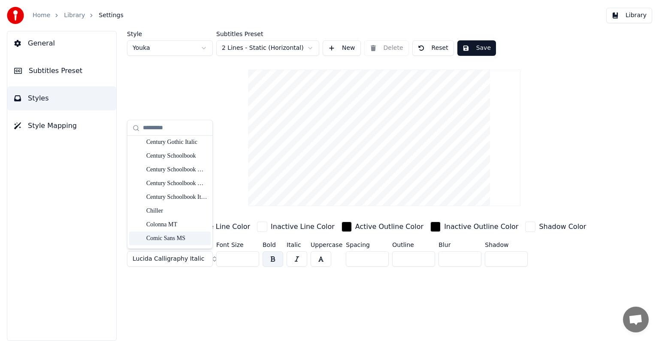
scroll to position [1030, 0]
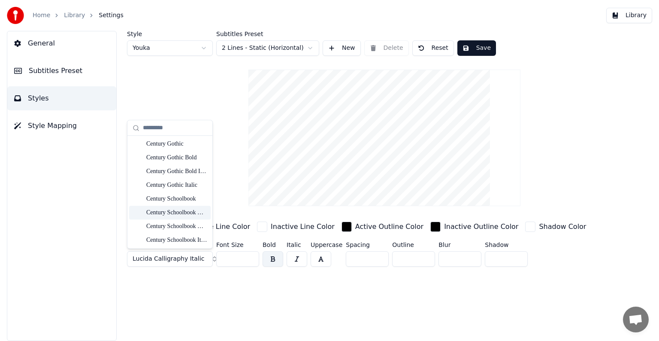
click at [190, 210] on div "Century Schoolbook Bold" at bounding box center [176, 212] width 61 height 9
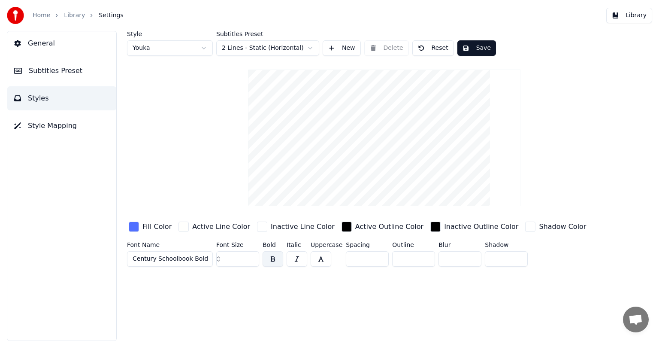
click at [192, 256] on span "Century Schoolbook Bold" at bounding box center [171, 259] width 76 height 9
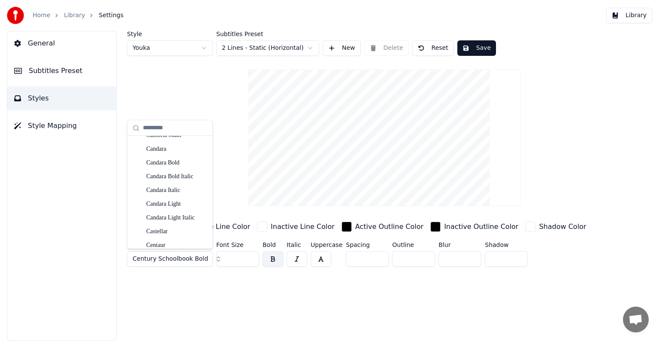
scroll to position [1245, 0]
click at [185, 203] on div "Constantia Bold Italic" at bounding box center [176, 204] width 61 height 9
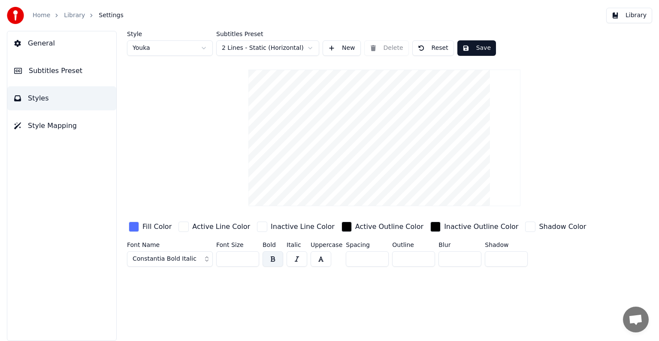
click at [185, 258] on span "Constantia Bold Italic" at bounding box center [165, 259] width 64 height 9
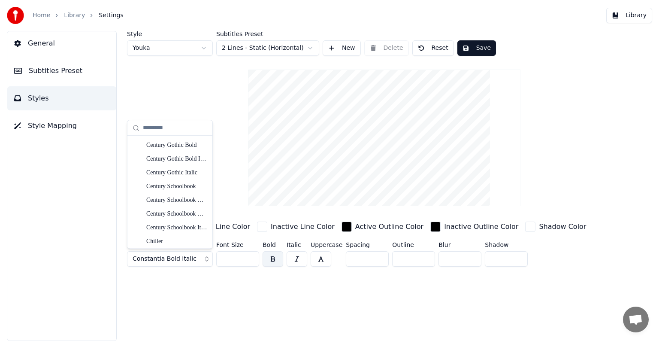
scroll to position [1159, 0]
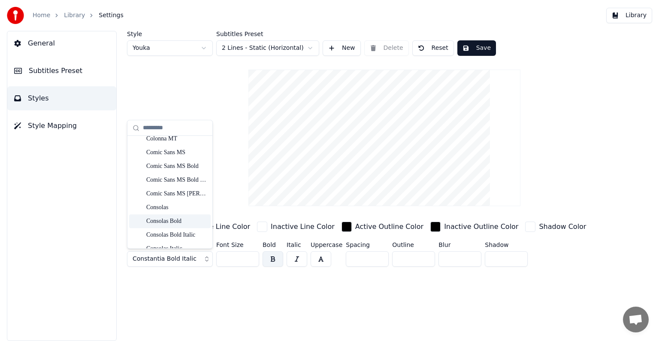
click at [190, 218] on div "Consolas Bold" at bounding box center [176, 221] width 61 height 9
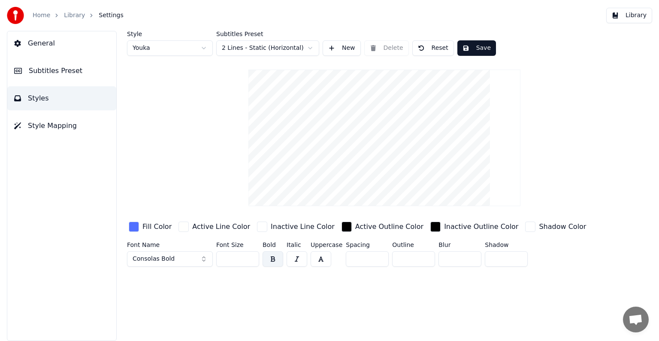
click at [182, 258] on button "Consolas Bold" at bounding box center [170, 258] width 86 height 15
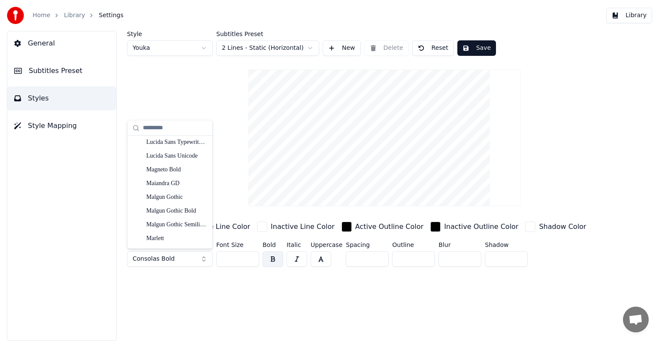
scroll to position [2726, 0]
click at [194, 206] on div "Magneto Bold" at bounding box center [176, 206] width 61 height 9
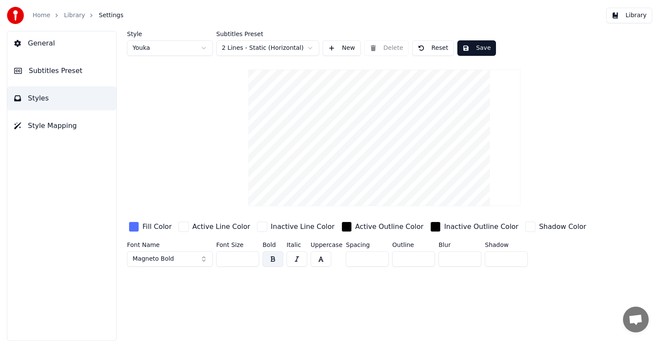
click at [182, 258] on button "Magneto Bold" at bounding box center [170, 258] width 86 height 15
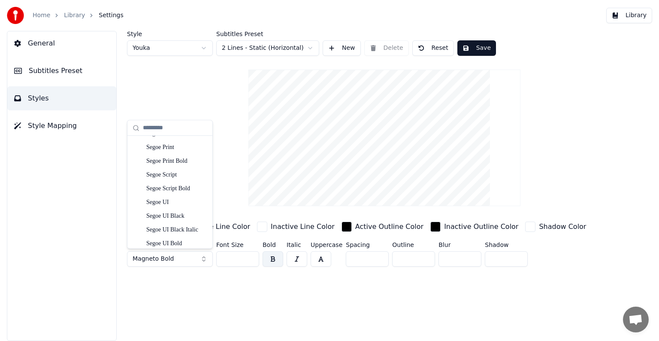
scroll to position [3988, 0]
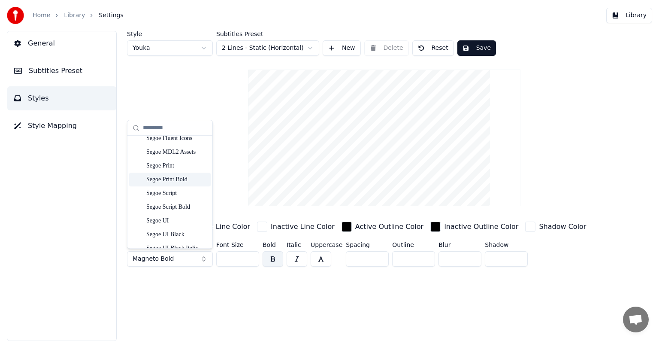
click at [188, 179] on div "Segoe Print Bold" at bounding box center [176, 180] width 61 height 9
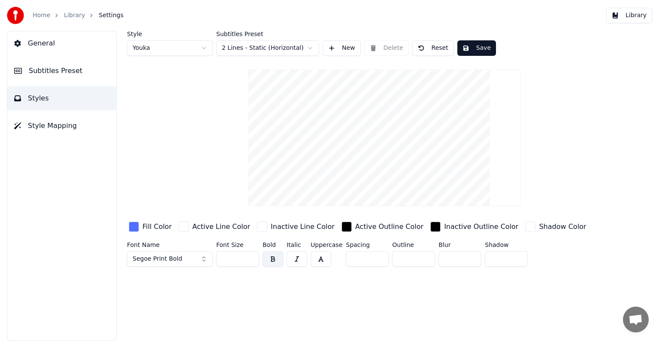
click at [185, 256] on button "Segoe Print Bold" at bounding box center [170, 258] width 86 height 15
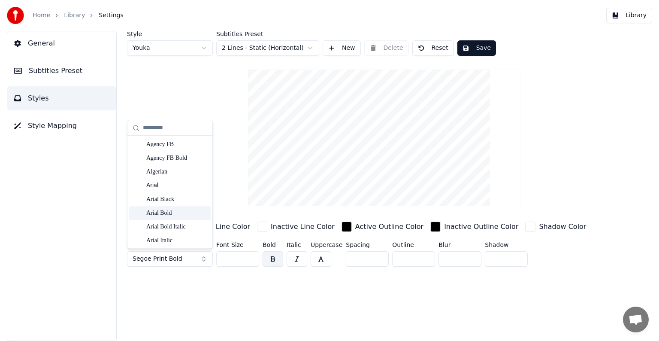
scroll to position [2579, 0]
click at [191, 201] on div "Lucida Fax Regular" at bounding box center [176, 201] width 61 height 9
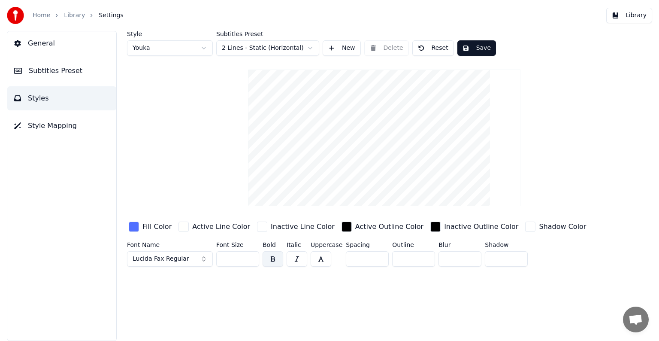
click at [168, 257] on span "Lucida Fax Regular" at bounding box center [161, 259] width 57 height 9
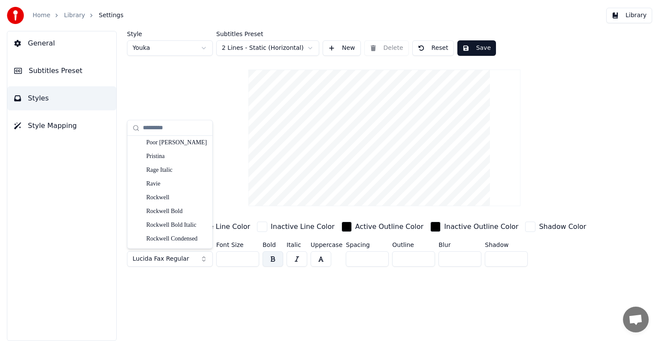
scroll to position [3860, 0]
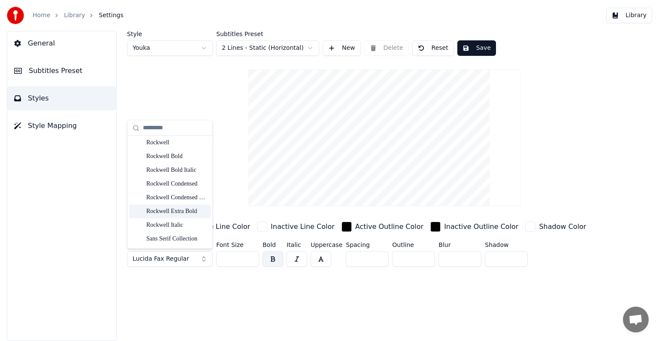
click at [192, 213] on div "Rockwell Extra Bold" at bounding box center [176, 211] width 61 height 9
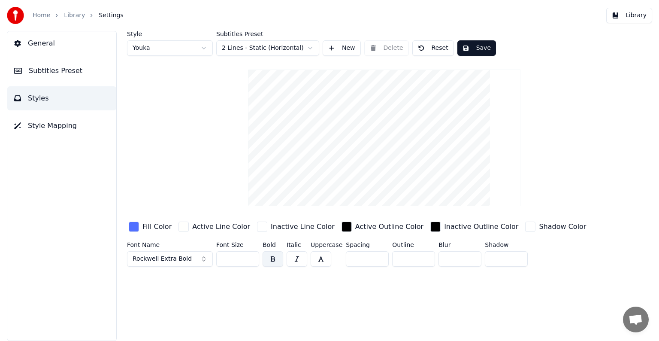
click at [179, 257] on span "Rockwell Extra Bold" at bounding box center [162, 259] width 59 height 9
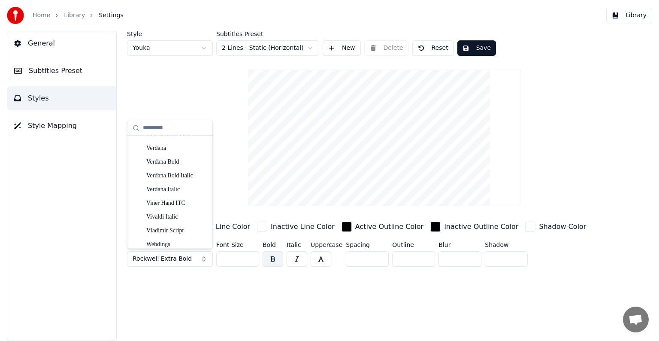
scroll to position [4500, 0]
click at [179, 177] on div "Trebuchet MS [PERSON_NAME]" at bounding box center [176, 175] width 61 height 9
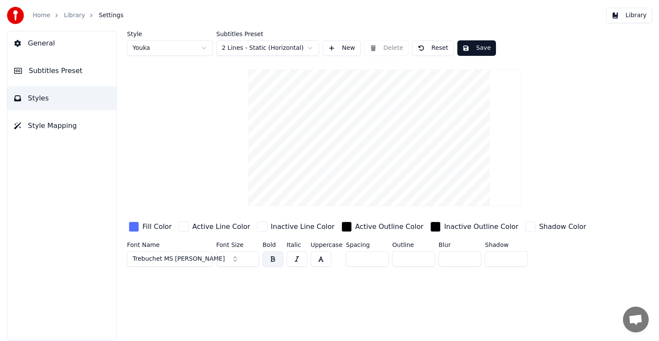
click at [174, 255] on span "Trebuchet MS [PERSON_NAME]" at bounding box center [179, 259] width 92 height 9
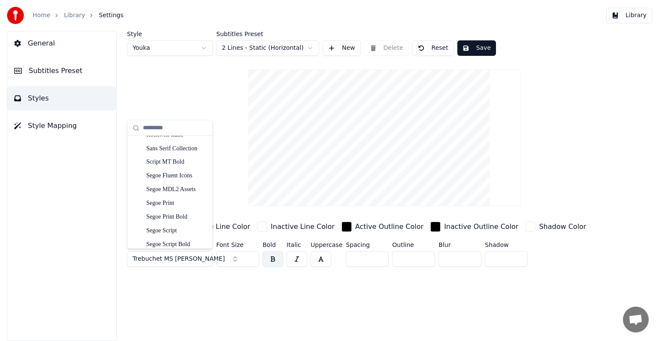
scroll to position [3937, 0]
click at [191, 186] on div "Segoe Fluent Icons" at bounding box center [176, 189] width 61 height 9
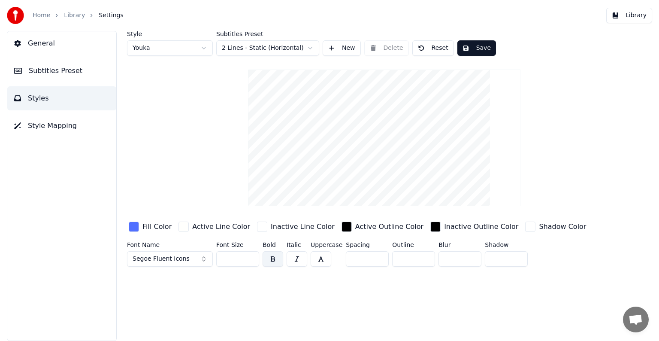
click at [183, 258] on span "Segoe Fluent Icons" at bounding box center [161, 259] width 57 height 9
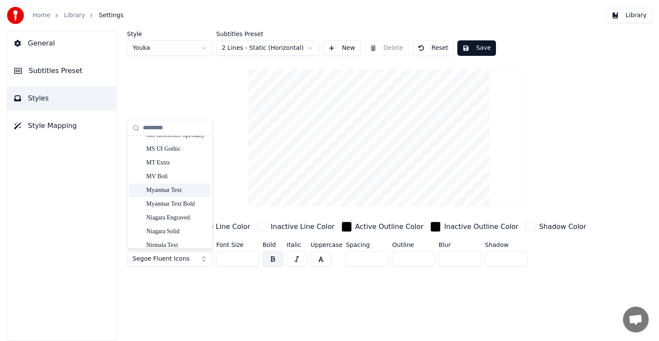
scroll to position [3374, 0]
click at [180, 191] on div "Myanmar Text Bold" at bounding box center [176, 189] width 61 height 9
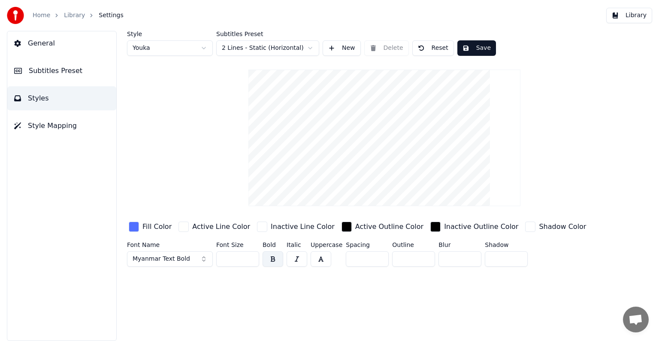
click at [185, 256] on span "Myanmar Text Bold" at bounding box center [162, 259] width 58 height 9
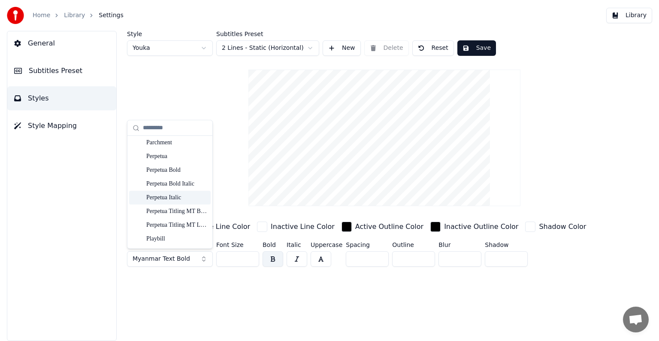
scroll to position [3697, 0]
click at [191, 199] on div "Perpetua Titling MT Bold" at bounding box center [176, 195] width 61 height 9
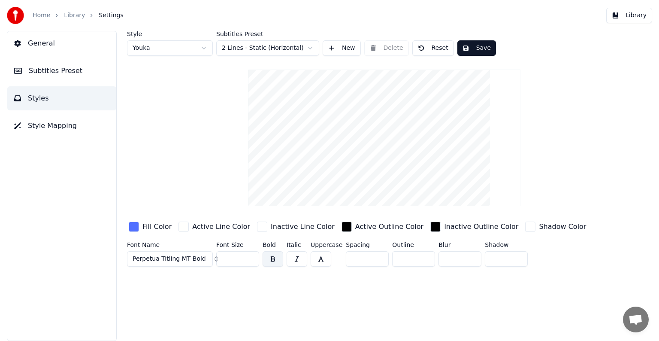
click at [198, 259] on span "Perpetua Titling MT Bold" at bounding box center [169, 259] width 73 height 9
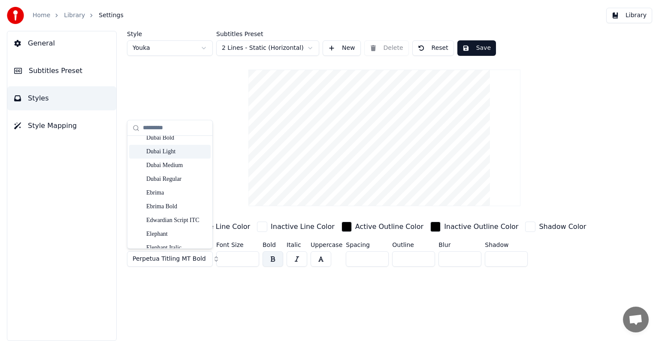
scroll to position [1546, 0]
click at [187, 151] on div "Dubai Medium" at bounding box center [176, 150] width 61 height 9
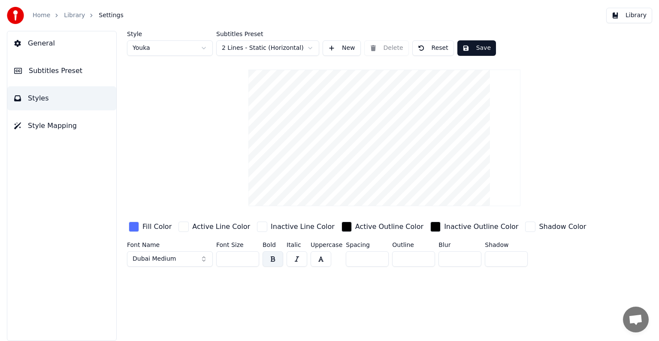
click at [189, 257] on button "Dubai Medium" at bounding box center [170, 258] width 86 height 15
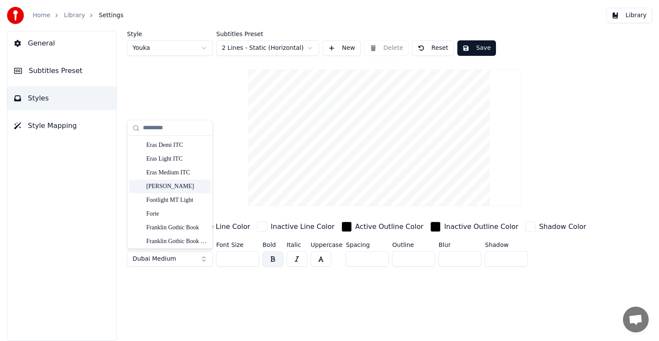
scroll to position [1760, 0]
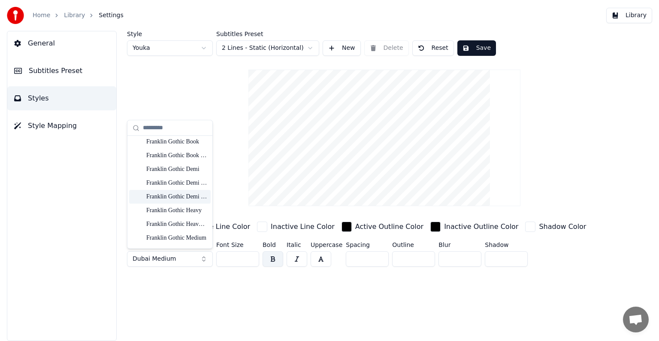
click at [184, 197] on div "Franklin Gothic Demi Italic" at bounding box center [176, 196] width 61 height 9
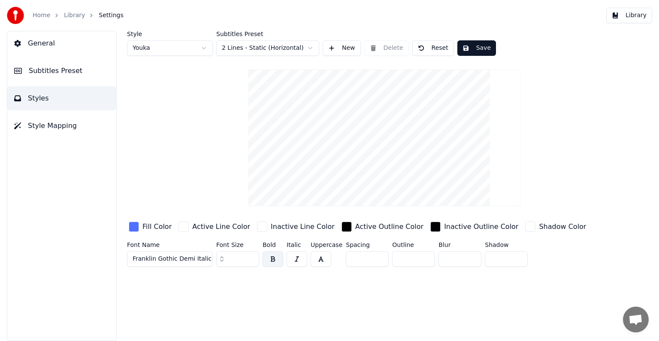
click at [184, 252] on button "Franklin Gothic Demi Italic" at bounding box center [170, 258] width 86 height 15
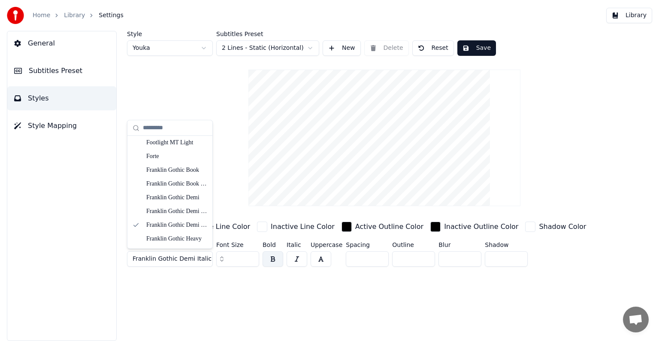
scroll to position [1717, 0]
click at [179, 185] on div "Franklin Gothic Book" at bounding box center [176, 184] width 61 height 9
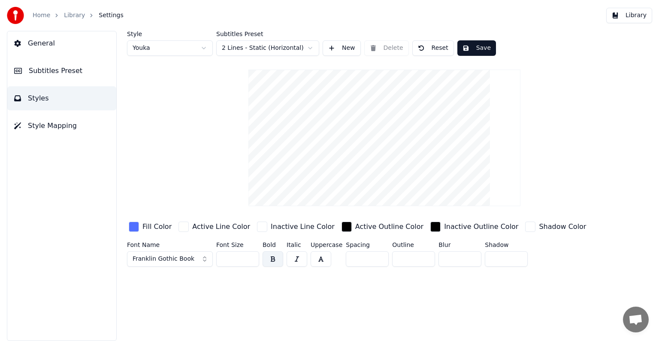
click at [185, 249] on div "Font Name Franklin Gothic Book" at bounding box center [170, 256] width 86 height 28
click at [184, 255] on span "Franklin Gothic Book" at bounding box center [164, 259] width 62 height 9
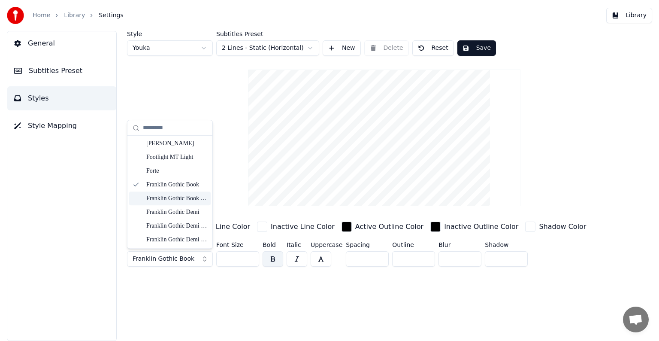
click at [172, 199] on div "Franklin Gothic Book Italic" at bounding box center [176, 198] width 61 height 9
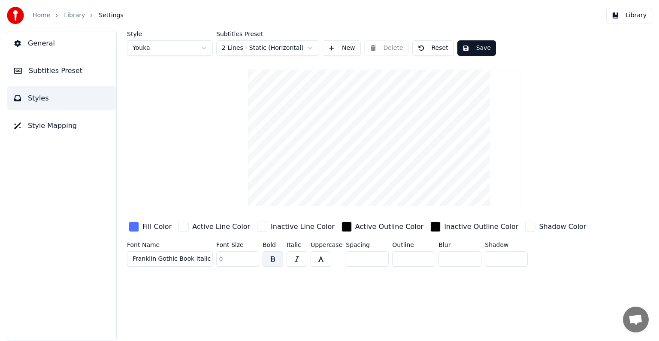
drag, startPoint x: 173, startPoint y: 244, endPoint x: 173, endPoint y: 252, distance: 8.6
click at [173, 251] on div "Font Name Franklin Gothic Book Italic" at bounding box center [170, 256] width 86 height 28
click at [173, 256] on span "Franklin Gothic Book Italic" at bounding box center [172, 259] width 78 height 9
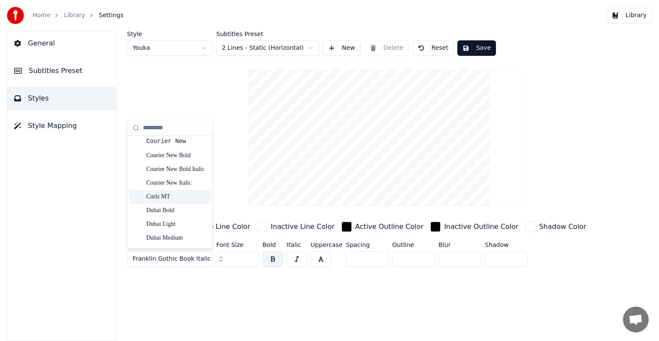
scroll to position [1716, 0]
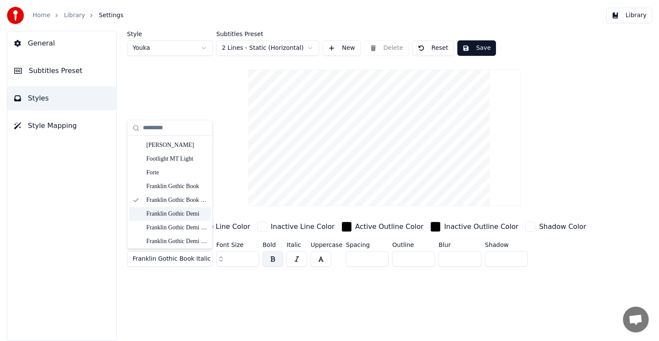
click at [192, 213] on div "Franklin Gothic Demi" at bounding box center [176, 214] width 61 height 9
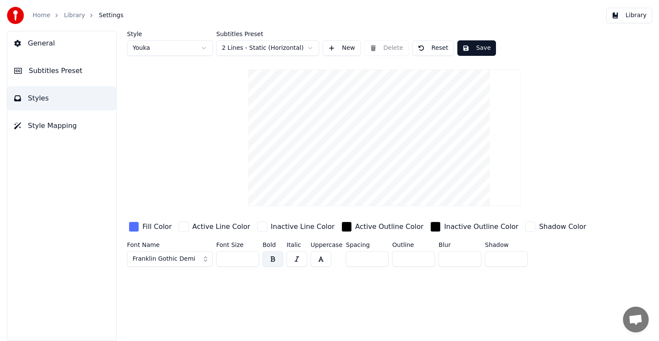
click at [188, 248] on div "Font Name [PERSON_NAME]" at bounding box center [170, 256] width 86 height 28
click at [189, 255] on span "Franklin Gothic Demi" at bounding box center [164, 259] width 63 height 9
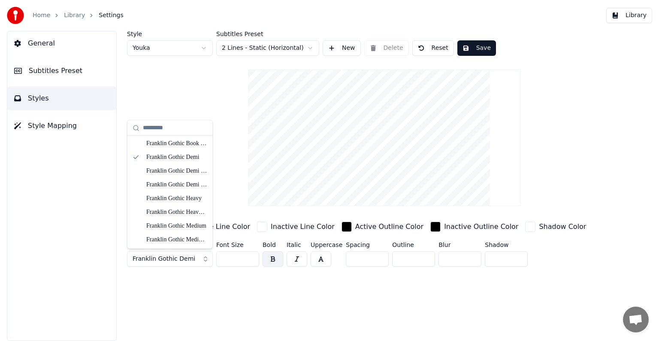
scroll to position [1760, 0]
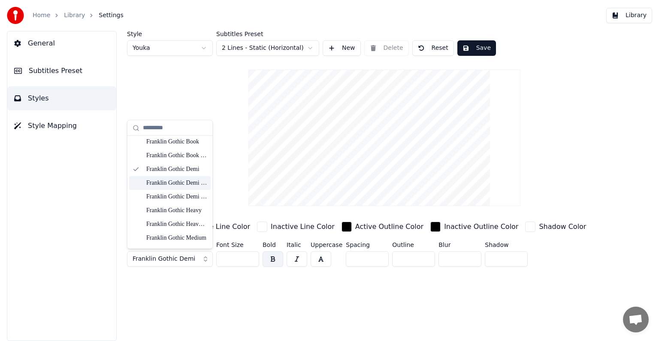
click at [183, 186] on div "Franklin Gothic Demi Cond" at bounding box center [176, 183] width 61 height 9
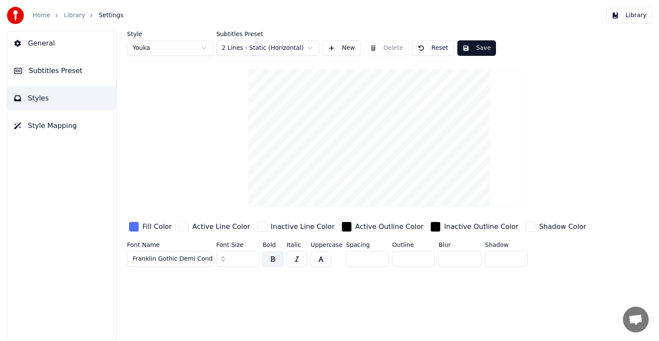
click at [187, 251] on button "Franklin Gothic Demi Cond" at bounding box center [170, 258] width 86 height 15
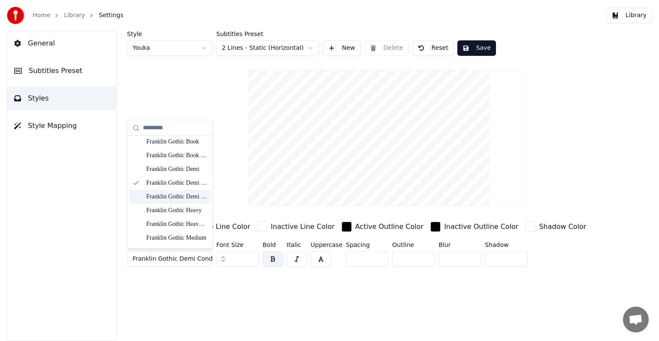
click at [182, 194] on div "Franklin Gothic Demi Italic" at bounding box center [176, 196] width 61 height 9
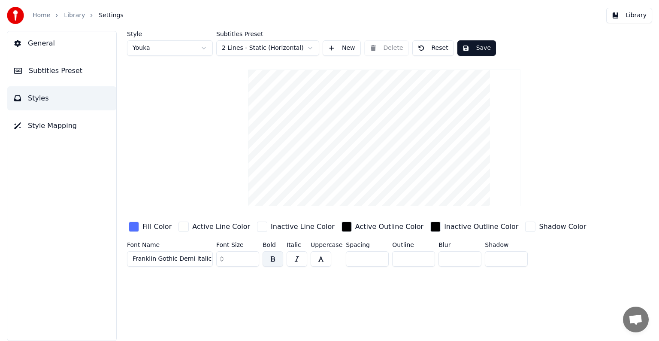
click at [188, 259] on span "Franklin Gothic Demi Italic" at bounding box center [172, 259] width 79 height 9
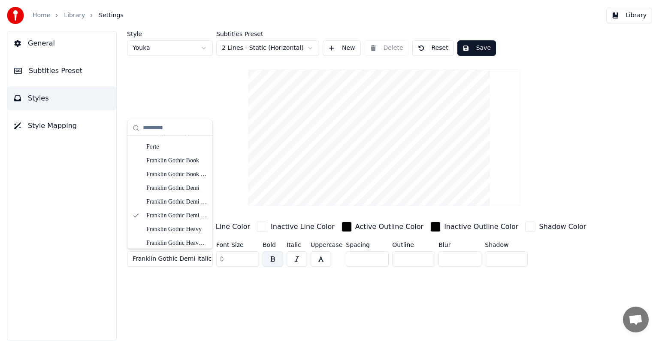
scroll to position [1803, 0]
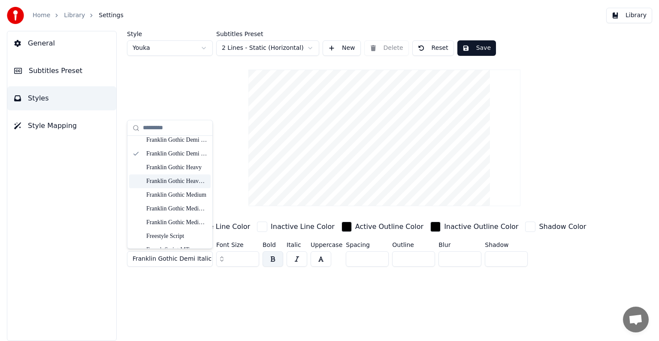
click at [182, 181] on div "Franklin Gothic Heavy Italic" at bounding box center [176, 181] width 61 height 9
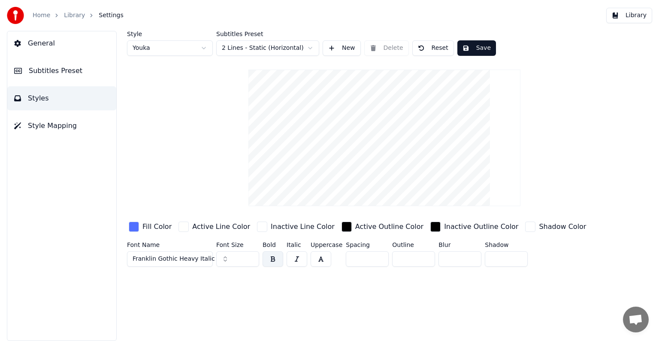
click at [186, 242] on label "Font Name" at bounding box center [170, 245] width 86 height 6
click at [185, 255] on span "Franklin Gothic Heavy Italic" at bounding box center [174, 259] width 82 height 9
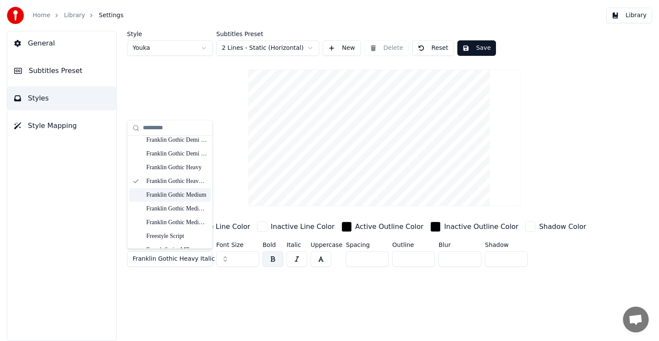
click at [179, 196] on div "Franklin Gothic Medium" at bounding box center [176, 195] width 61 height 9
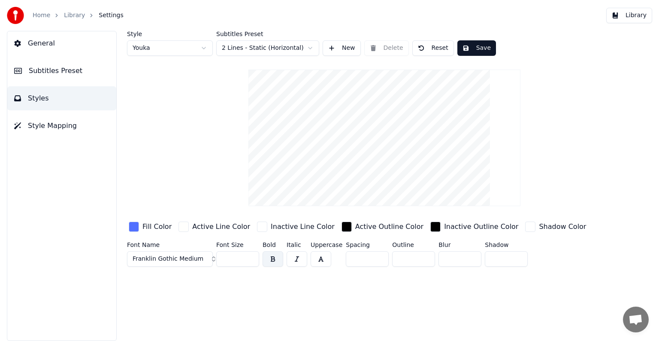
click at [182, 244] on label "Font Name" at bounding box center [170, 245] width 86 height 6
click at [179, 256] on span "Franklin Gothic Medium" at bounding box center [168, 259] width 71 height 9
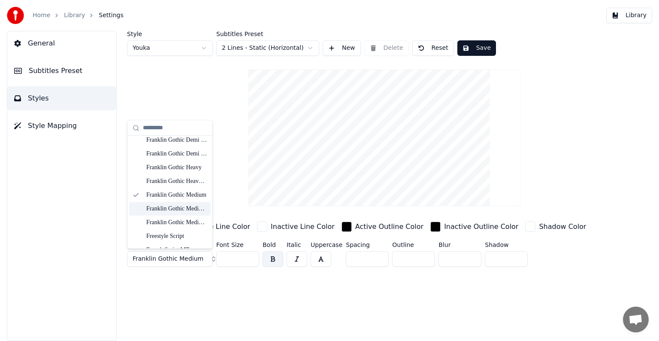
click at [184, 206] on div "Franklin Gothic Medium Cond" at bounding box center [176, 208] width 61 height 9
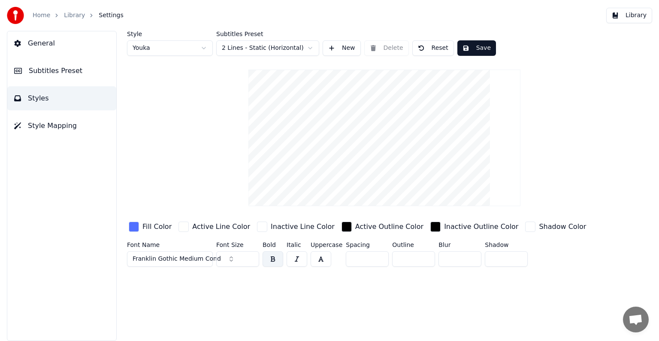
click at [182, 256] on span "Franklin Gothic Medium Cond" at bounding box center [177, 259] width 88 height 9
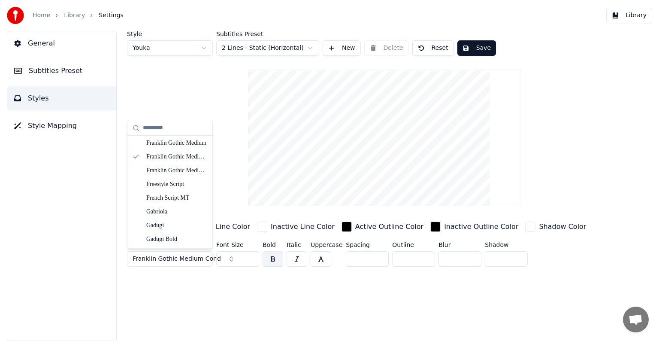
scroll to position [1846, 0]
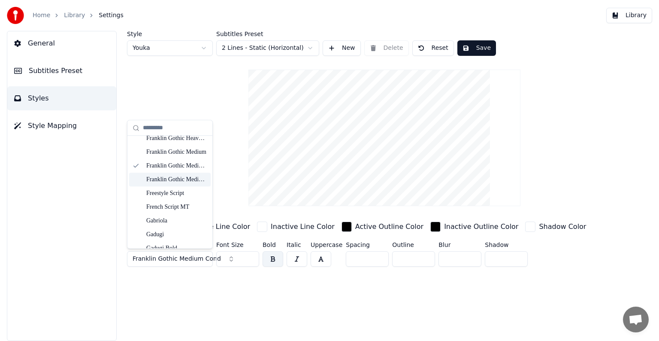
click at [183, 183] on div "Franklin Gothic Medium Italic" at bounding box center [176, 179] width 61 height 9
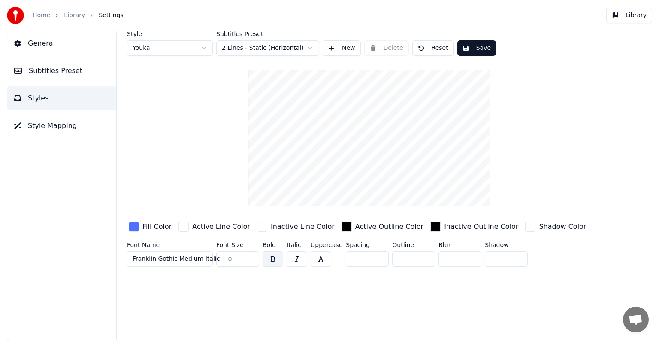
click at [549, 128] on div "Style Youka Subtitles Preset 2 Lines - Static (Horizontal) New Delete Reset Sav…" at bounding box center [384, 150] width 515 height 239
click at [196, 261] on span "Franklin Gothic Medium Italic" at bounding box center [176, 259] width 87 height 9
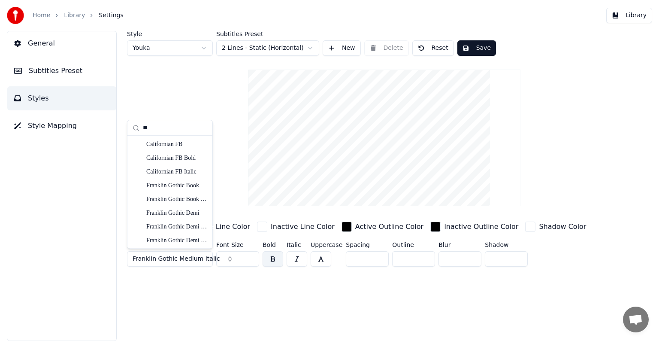
type input "*"
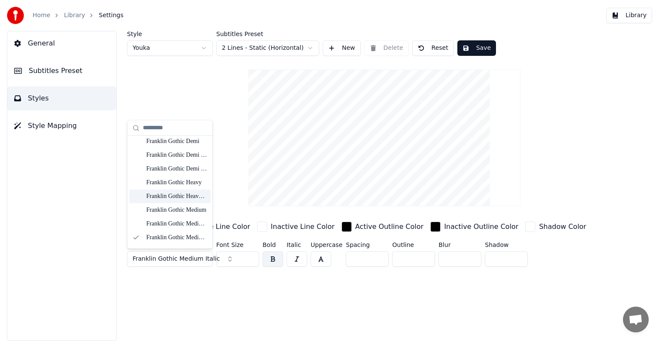
scroll to position [1803, 0]
click at [175, 193] on div "Franklin Gothic Medium" at bounding box center [176, 195] width 61 height 9
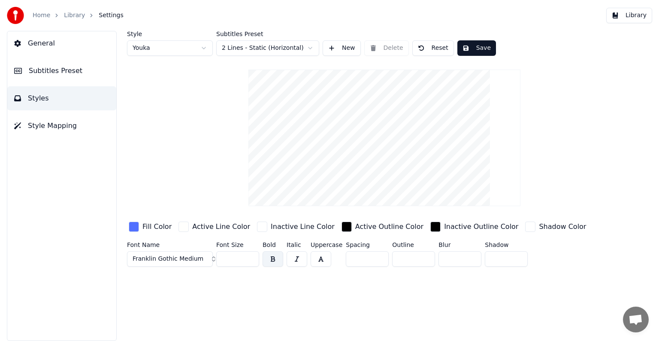
click at [76, 76] on button "Subtitles Preset" at bounding box center [61, 71] width 109 height 24
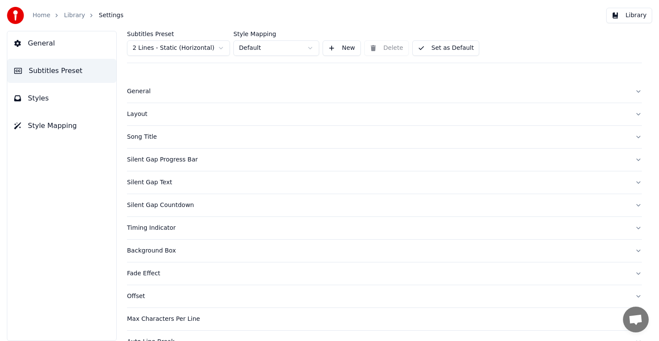
click at [139, 110] on div "Layout" at bounding box center [377, 114] width 501 height 9
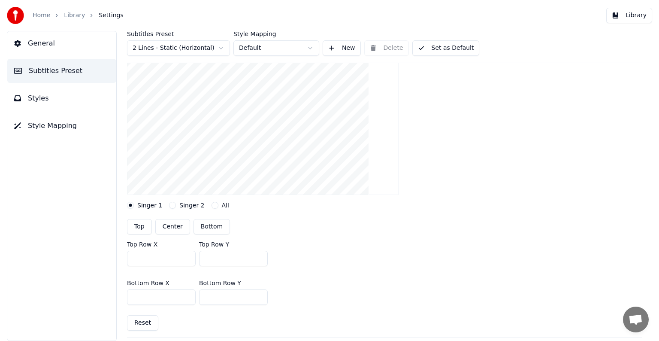
scroll to position [129, 0]
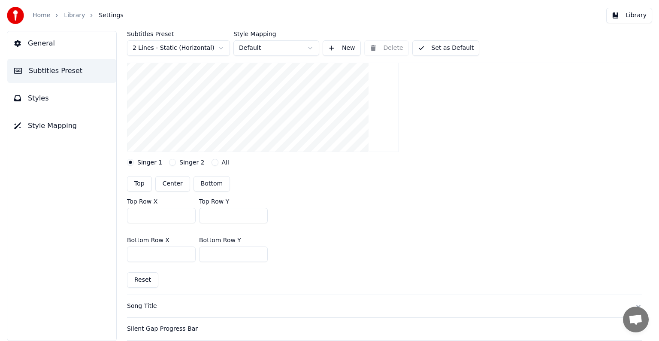
drag, startPoint x: 148, startPoint y: 217, endPoint x: 128, endPoint y: 215, distance: 19.9
click at [128, 215] on input "***" at bounding box center [161, 215] width 69 height 15
drag, startPoint x: 141, startPoint y: 215, endPoint x: 121, endPoint y: 216, distance: 20.2
click at [121, 216] on div "Subtitles Preset 2 Lines - Static (Horizontal) Style Mapping Default New Delete…" at bounding box center [385, 186] width 550 height 310
type input "***"
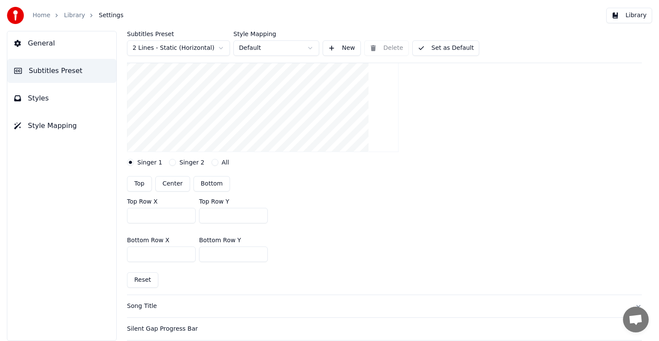
drag, startPoint x: 148, startPoint y: 251, endPoint x: 127, endPoint y: 251, distance: 21.0
click at [127, 251] on input "***" at bounding box center [161, 253] width 69 height 15
drag, startPoint x: 143, startPoint y: 254, endPoint x: 127, endPoint y: 250, distance: 16.3
click at [127, 252] on input "****" at bounding box center [161, 253] width 69 height 15
drag, startPoint x: 156, startPoint y: 257, endPoint x: 126, endPoint y: 257, distance: 30.1
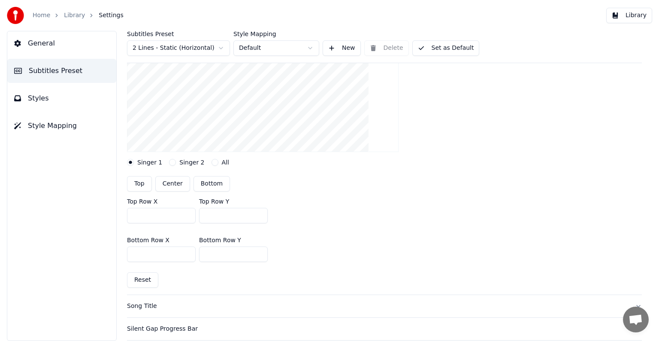
click at [126, 257] on div "Subtitles Preset 2 Lines - Static (Horizontal) Style Mapping Default New Delete…" at bounding box center [385, 186] width 550 height 310
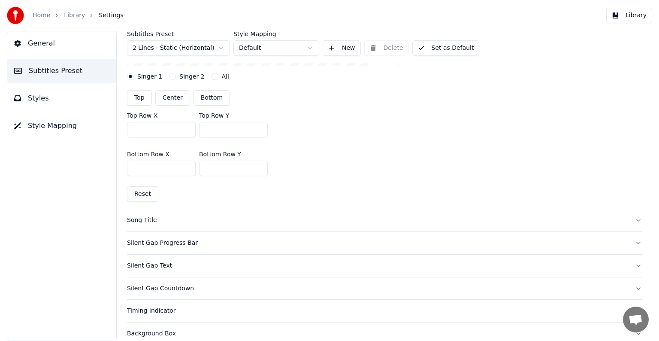
scroll to position [258, 0]
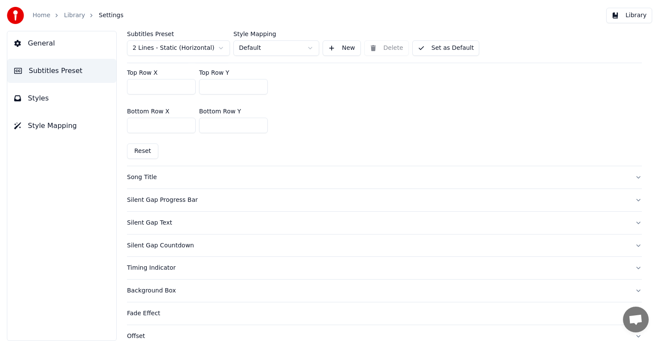
type input "****"
click at [184, 174] on div "Song Title" at bounding box center [377, 177] width 501 height 9
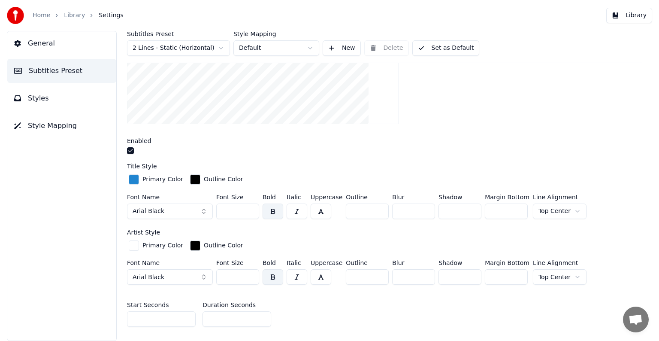
scroll to position [172, 0]
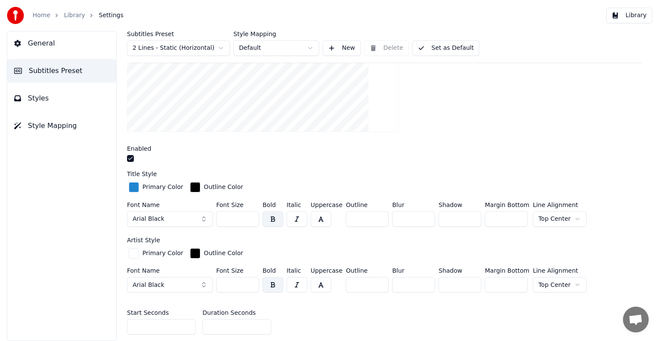
click at [133, 189] on div "button" at bounding box center [134, 187] width 10 height 10
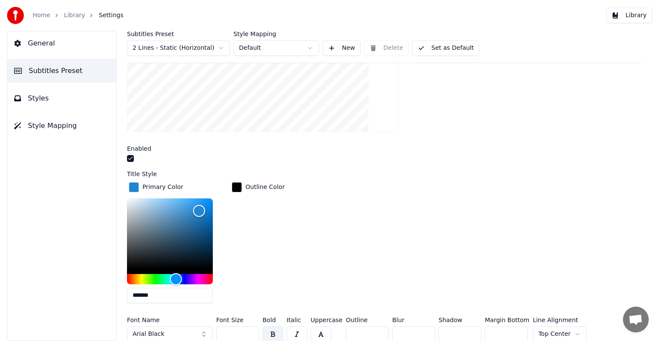
click at [137, 185] on div "button" at bounding box center [134, 187] width 10 height 10
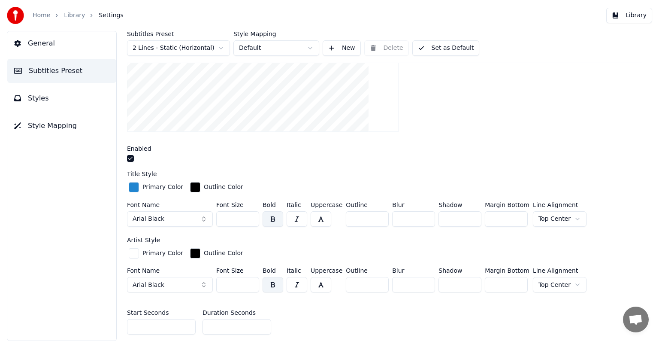
click at [66, 96] on button "Styles" at bounding box center [61, 98] width 109 height 24
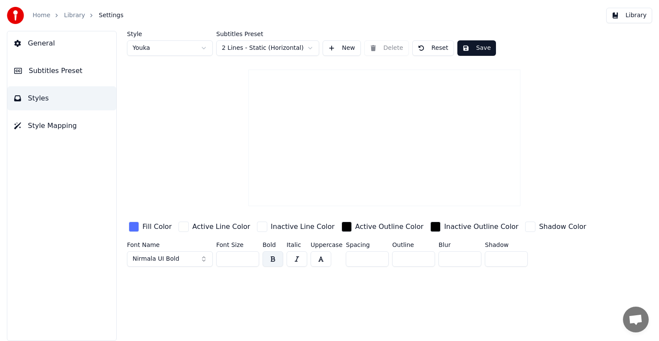
scroll to position [0, 0]
click at [58, 64] on button "Subtitles Preset" at bounding box center [61, 71] width 109 height 24
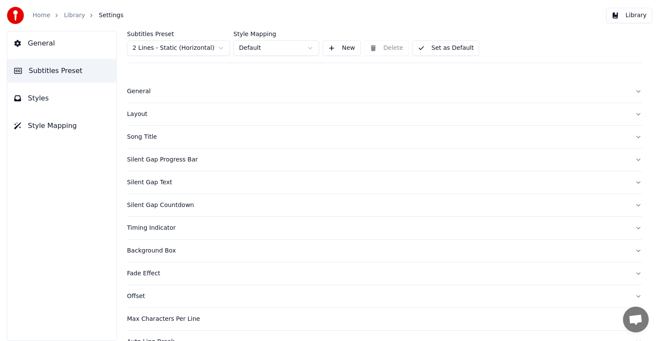
click at [157, 97] on button "General" at bounding box center [384, 91] width 515 height 22
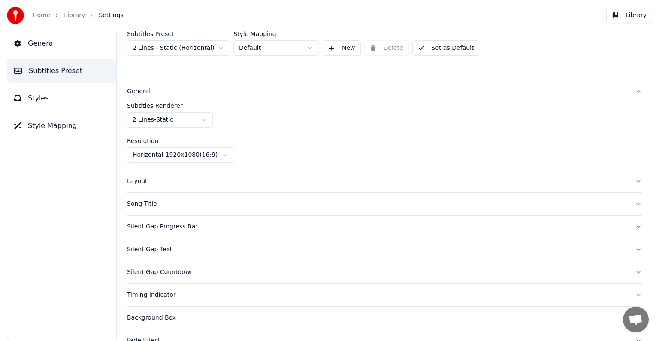
click at [157, 97] on button "General" at bounding box center [384, 91] width 515 height 22
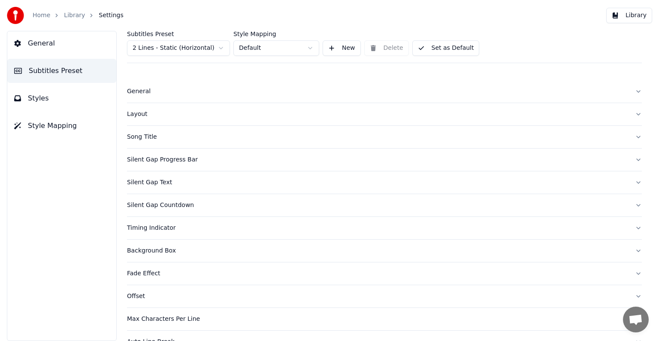
click at [151, 116] on div "Layout" at bounding box center [377, 114] width 501 height 9
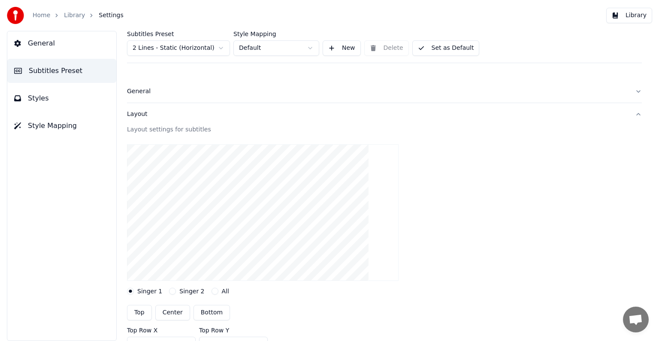
click at [151, 116] on div "Layout" at bounding box center [377, 114] width 501 height 9
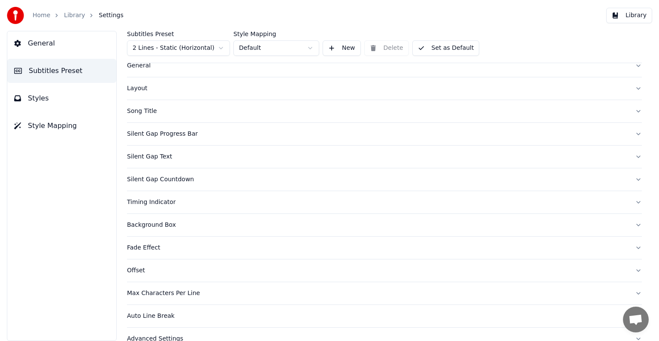
scroll to position [40, 0]
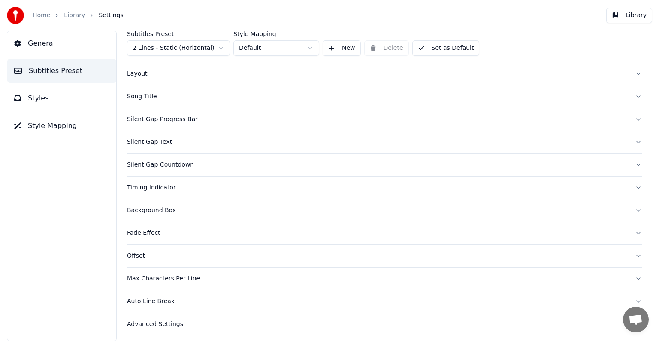
click at [153, 102] on button "Song Title" at bounding box center [384, 96] width 515 height 22
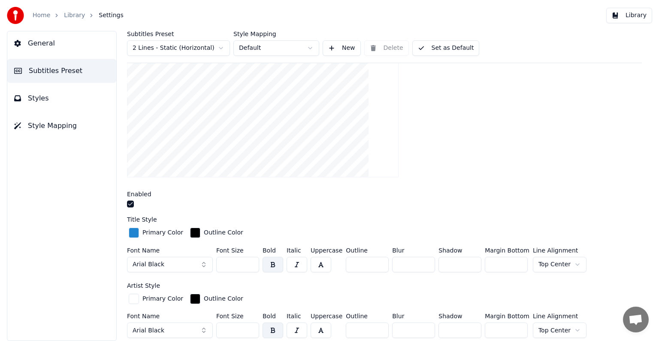
scroll to position [169, 0]
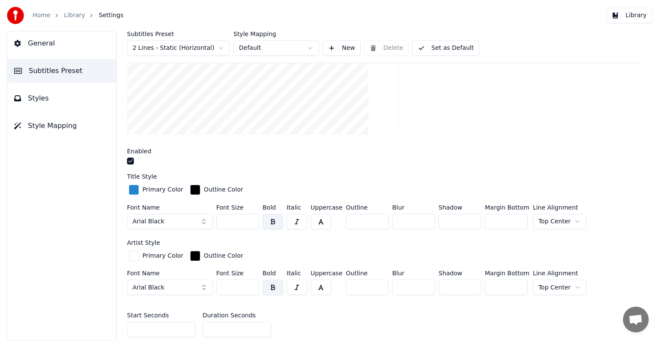
click at [70, 88] on button "Styles" at bounding box center [61, 98] width 109 height 24
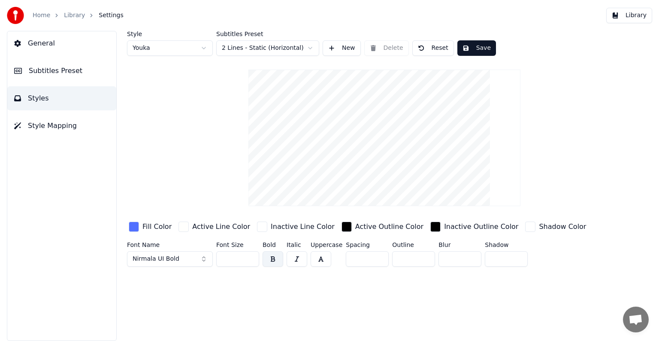
click at [77, 80] on button "Subtitles Preset" at bounding box center [61, 71] width 109 height 24
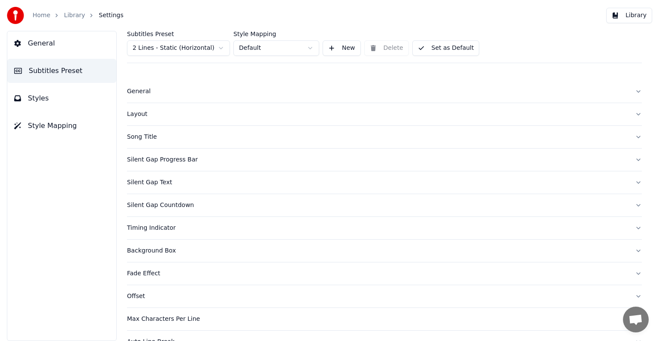
click at [147, 132] on button "Song Title" at bounding box center [384, 137] width 515 height 22
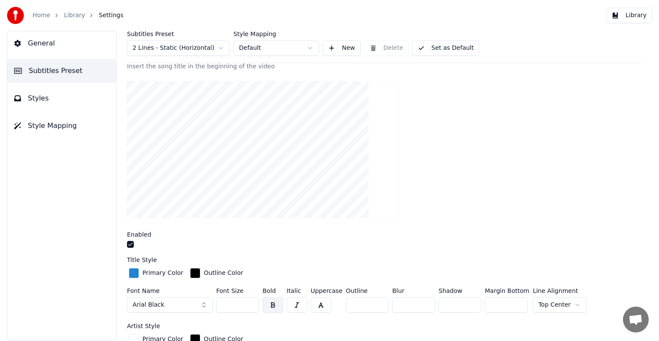
scroll to position [172, 0]
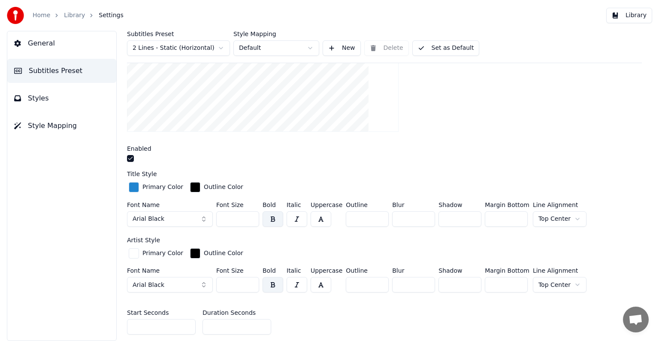
click at [160, 215] on span "Arial Black" at bounding box center [149, 219] width 32 height 9
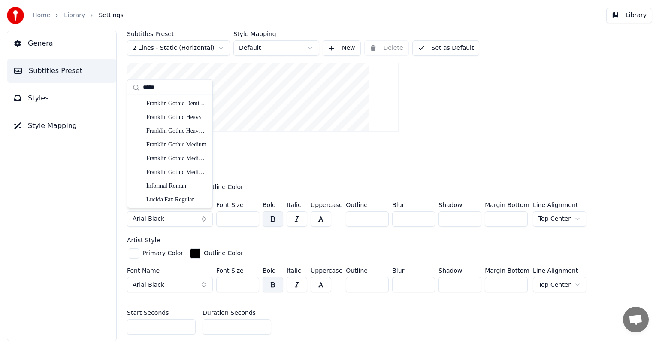
scroll to position [28, 0]
type input "******"
click at [176, 171] on div "Franklin Gothic Medium" at bounding box center [176, 172] width 61 height 9
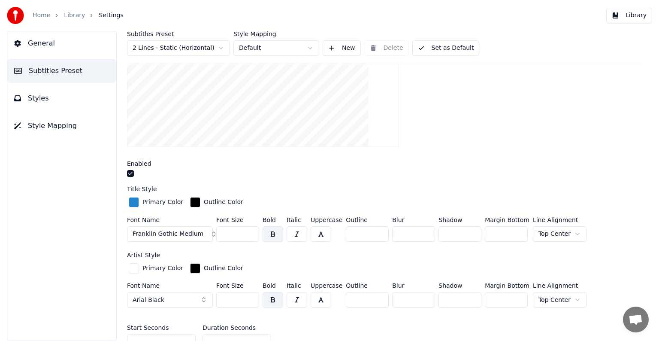
scroll to position [172, 0]
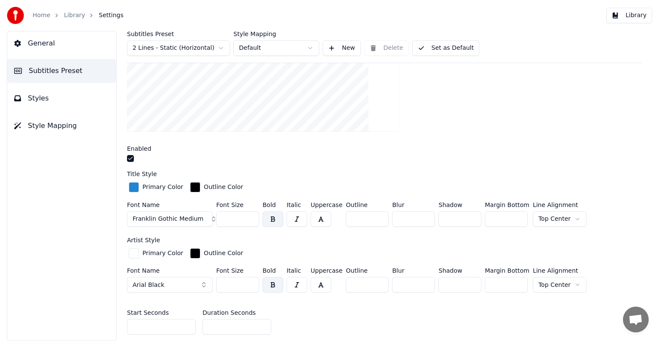
click at [174, 215] on span "Franklin Gothic Medium" at bounding box center [168, 219] width 71 height 9
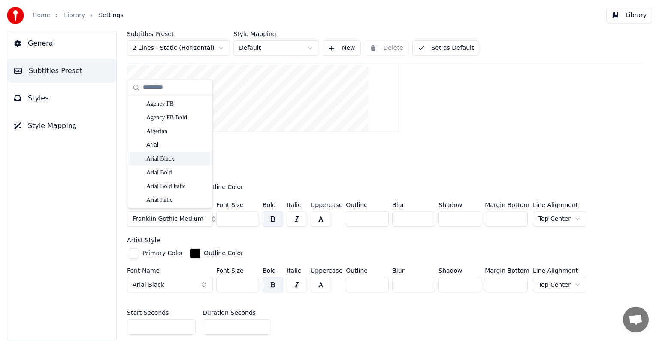
click at [180, 160] on div "Arial Black" at bounding box center [176, 159] width 61 height 9
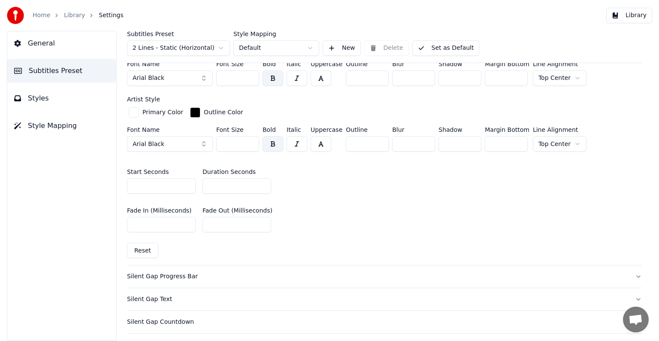
scroll to position [386, 0]
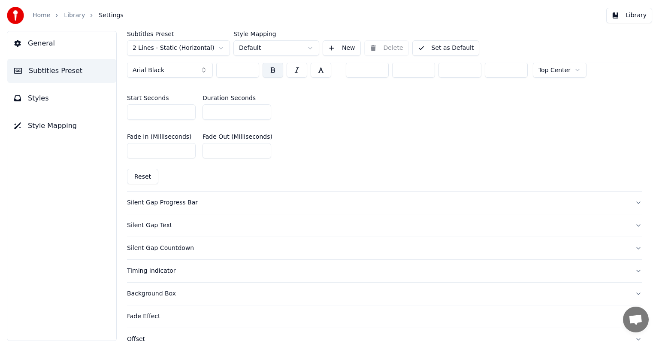
click at [176, 206] on button "Silent Gap Progress Bar" at bounding box center [384, 202] width 515 height 22
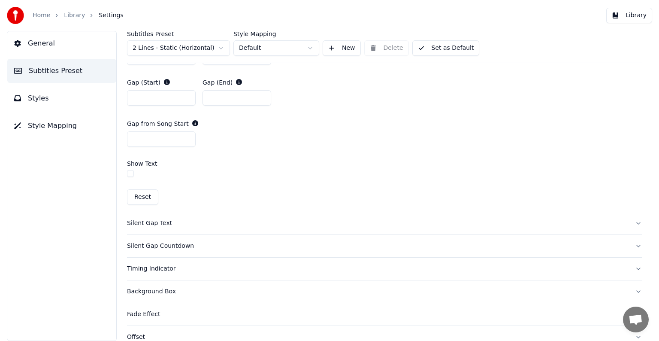
scroll to position [472, 0]
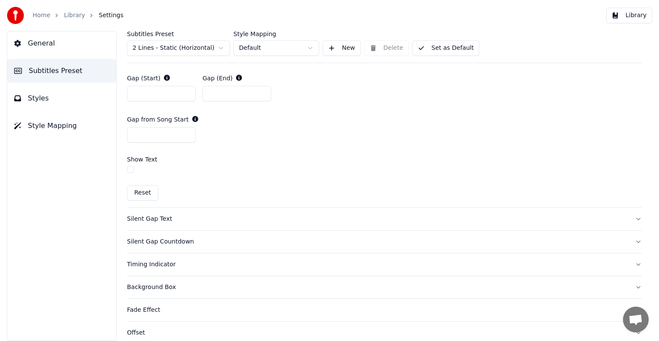
click at [155, 218] on div "Silent Gap Text" at bounding box center [377, 219] width 501 height 9
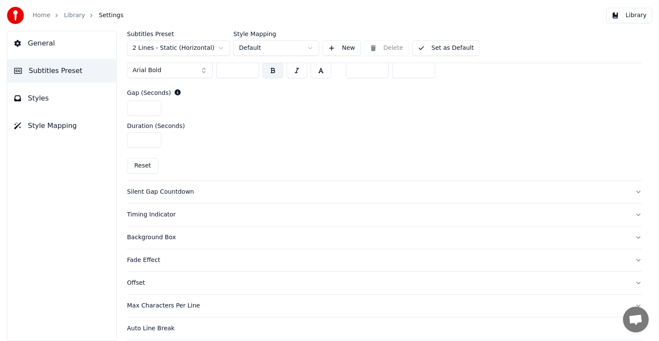
scroll to position [417, 0]
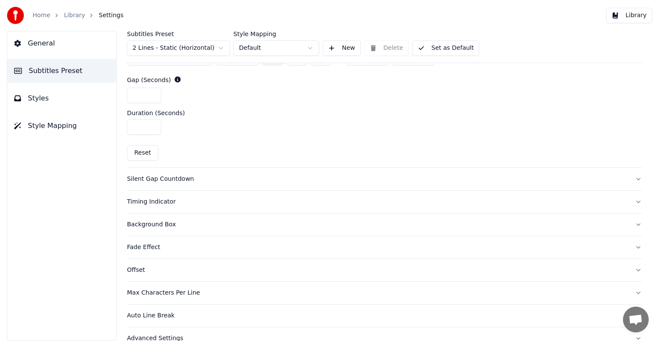
click at [167, 181] on div "Silent Gap Countdown" at bounding box center [377, 179] width 501 height 9
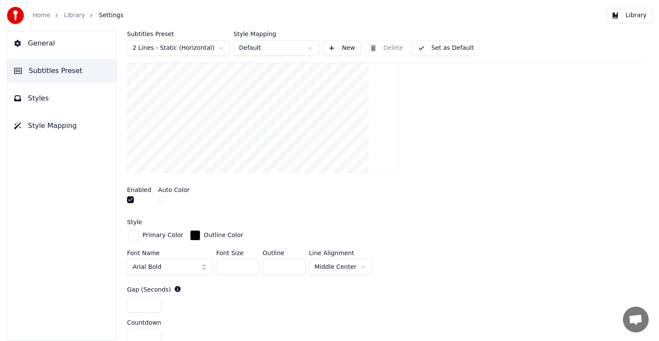
scroll to position [213, 0]
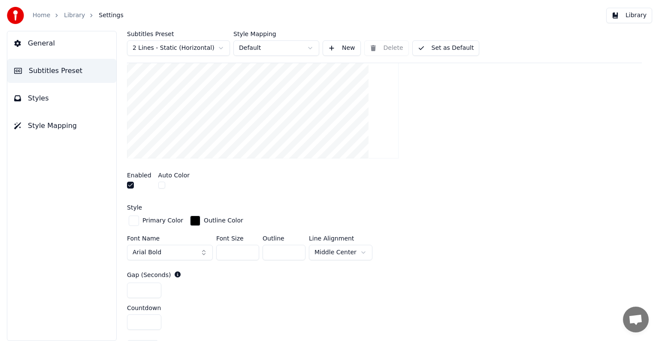
click at [132, 184] on button "button" at bounding box center [130, 185] width 7 height 7
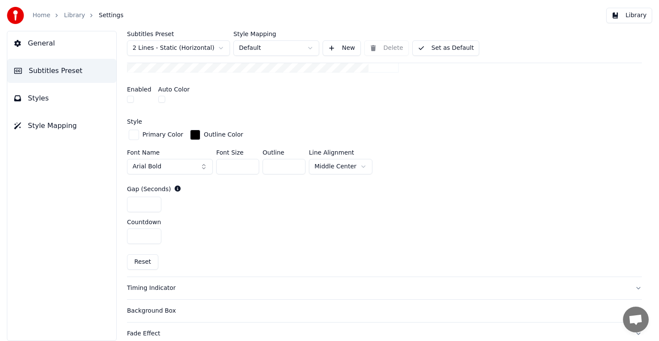
scroll to position [385, 0]
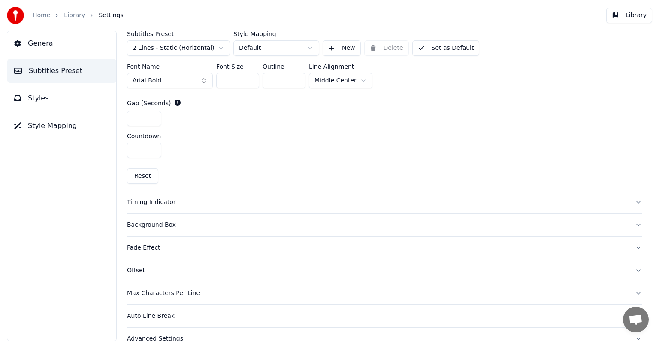
click at [175, 202] on div "Timing Indicator" at bounding box center [377, 202] width 501 height 9
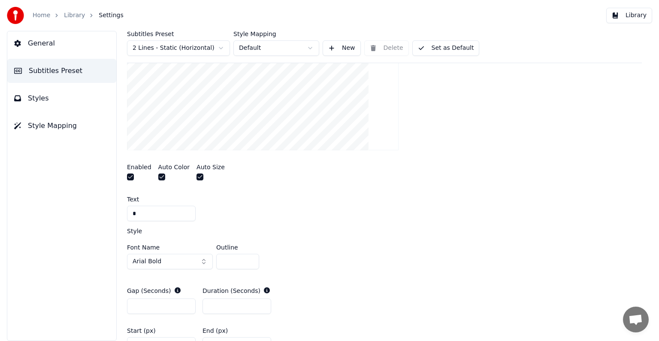
scroll to position [256, 0]
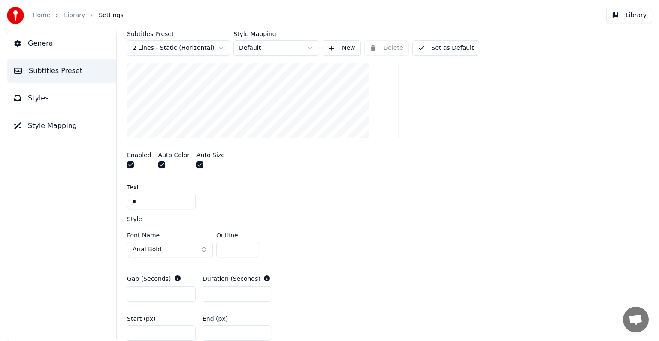
drag, startPoint x: 155, startPoint y: 203, endPoint x: 131, endPoint y: 203, distance: 24.0
click at [131, 203] on input "*" at bounding box center [161, 201] width 69 height 15
type input "*"
drag, startPoint x: 180, startPoint y: 199, endPoint x: 125, endPoint y: 199, distance: 55.0
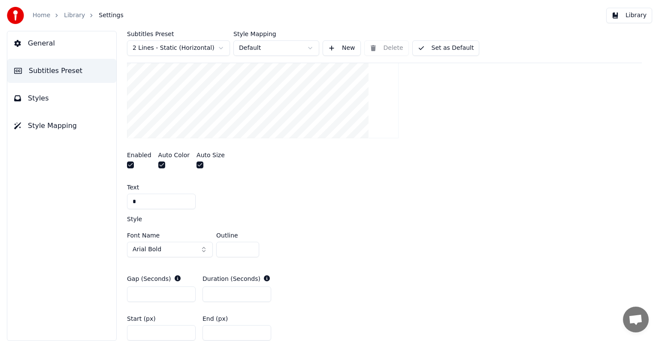
click at [125, 199] on div "Subtitles Preset 2 Lines - Static (Horizontal) Style Mapping Default New Delete…" at bounding box center [385, 186] width 550 height 310
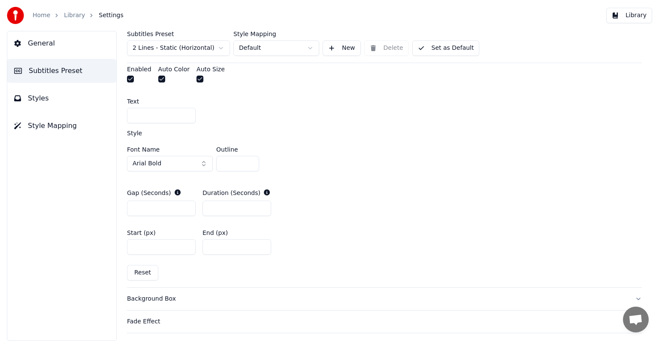
scroll to position [385, 0]
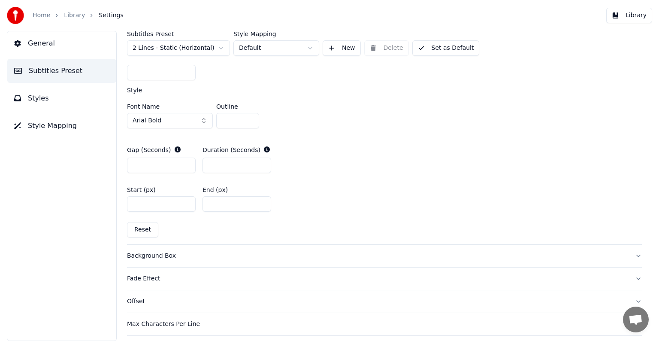
click at [140, 226] on button "Reset" at bounding box center [142, 229] width 31 height 15
type input "*"
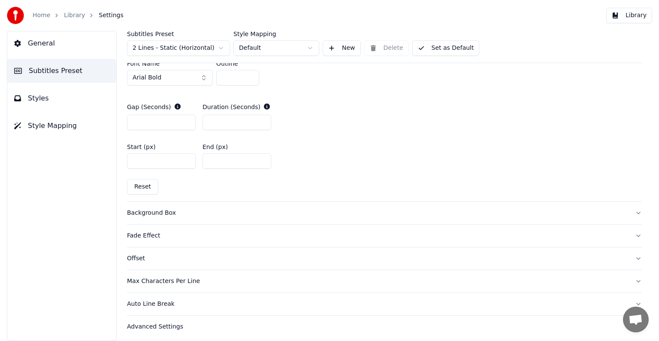
click at [161, 217] on button "Background Box" at bounding box center [384, 213] width 515 height 22
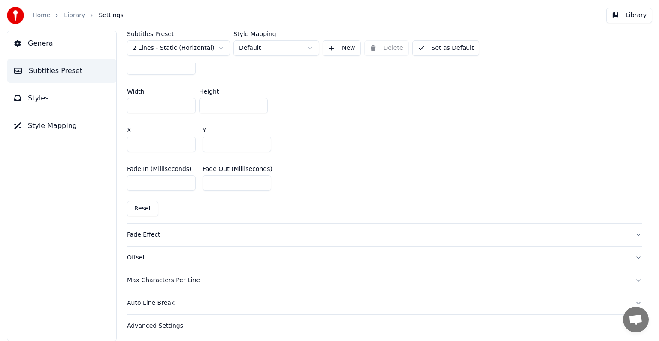
scroll to position [516, 0]
click at [148, 234] on div "Fade Effect" at bounding box center [377, 233] width 501 height 9
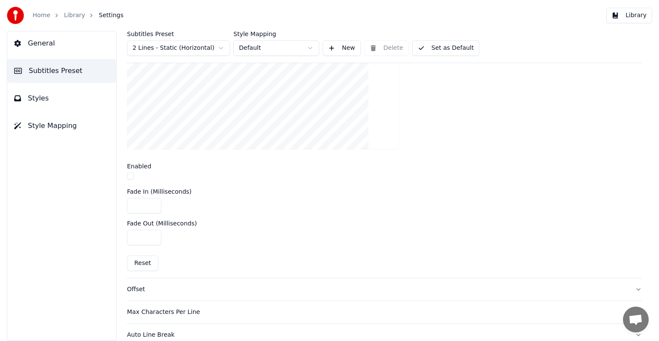
scroll to position [324, 0]
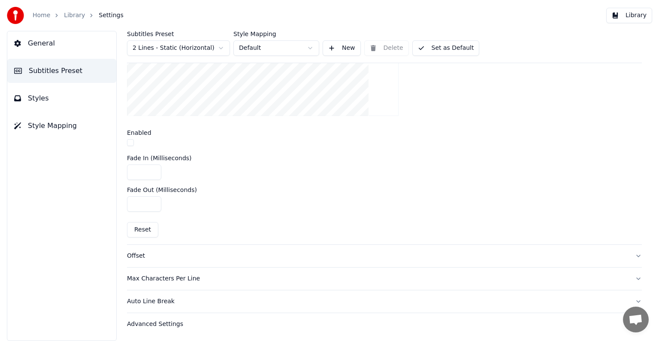
click at [146, 252] on div "Offset" at bounding box center [377, 256] width 501 height 9
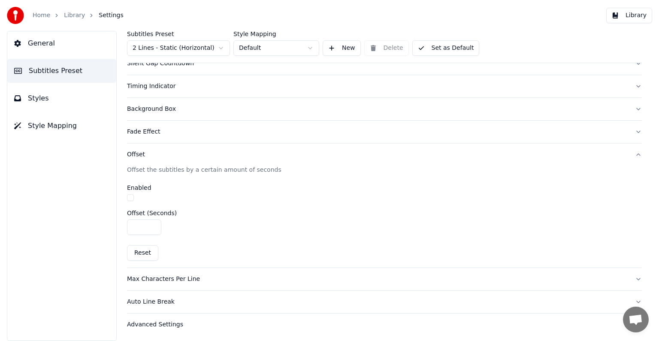
scroll to position [142, 0]
click at [163, 275] on div "Max Characters Per Line" at bounding box center [377, 279] width 501 height 9
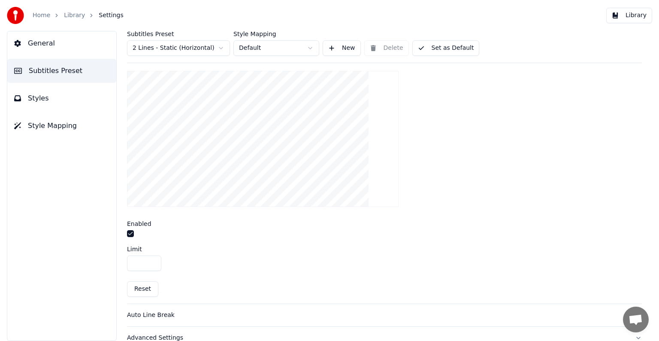
scroll to position [292, 0]
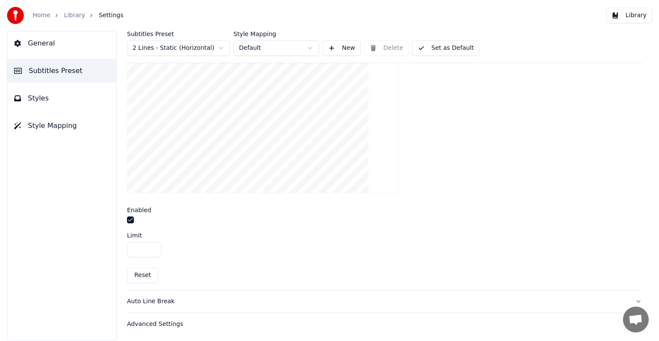
click at [158, 304] on div "Auto Line Break" at bounding box center [377, 301] width 501 height 9
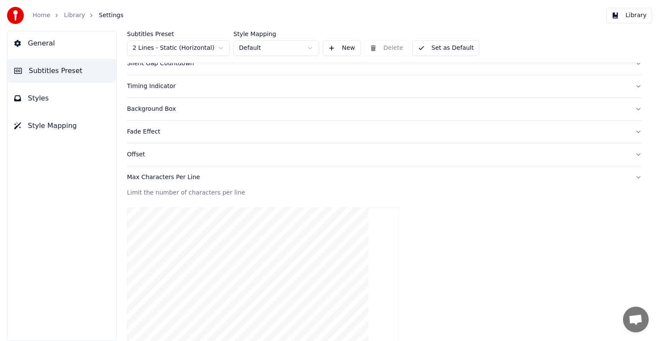
scroll to position [142, 0]
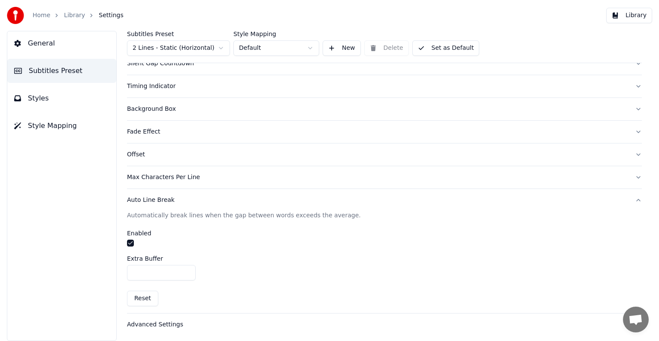
click at [161, 323] on div "Advanced Settings" at bounding box center [377, 324] width 501 height 9
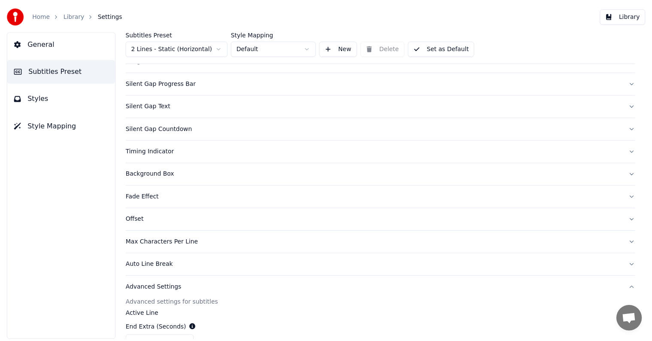
scroll to position [0, 0]
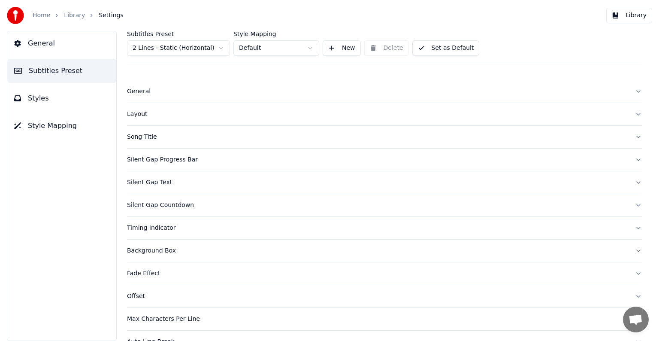
click at [152, 96] on button "General" at bounding box center [384, 91] width 515 height 22
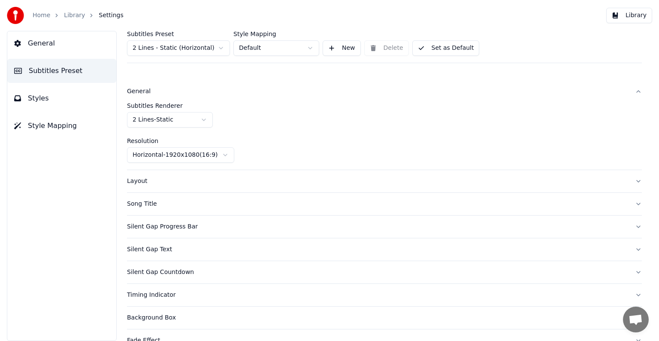
click at [67, 52] on button "General" at bounding box center [61, 43] width 109 height 24
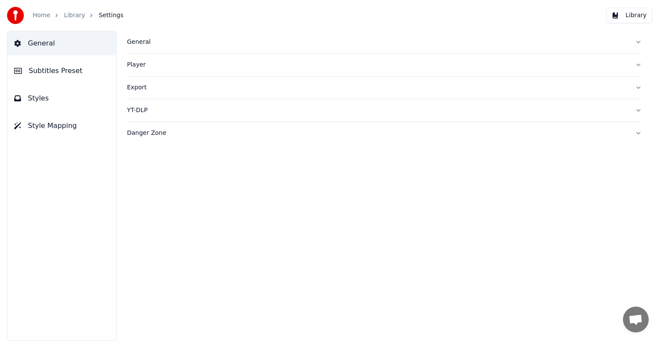
click at [82, 88] on button "Styles" at bounding box center [61, 98] width 109 height 24
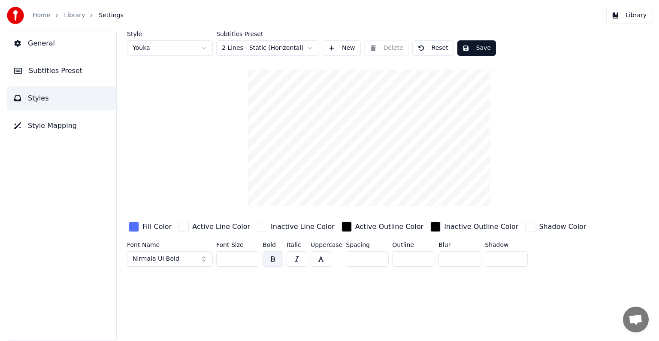
click at [82, 119] on button "Style Mapping" at bounding box center [61, 126] width 109 height 24
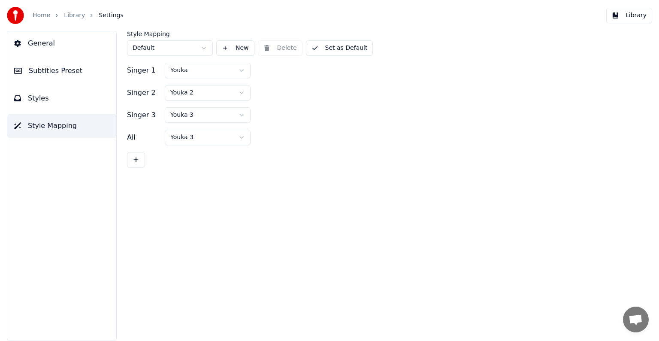
click at [68, 48] on button "General" at bounding box center [61, 43] width 109 height 24
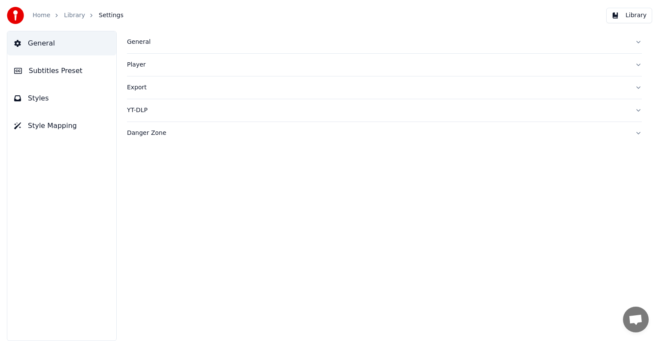
click at [75, 17] on link "Library" at bounding box center [74, 15] width 21 height 9
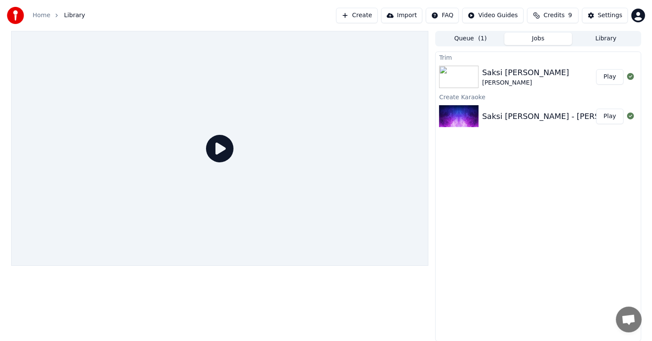
click at [614, 76] on button "Play" at bounding box center [609, 76] width 27 height 15
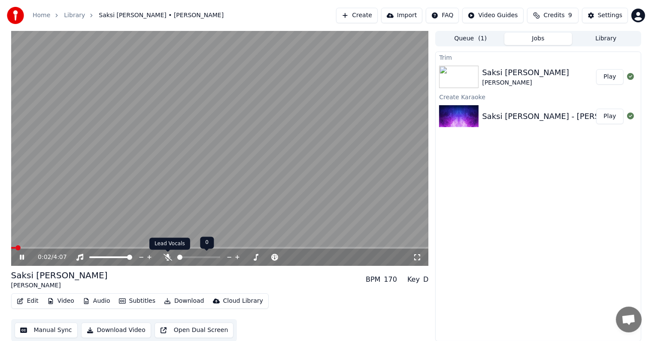
click at [169, 257] on icon at bounding box center [168, 257] width 9 height 7
click at [607, 21] on button "Settings" at bounding box center [605, 15] width 46 height 15
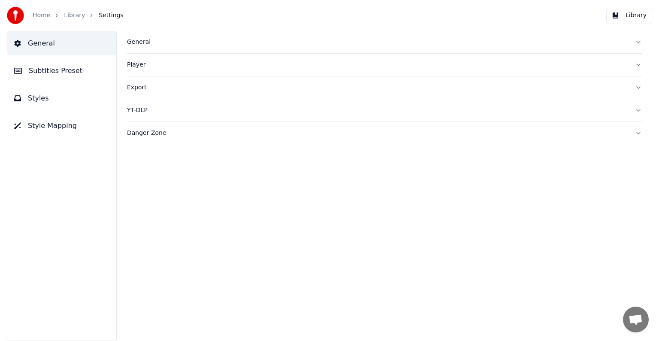
click at [149, 63] on div "Player" at bounding box center [377, 65] width 501 height 9
click at [139, 43] on div "General" at bounding box center [377, 42] width 501 height 9
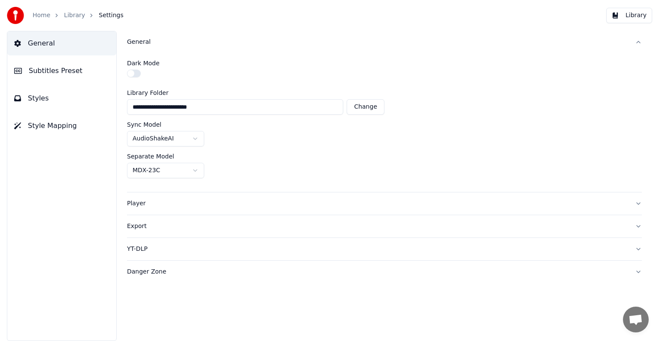
click at [64, 67] on span "Subtitles Preset" at bounding box center [56, 71] width 54 height 10
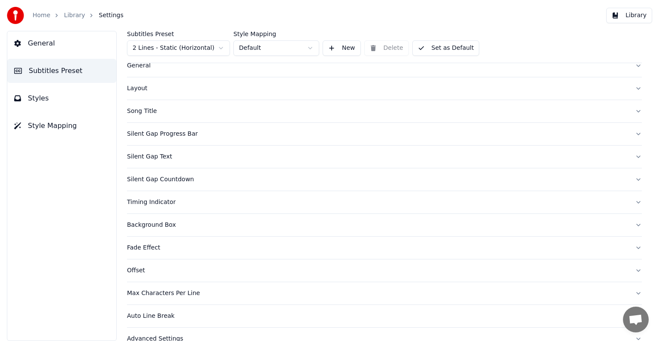
scroll to position [40, 0]
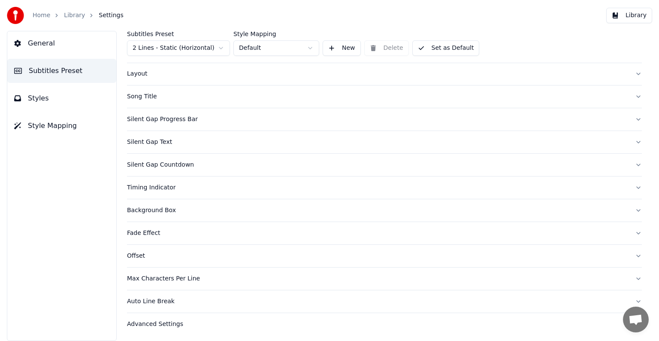
click at [151, 139] on div "Silent Gap Text" at bounding box center [377, 142] width 501 height 9
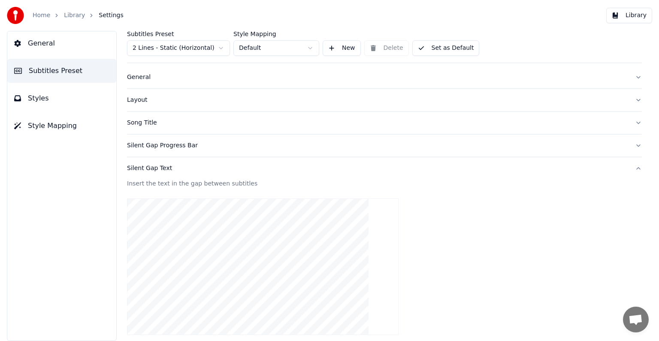
scroll to position [0, 0]
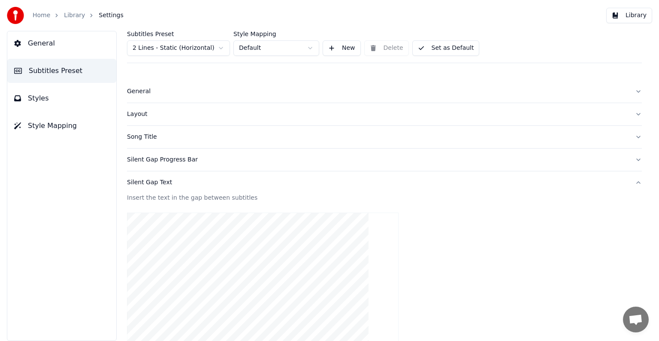
click at [75, 48] on button "General" at bounding box center [61, 43] width 109 height 24
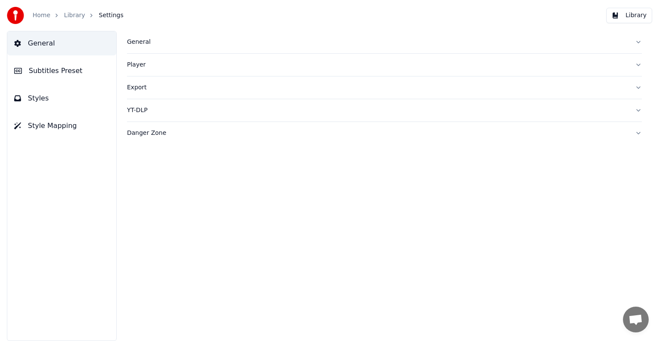
click at [143, 49] on button "General" at bounding box center [384, 42] width 515 height 22
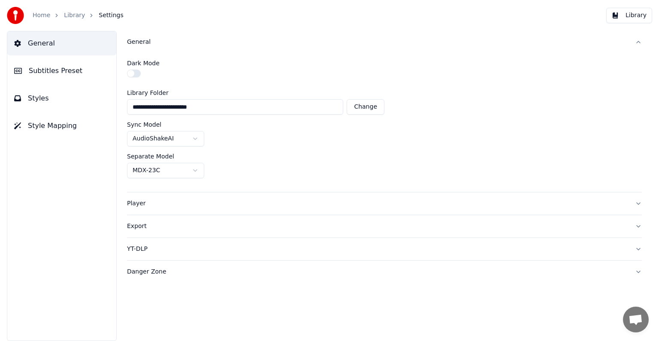
click at [138, 73] on button "button" at bounding box center [134, 74] width 14 height 8
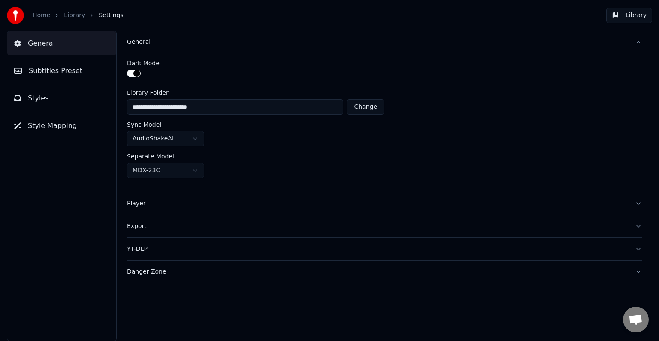
click at [138, 73] on button "button" at bounding box center [134, 74] width 14 height 8
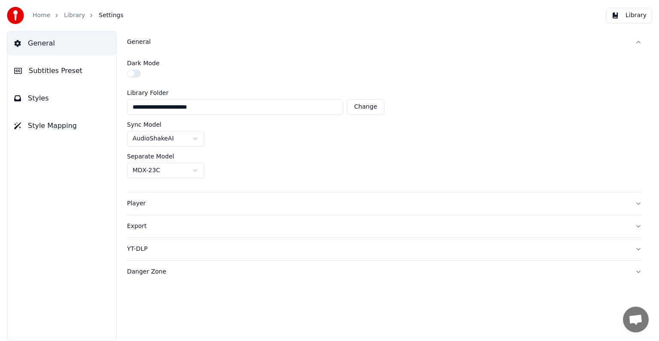
click at [80, 58] on div "General Subtitles Preset Styles Style Mapping" at bounding box center [62, 186] width 110 height 310
click at [80, 61] on button "Subtitles Preset" at bounding box center [61, 71] width 109 height 24
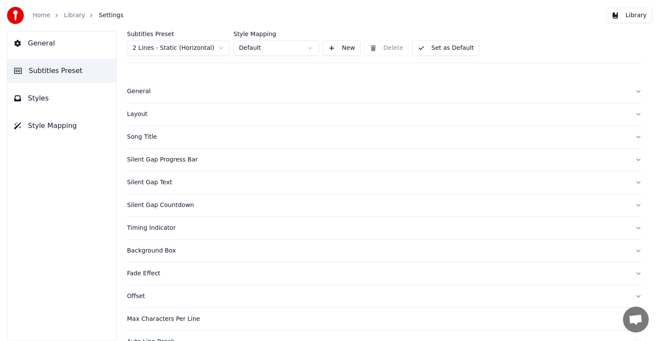
click at [141, 113] on div "Layout" at bounding box center [377, 114] width 501 height 9
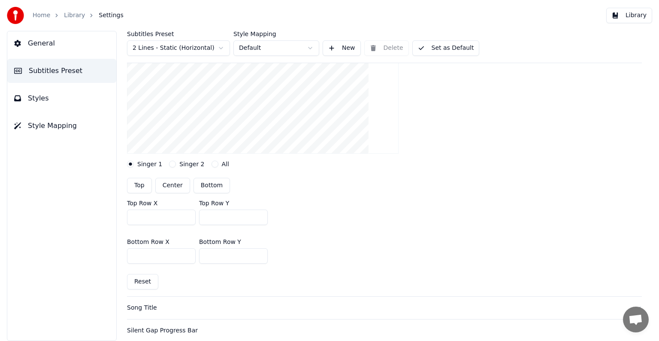
scroll to position [129, 0]
click at [153, 214] on input "***" at bounding box center [161, 215] width 69 height 15
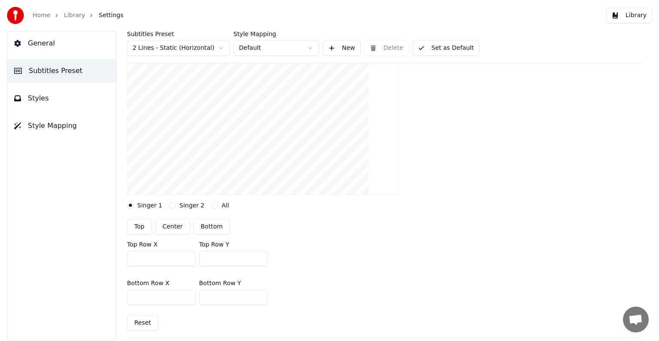
drag, startPoint x: 160, startPoint y: 258, endPoint x: 130, endPoint y: 258, distance: 30.1
click at [130, 258] on input "***" at bounding box center [161, 258] width 69 height 15
type input "***"
drag, startPoint x: 152, startPoint y: 295, endPoint x: 111, endPoint y: 296, distance: 41.2
click at [111, 296] on div "Subtitles Preset 2 Lines - Static (Horizontal) Style Mapping Default New Delete…" at bounding box center [385, 186] width 550 height 310
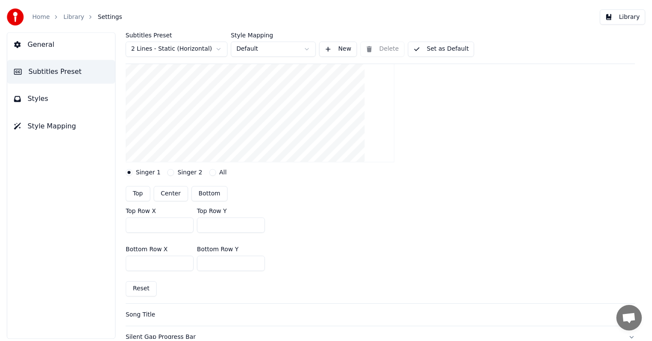
scroll to position [172, 0]
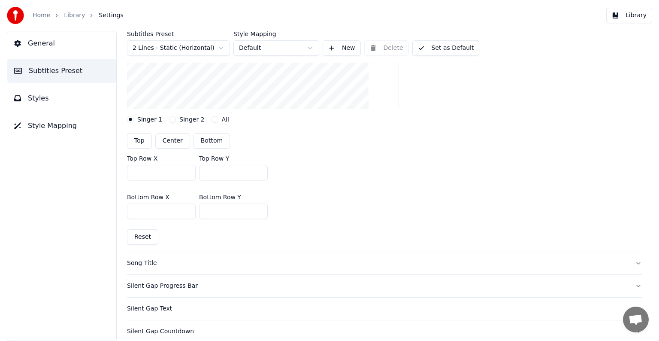
type input "****"
click at [451, 52] on button "Set as Default" at bounding box center [446, 47] width 67 height 15
click at [440, 45] on button "Set as Default" at bounding box center [446, 47] width 67 height 15
click at [67, 13] on link "Library" at bounding box center [74, 15] width 21 height 9
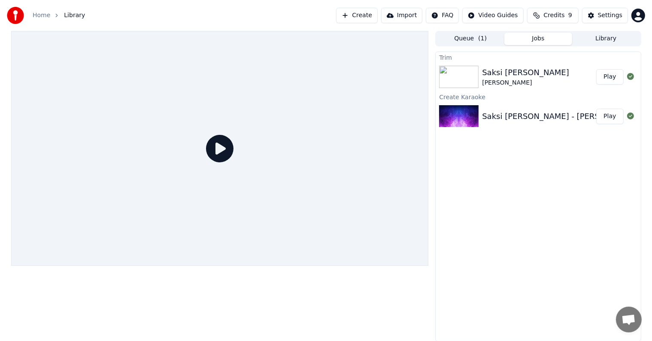
click at [615, 76] on button "Play" at bounding box center [609, 76] width 27 height 15
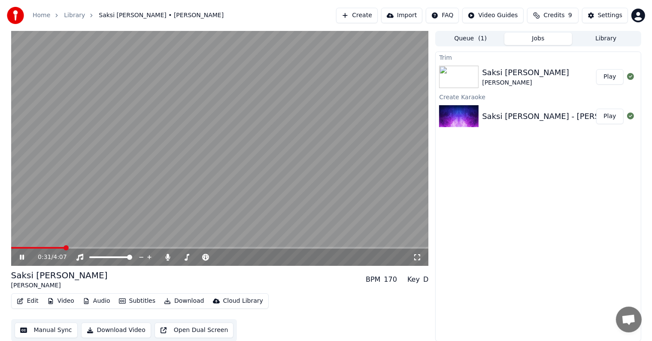
click at [282, 189] on video at bounding box center [220, 148] width 418 height 235
